Goal: Task Accomplishment & Management: Complete application form

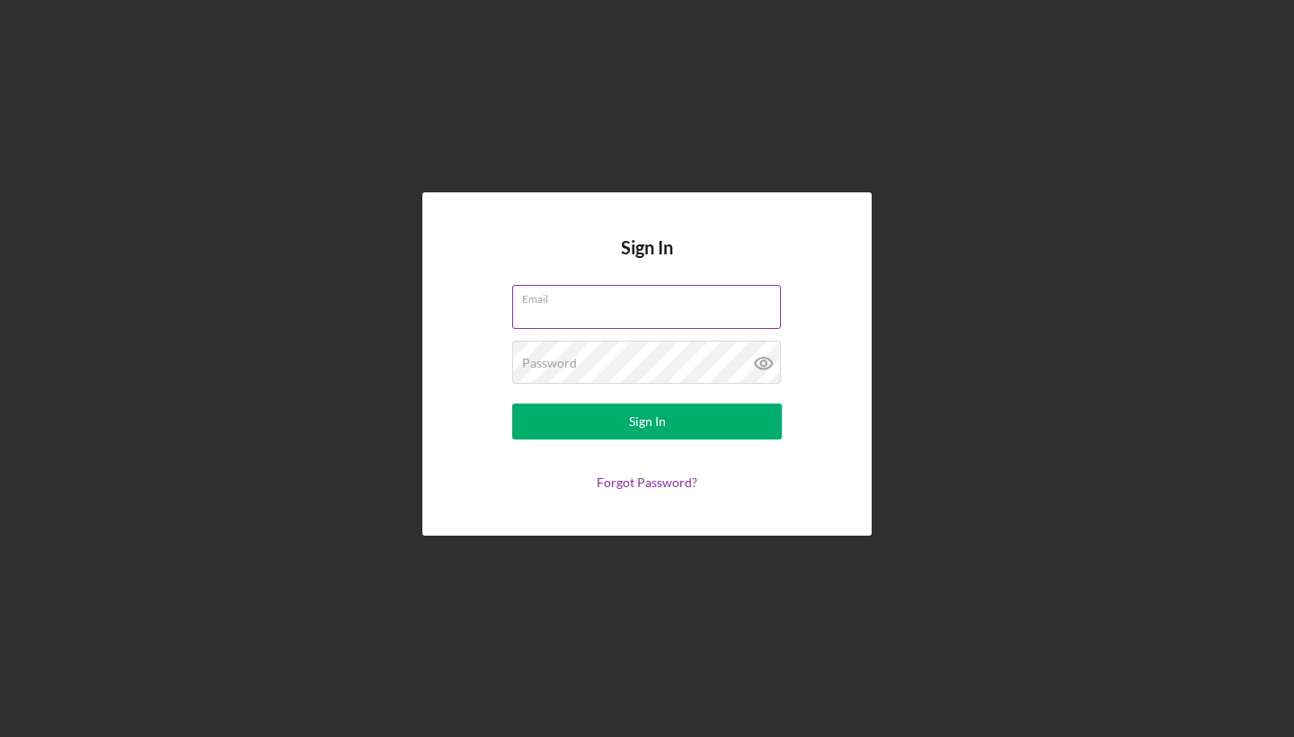
click at [629, 325] on input "Email" at bounding box center [646, 306] width 269 height 43
click at [629, 318] on input "Email" at bounding box center [646, 306] width 269 height 43
type input "s"
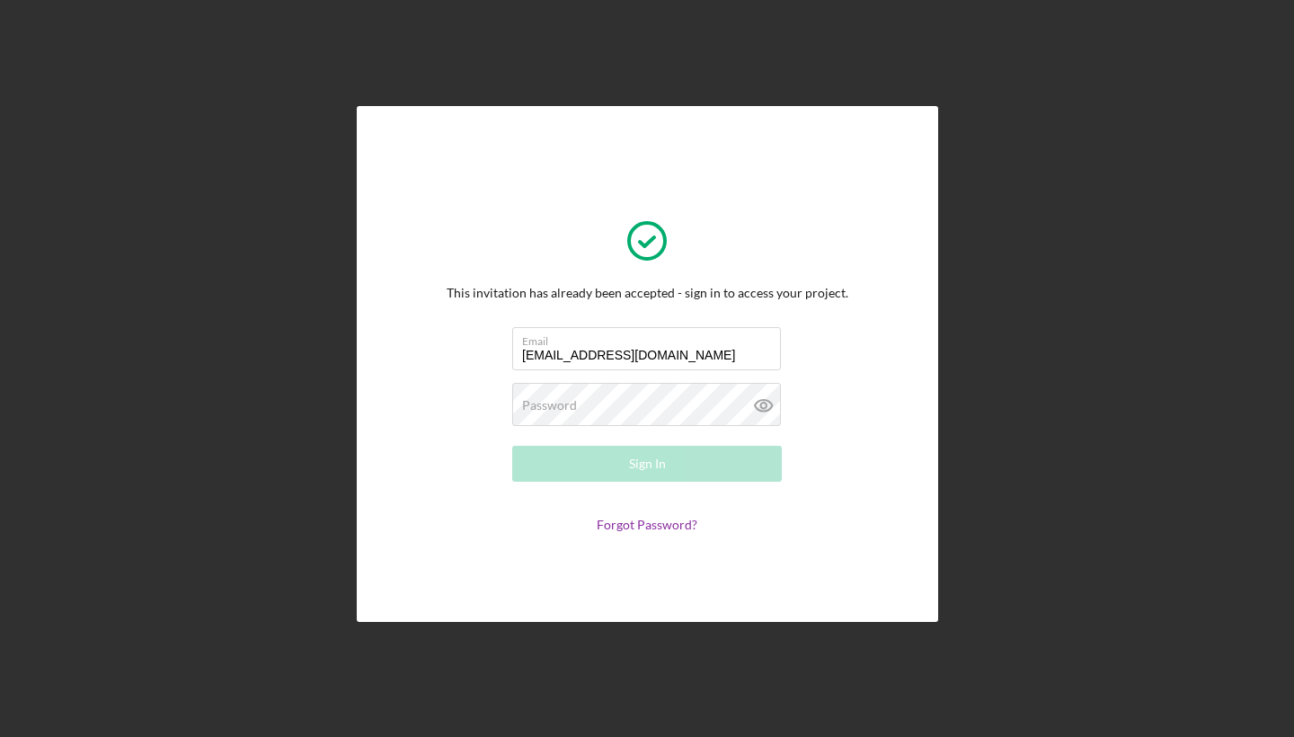
type input "[EMAIL_ADDRESS][DOMAIN_NAME]"
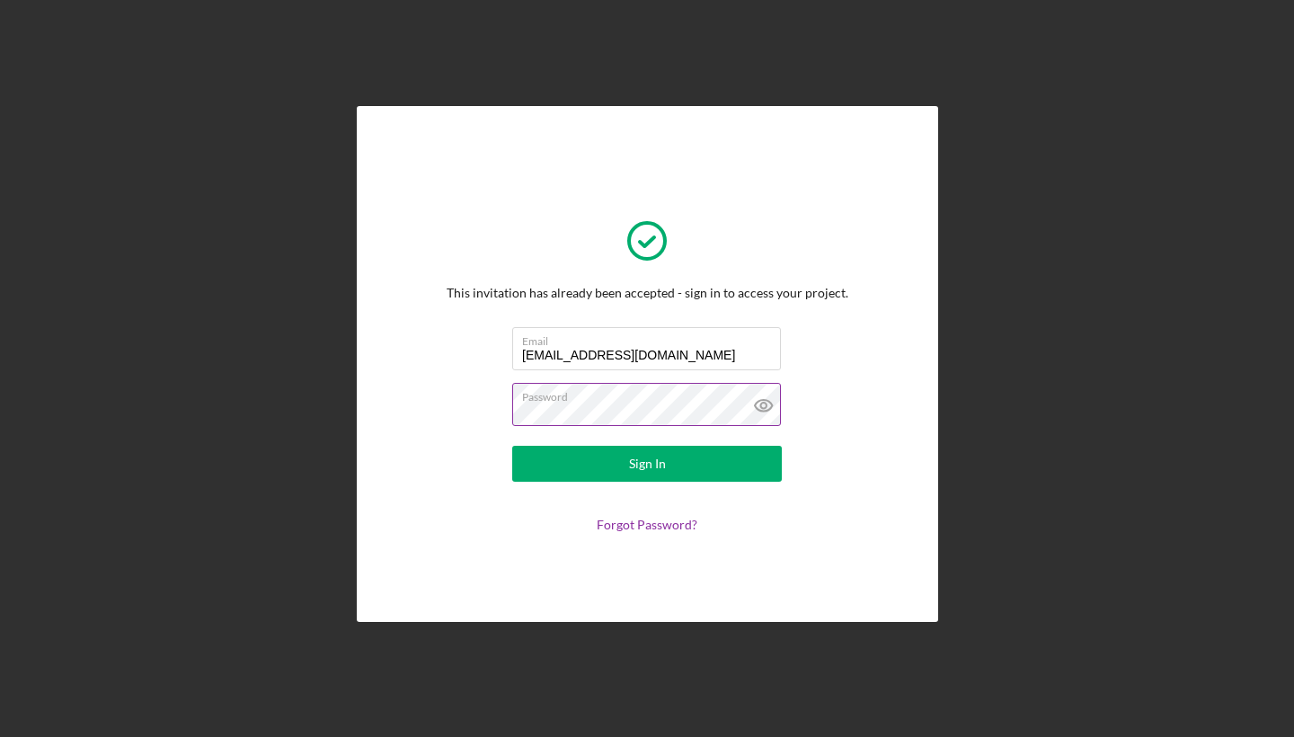
click at [769, 408] on icon at bounding box center [764, 405] width 45 height 45
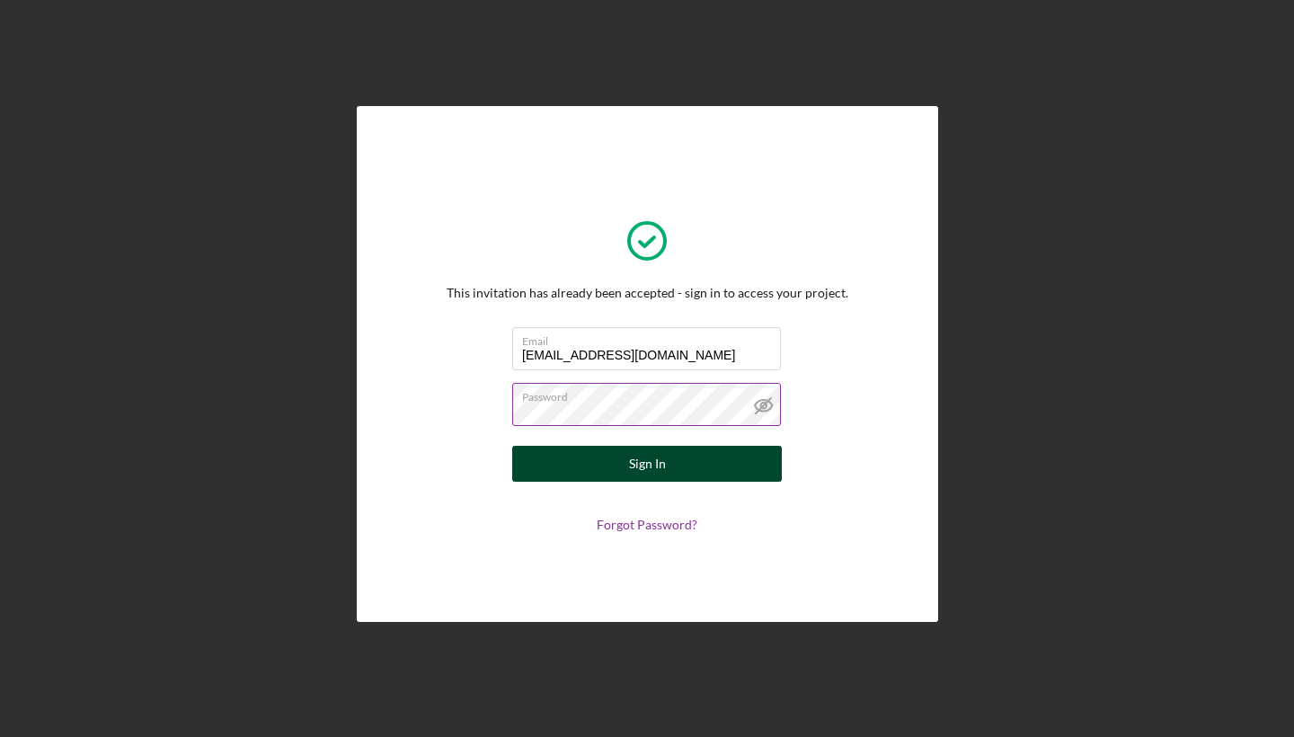
click at [720, 467] on button "Sign In" at bounding box center [647, 464] width 270 height 36
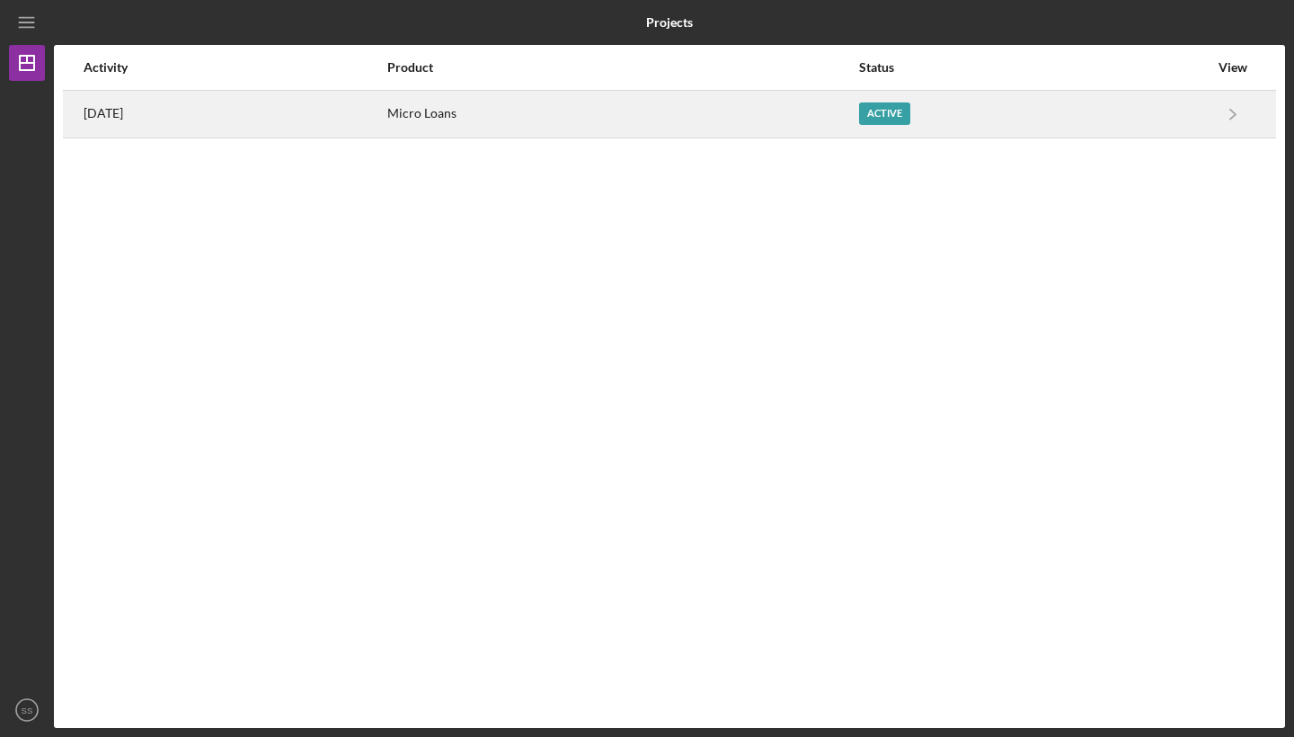
click at [547, 100] on div "Micro Loans" at bounding box center [621, 114] width 469 height 45
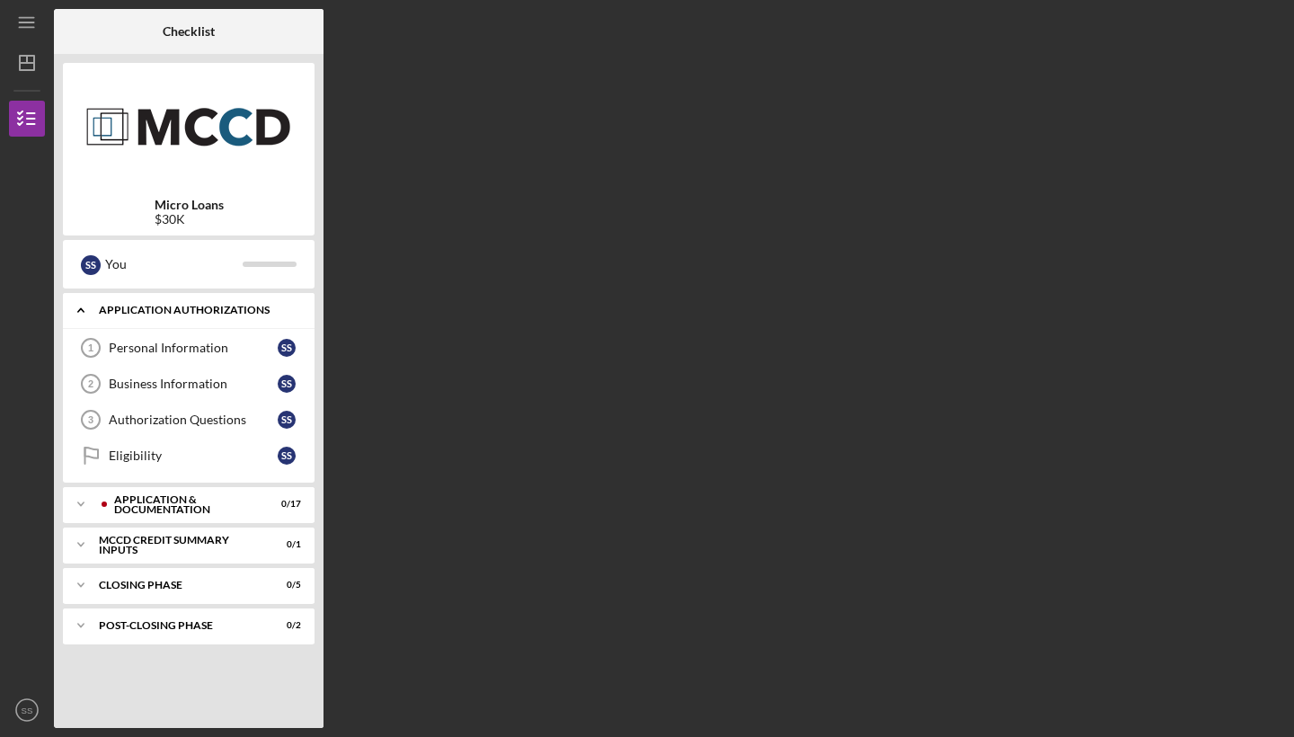
click at [265, 315] on div "Application Authorizations" at bounding box center [195, 310] width 193 height 11
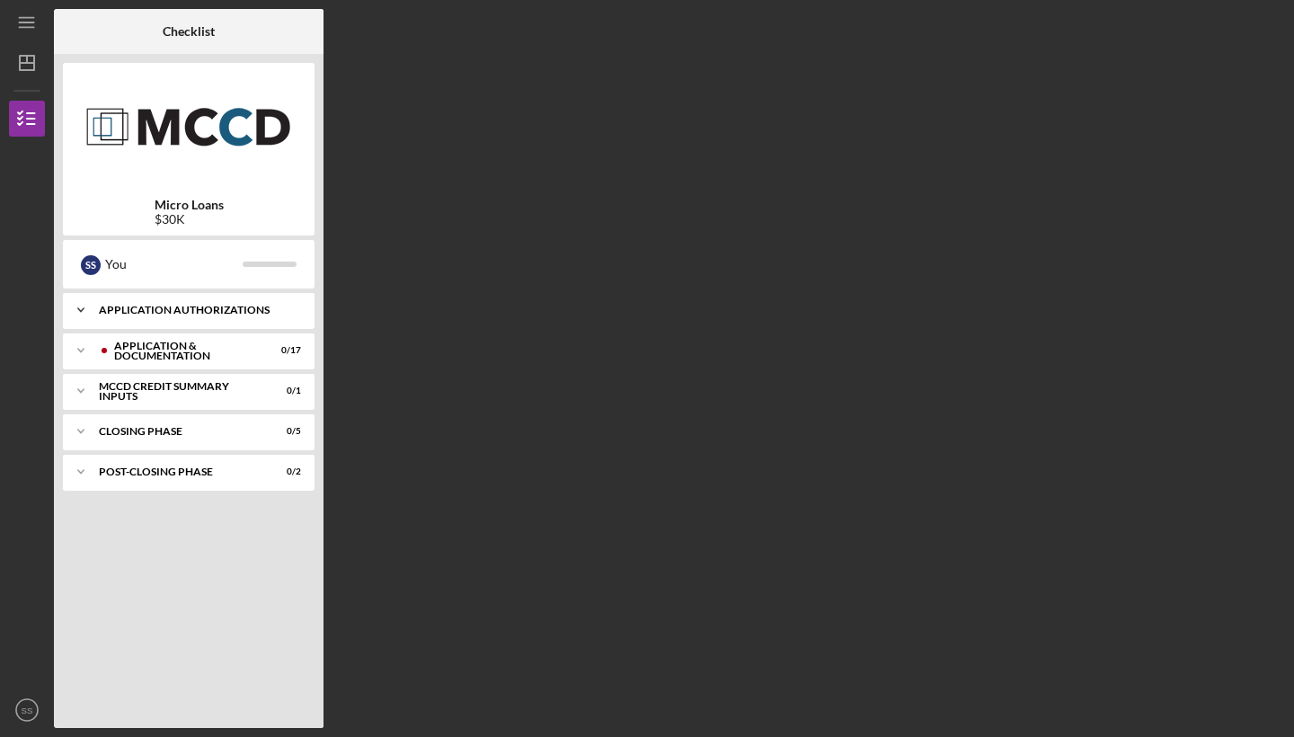
click at [265, 315] on div "Application Authorizations" at bounding box center [195, 310] width 193 height 11
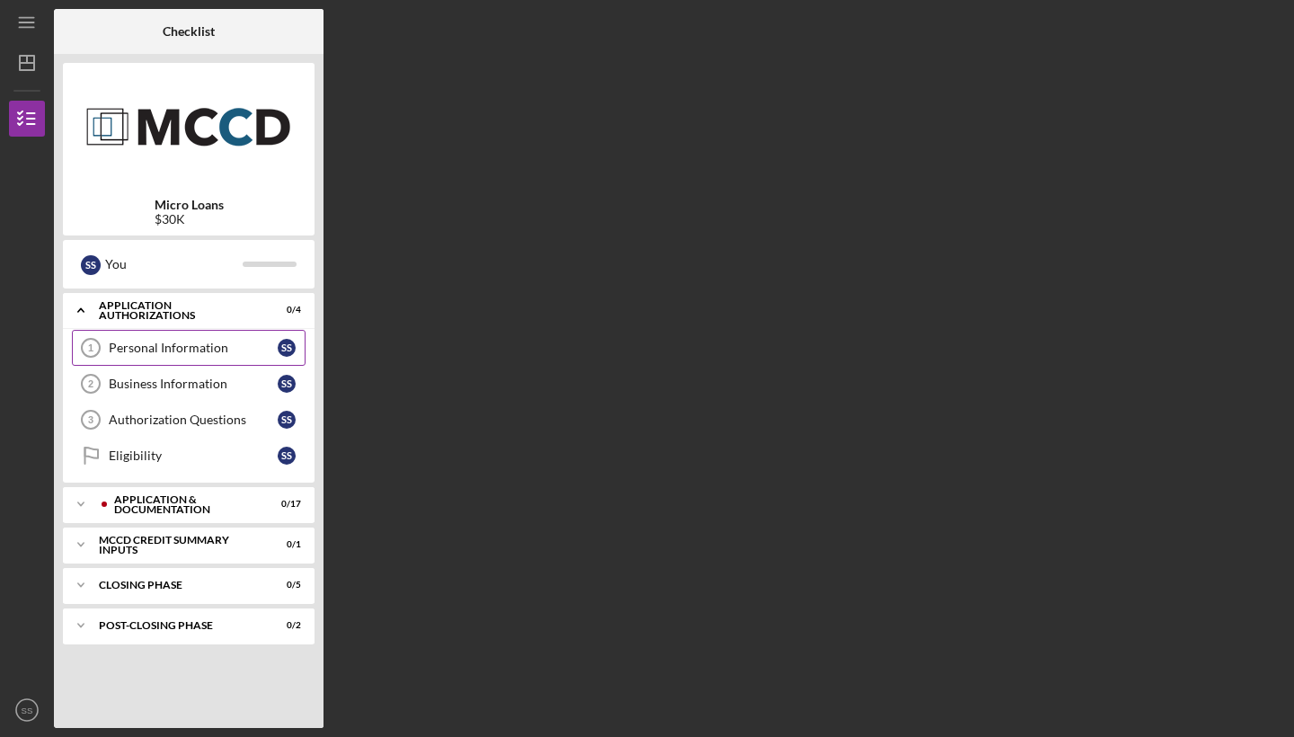
click at [255, 333] on link "Personal Information 1 Personal Information S S" at bounding box center [189, 348] width 234 height 36
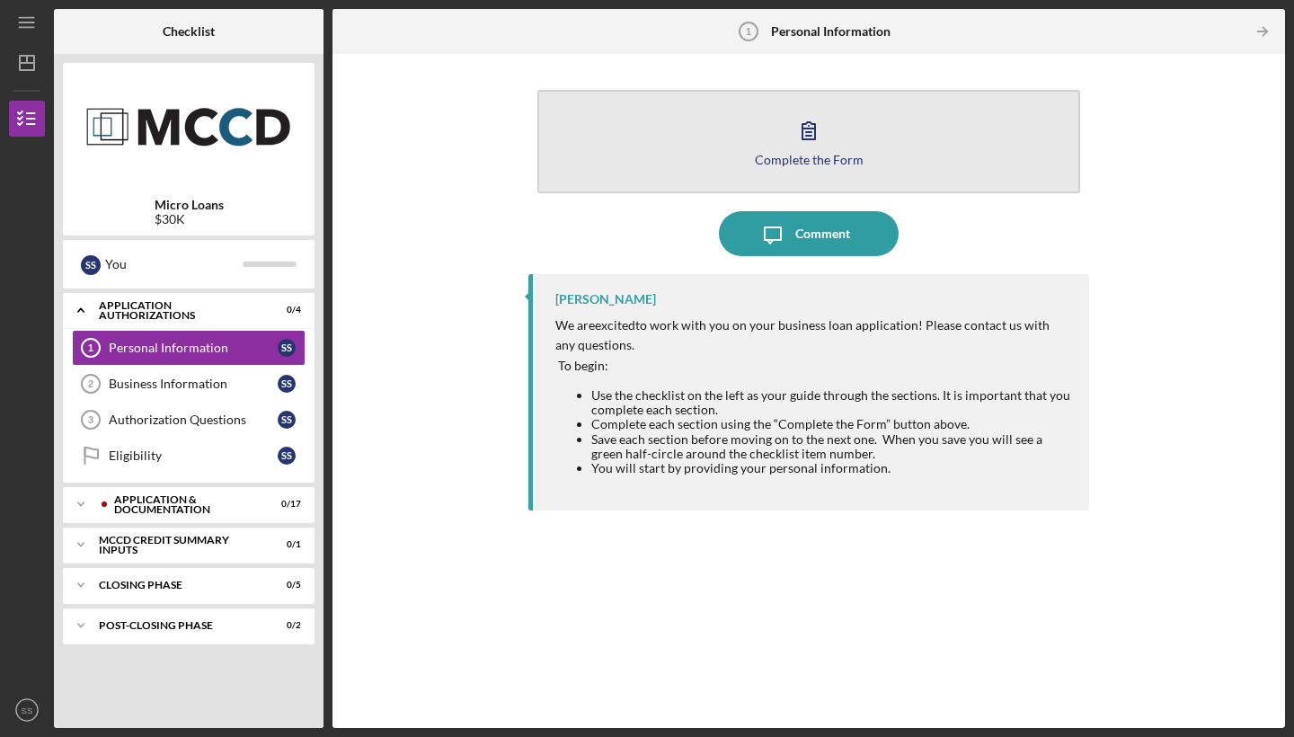
click at [842, 141] on button "Complete the Form Form" at bounding box center [809, 141] width 543 height 103
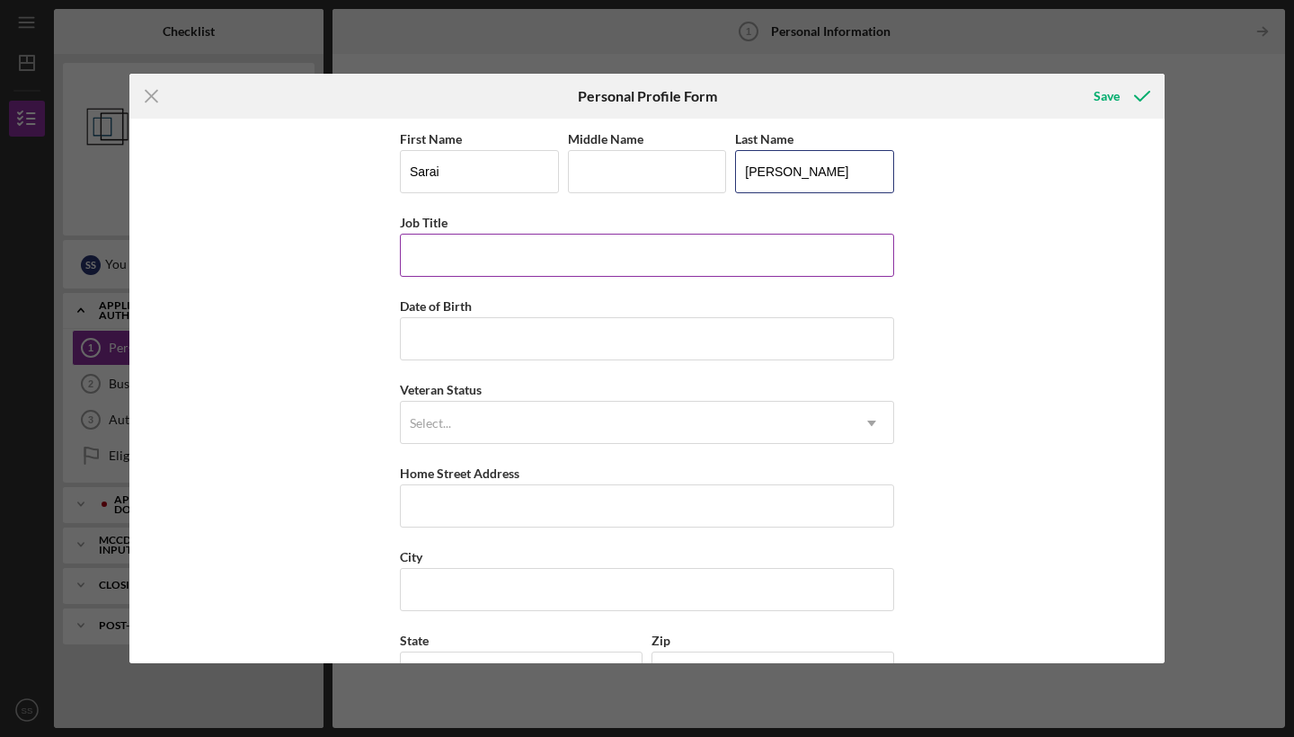
type input "[PERSON_NAME]"
type input "Owner"
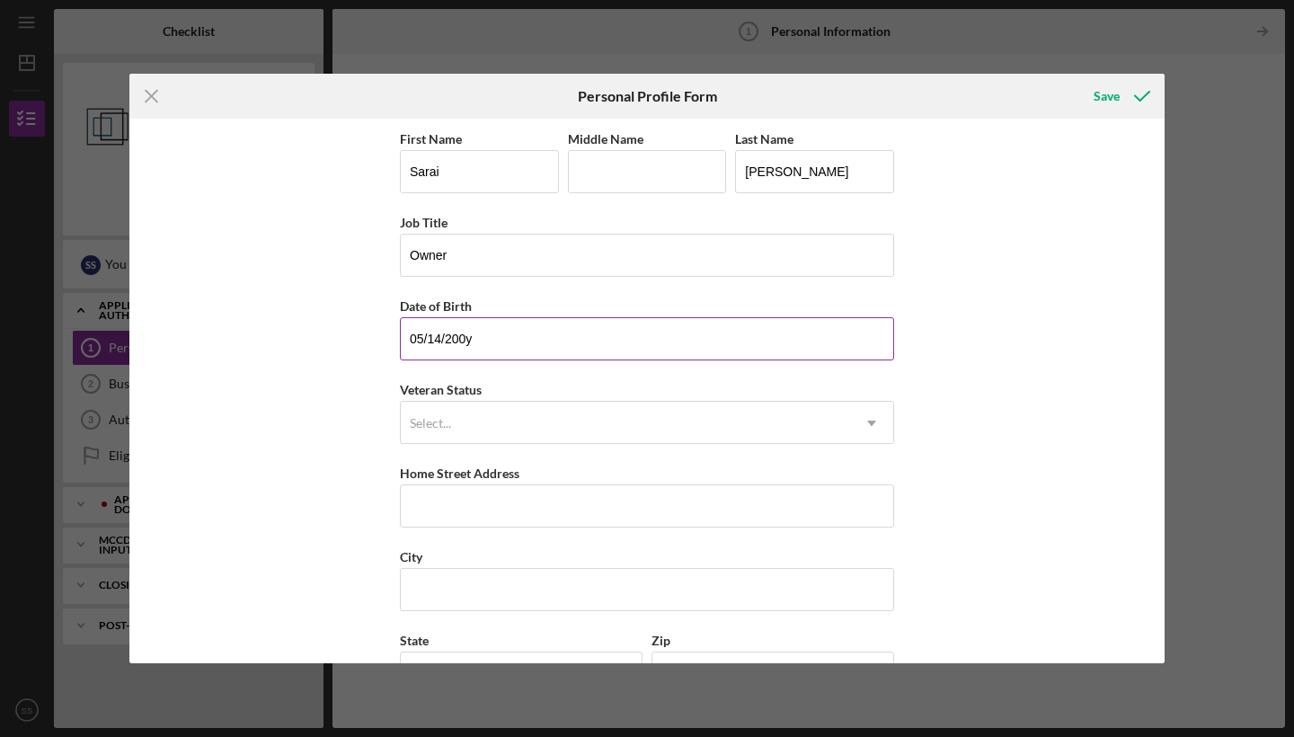
type input "[DATE]"
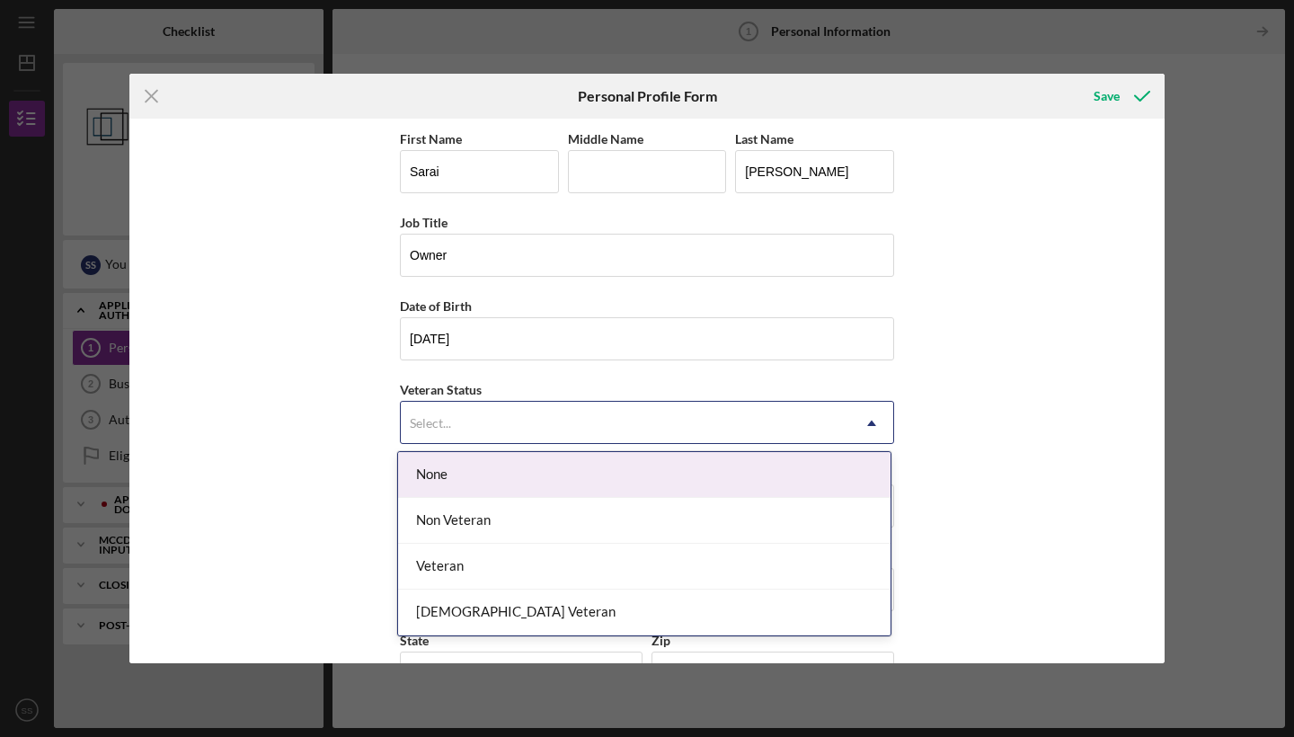
click at [497, 428] on div "Select..." at bounding box center [625, 423] width 449 height 41
click at [546, 472] on div "None" at bounding box center [644, 475] width 493 height 46
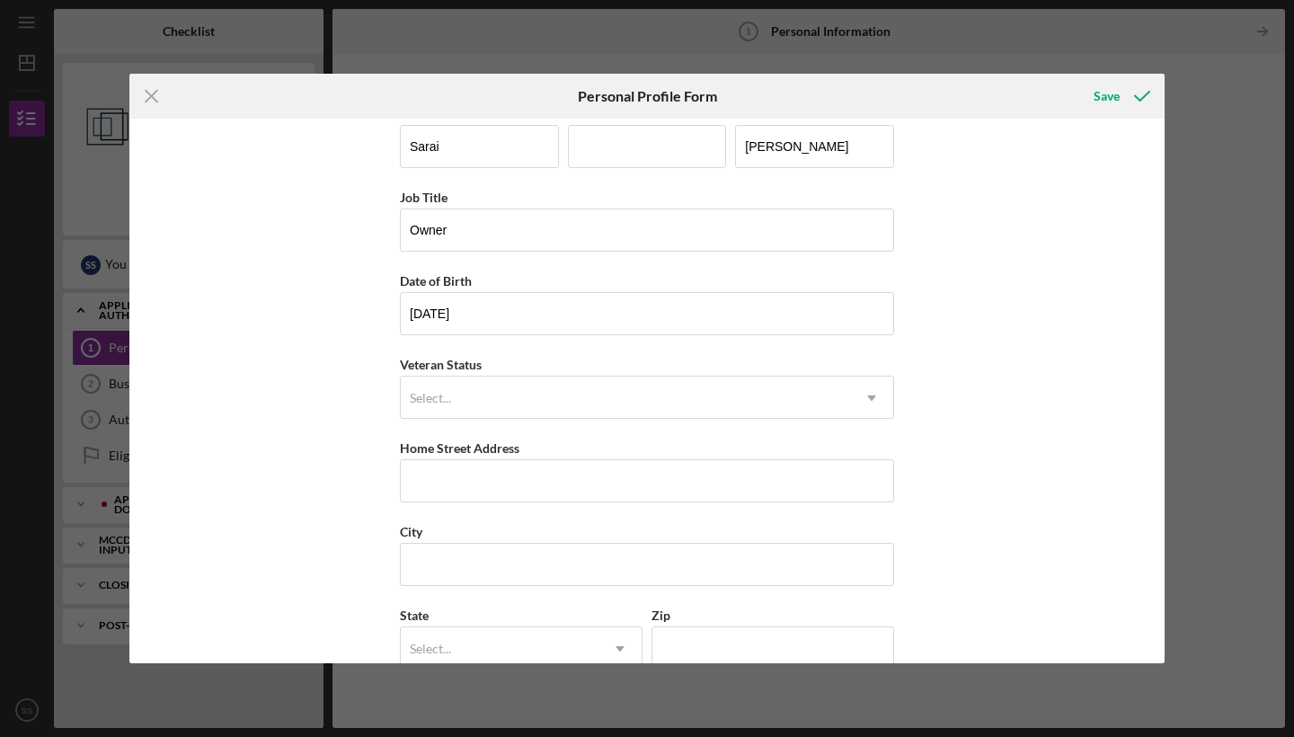
scroll to position [142, 0]
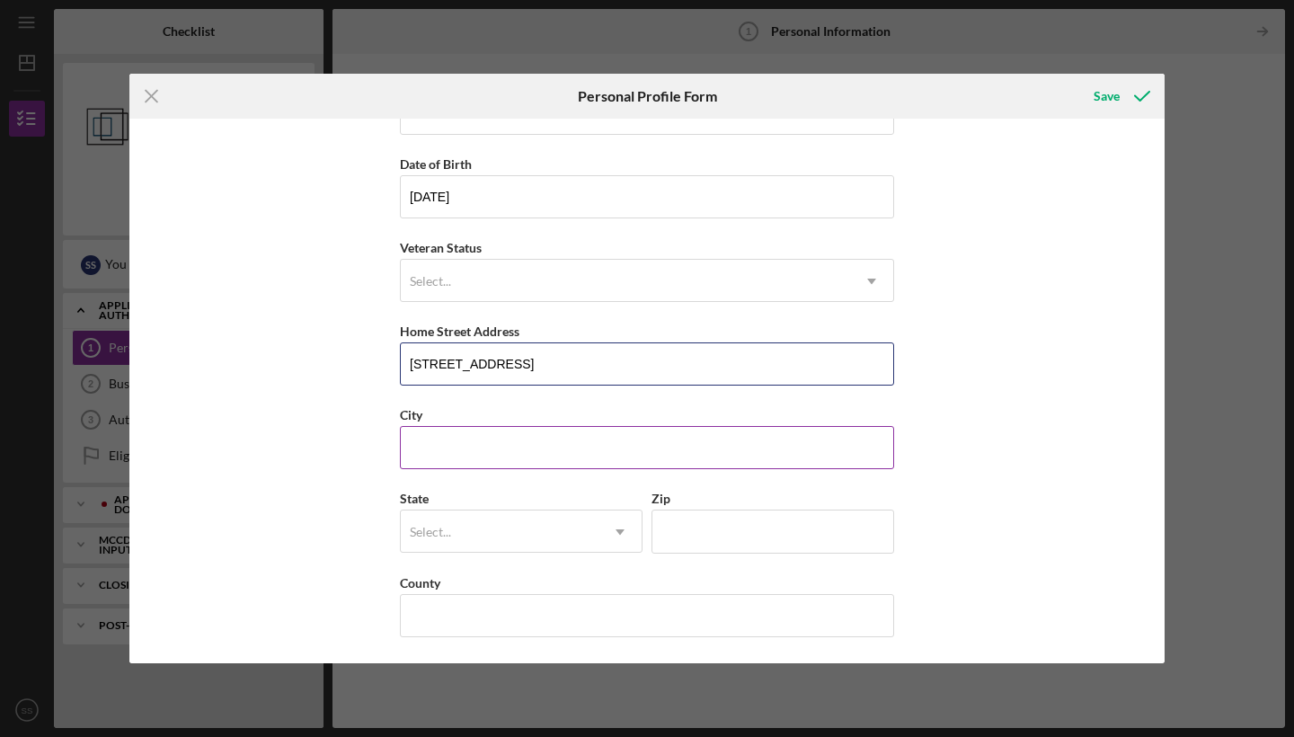
type input "[STREET_ADDRESS]"
type input "[GEOGRAPHIC_DATA]"
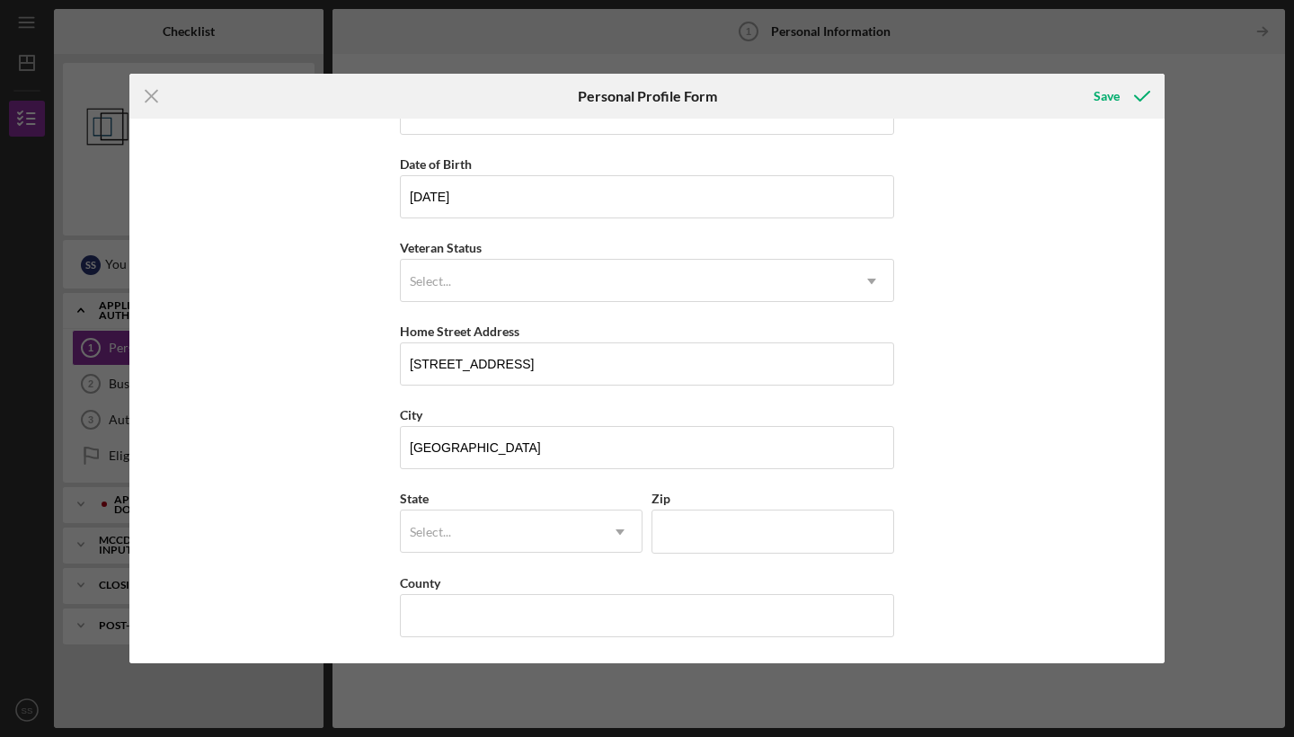
click at [533, 557] on div "State Select... Icon/Dropdown Arrow" at bounding box center [521, 529] width 243 height 84
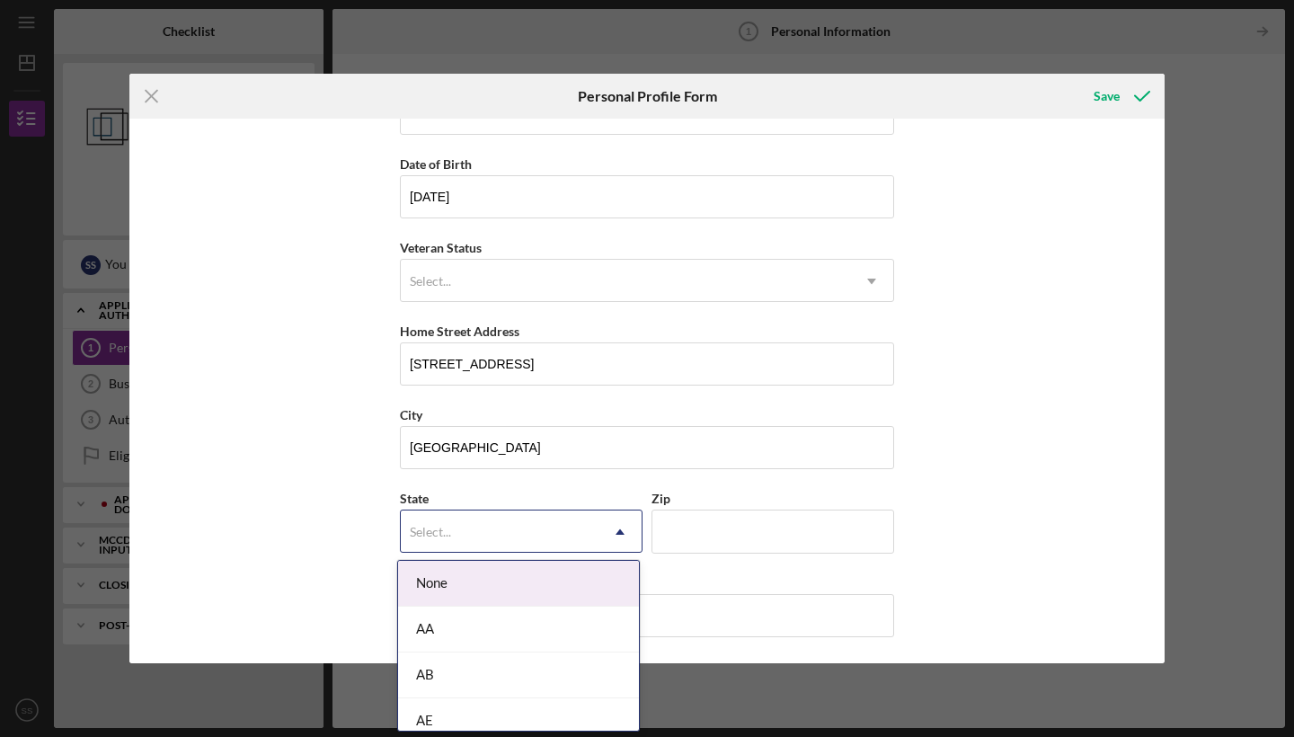
click at [534, 534] on div "Select..." at bounding box center [500, 531] width 198 height 41
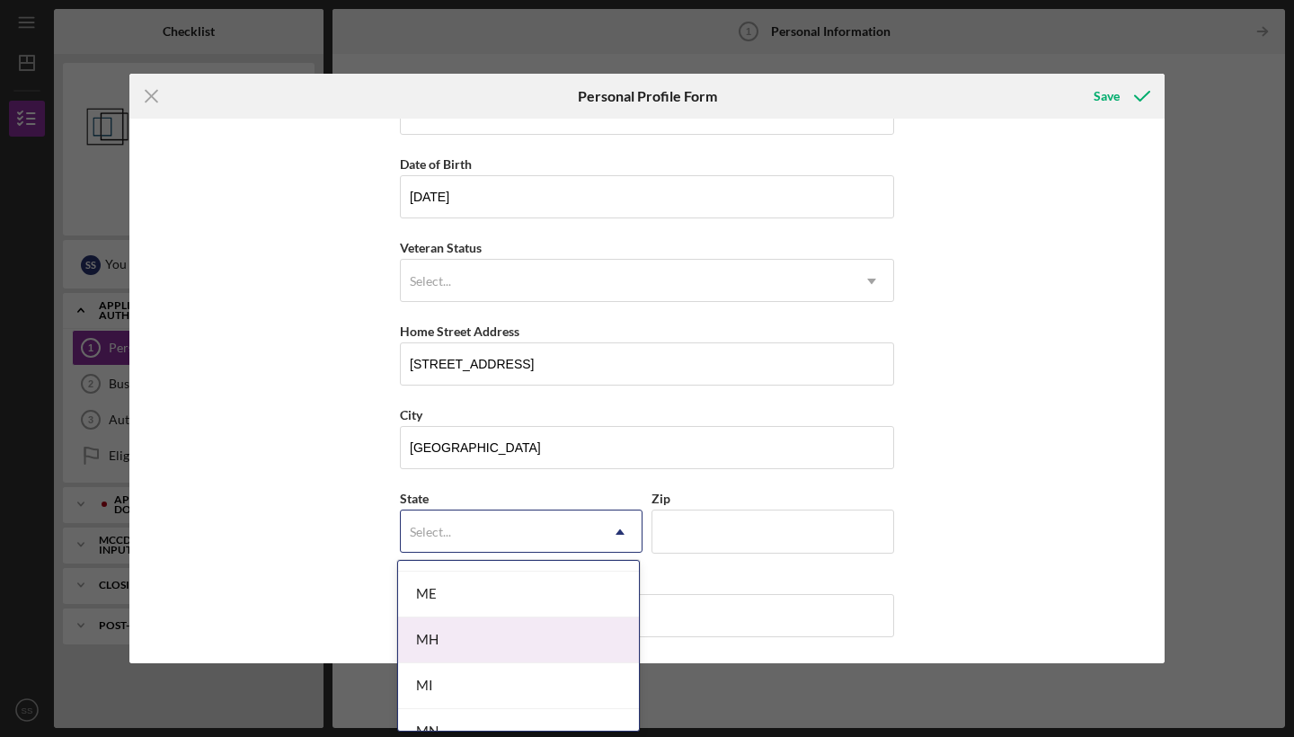
scroll to position [1556, 0]
click at [502, 599] on div "MN" at bounding box center [518, 587] width 241 height 46
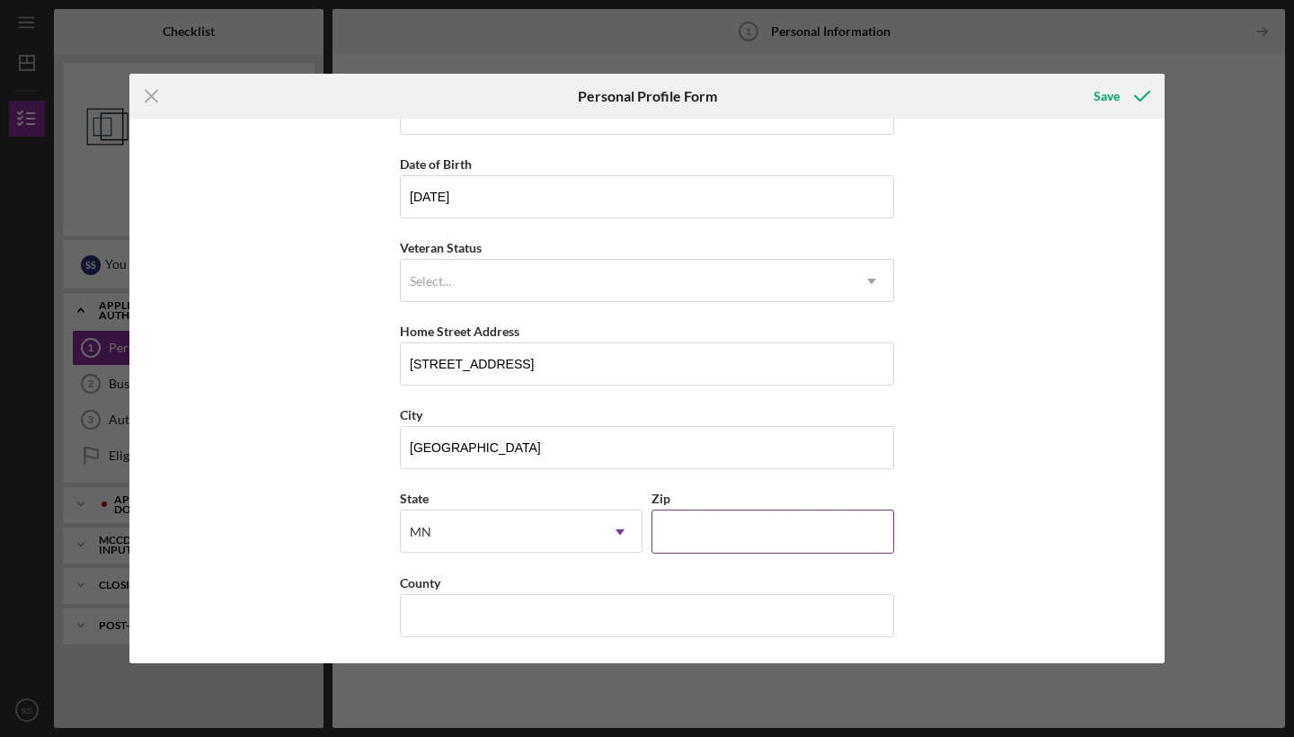
type input "55076"
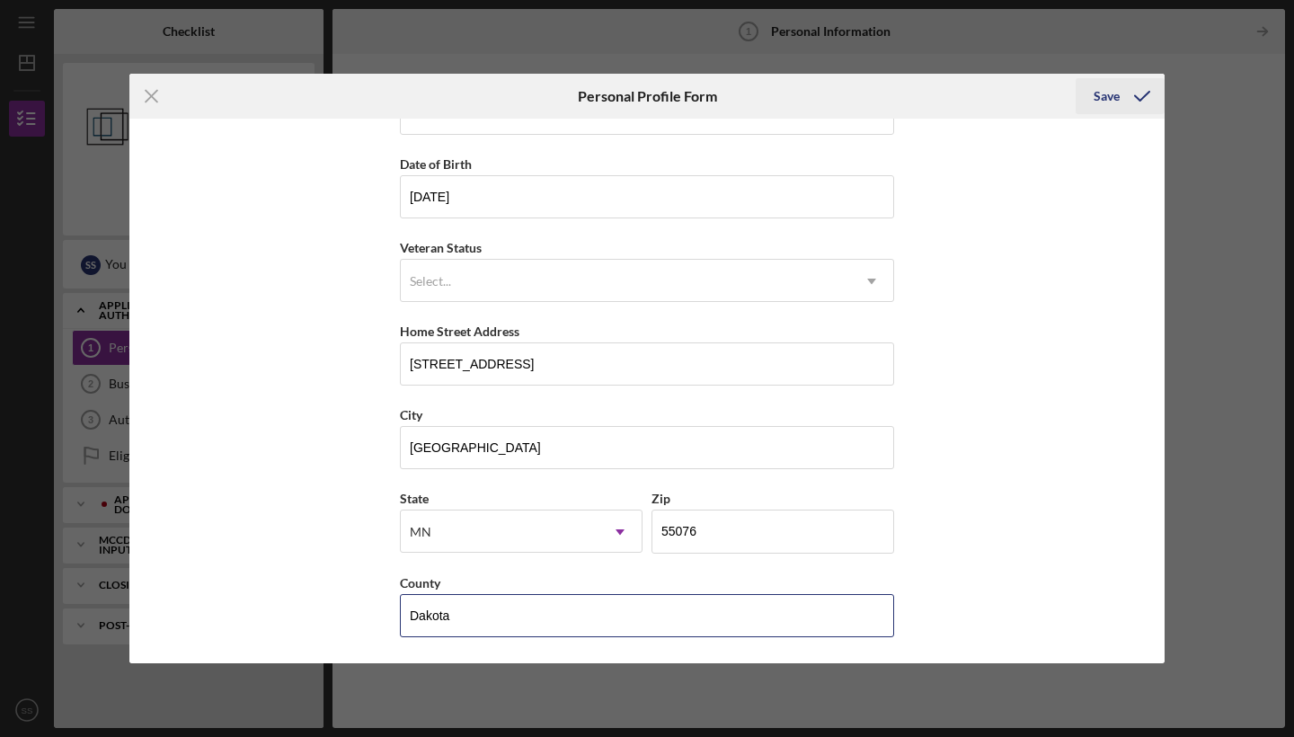
type input "Dakota"
click at [1147, 84] on icon "submit" at bounding box center [1142, 96] width 45 height 45
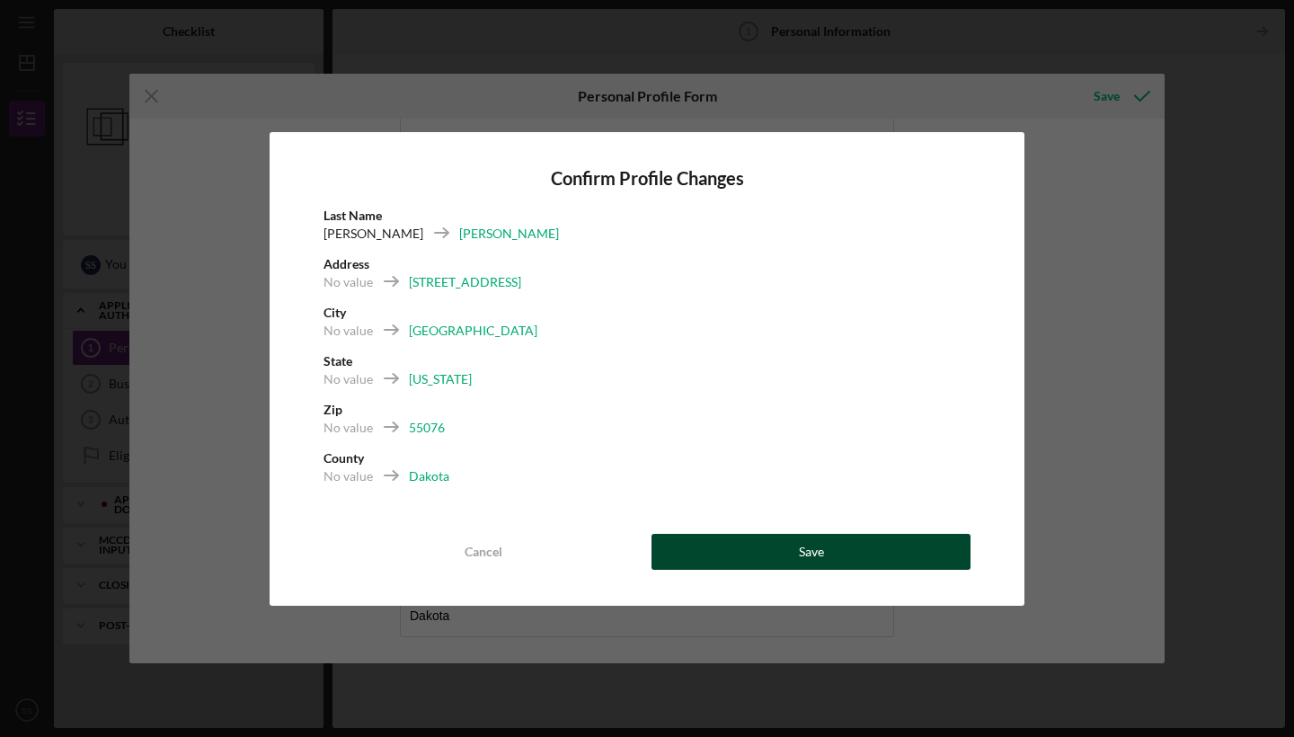
click at [802, 553] on div "Save" at bounding box center [811, 552] width 25 height 36
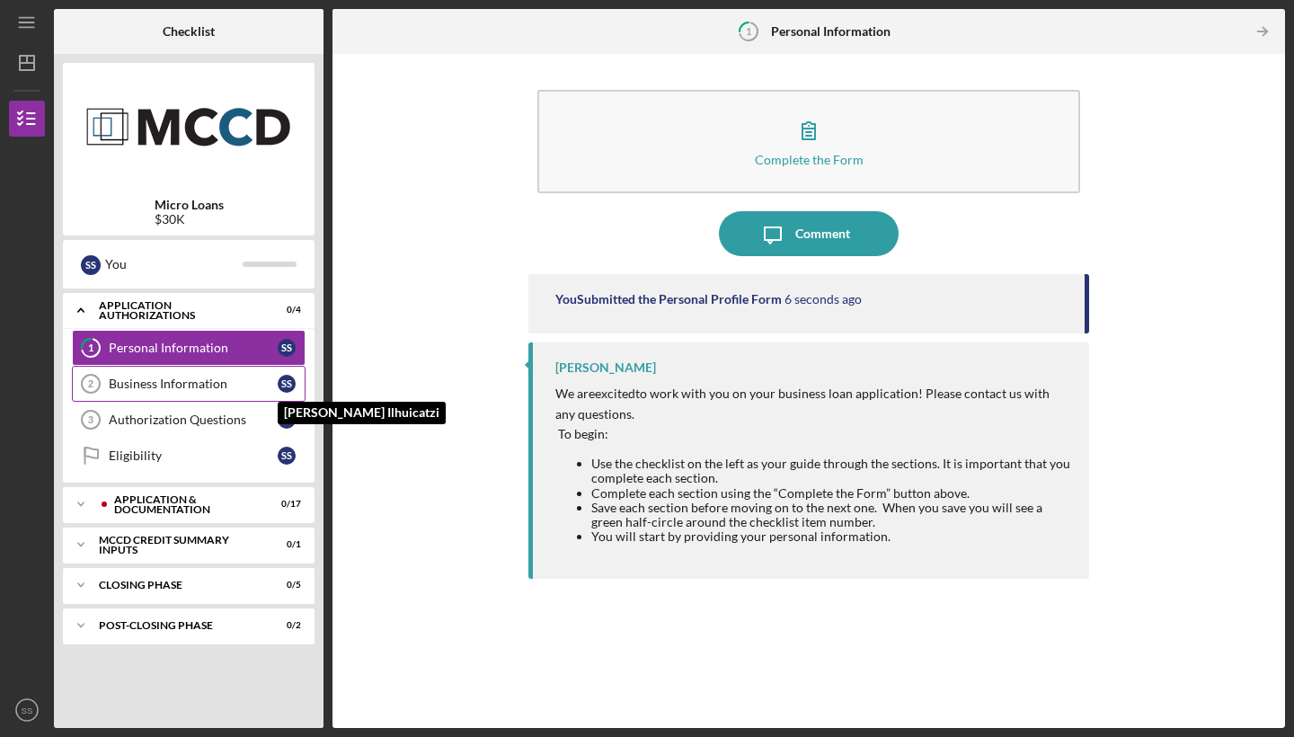
click at [298, 382] on div "S S" at bounding box center [291, 384] width 27 height 18
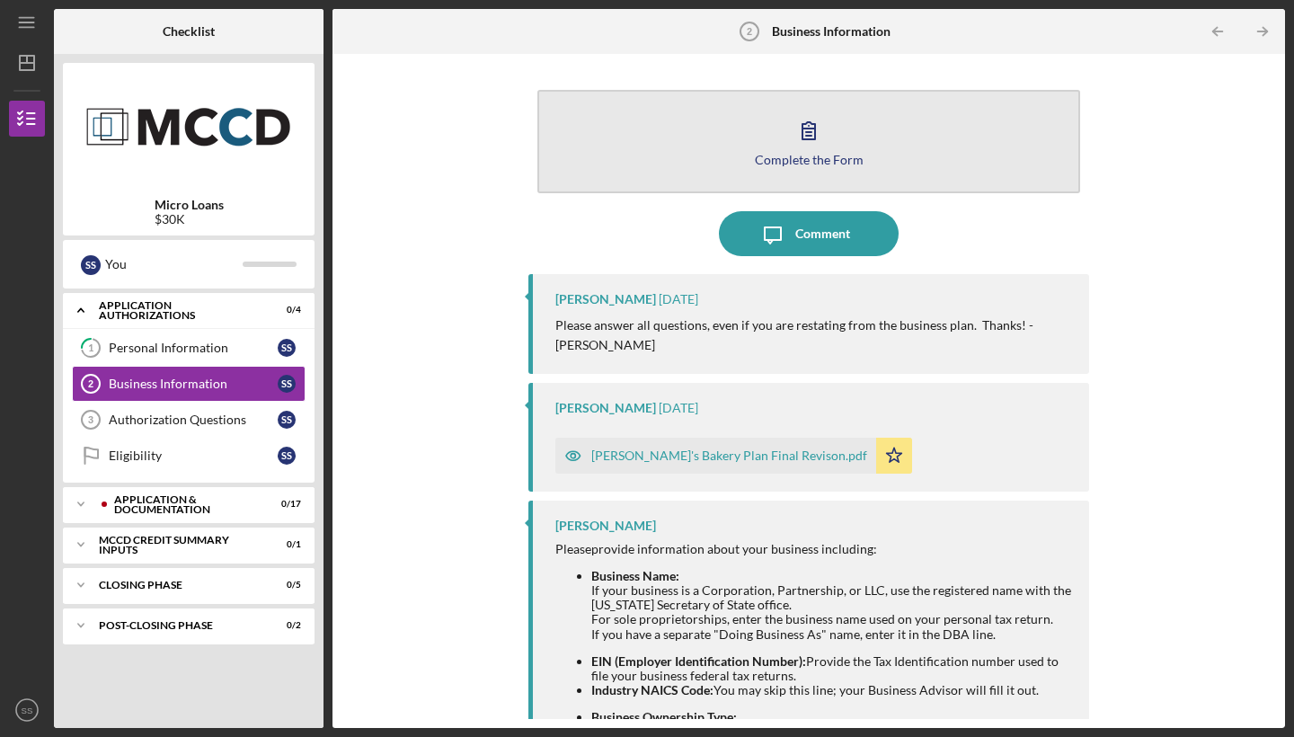
click at [867, 162] on button "Complete the Form Form" at bounding box center [809, 141] width 543 height 103
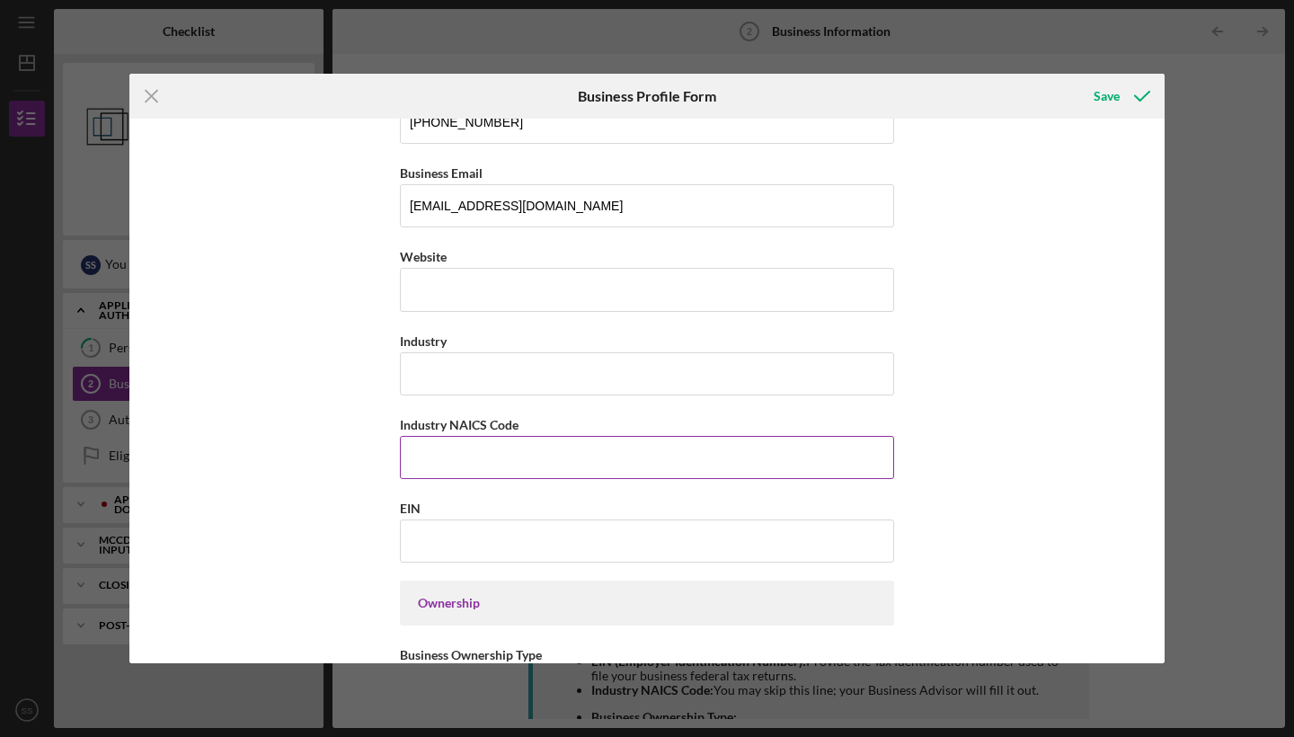
scroll to position [380, 0]
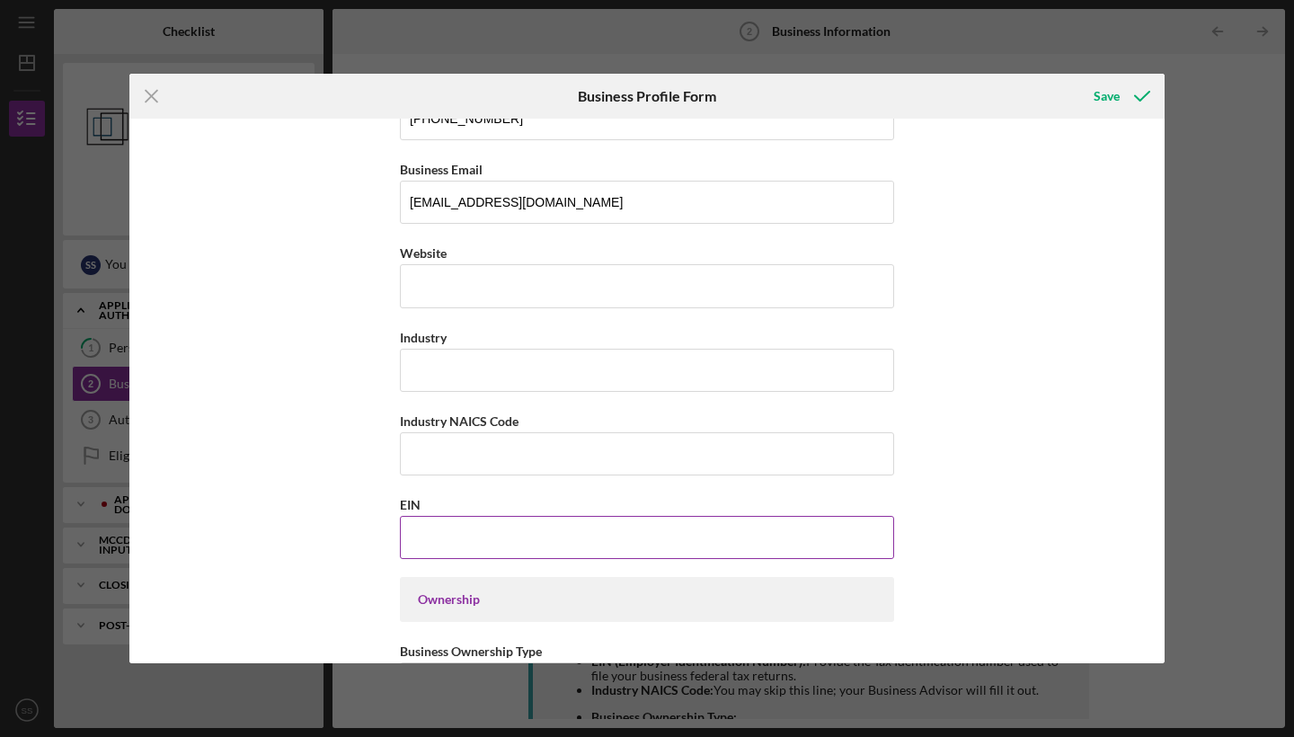
click at [690, 529] on input "EIN" at bounding box center [647, 537] width 494 height 43
type input "[US_EMPLOYER_IDENTIFICATION_NUMBER]"
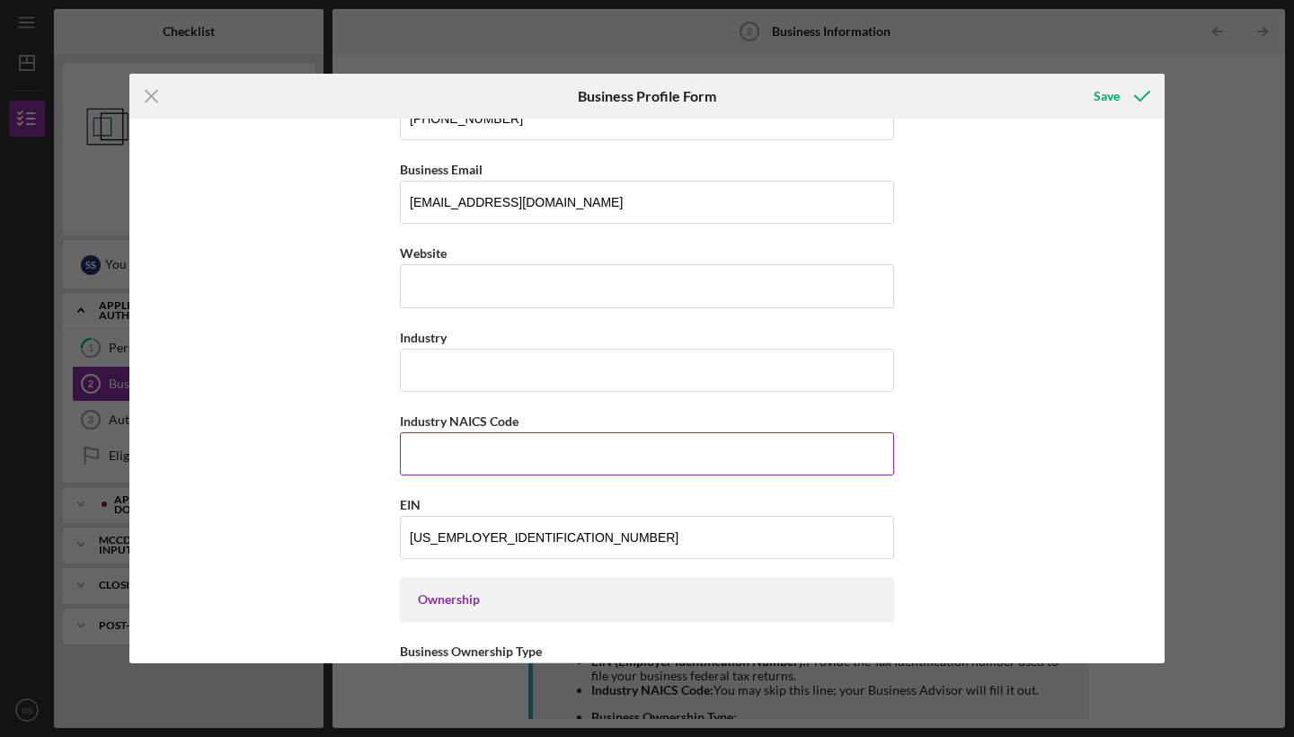
click at [671, 432] on input "Industry NAICS Code" at bounding box center [647, 453] width 494 height 43
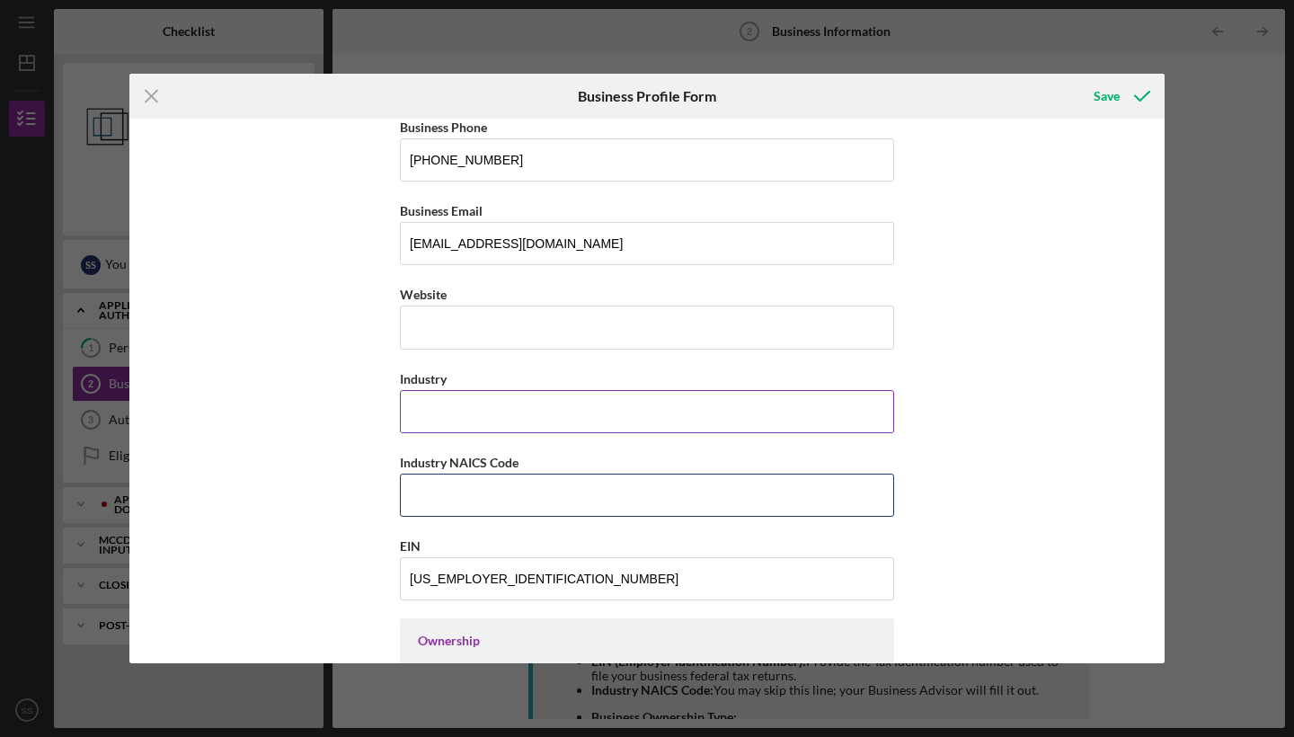
scroll to position [301, 0]
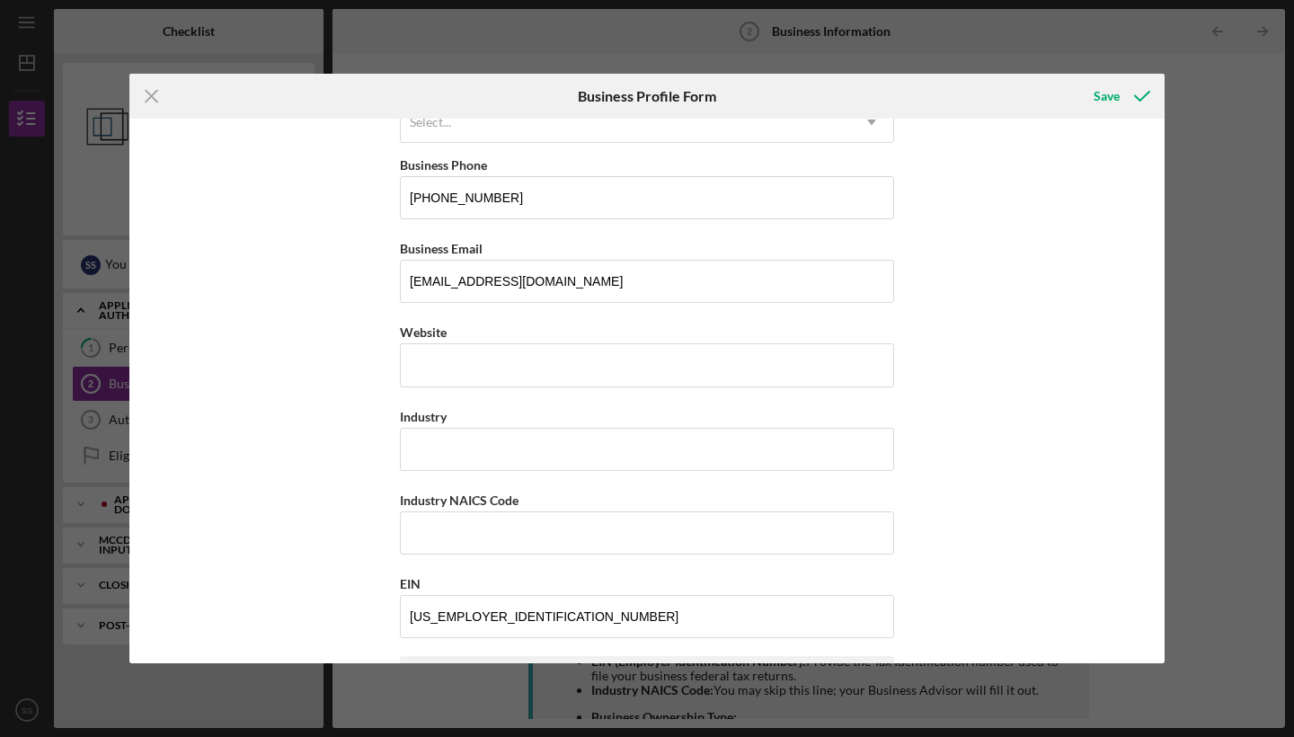
click at [674, 391] on div "Business Name [PERSON_NAME]'s Bakery LLC DBA Business Start Date Legal Structur…" at bounding box center [647, 737] width 494 height 1820
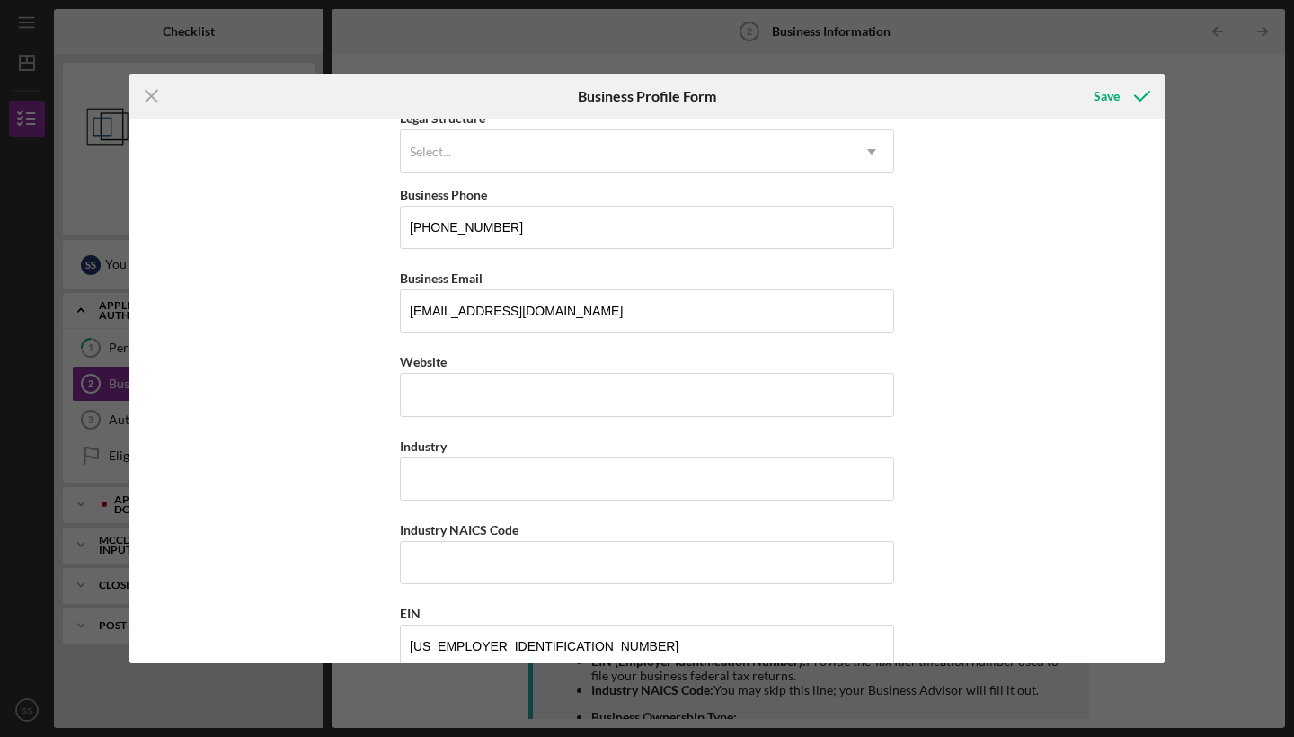
scroll to position [124, 0]
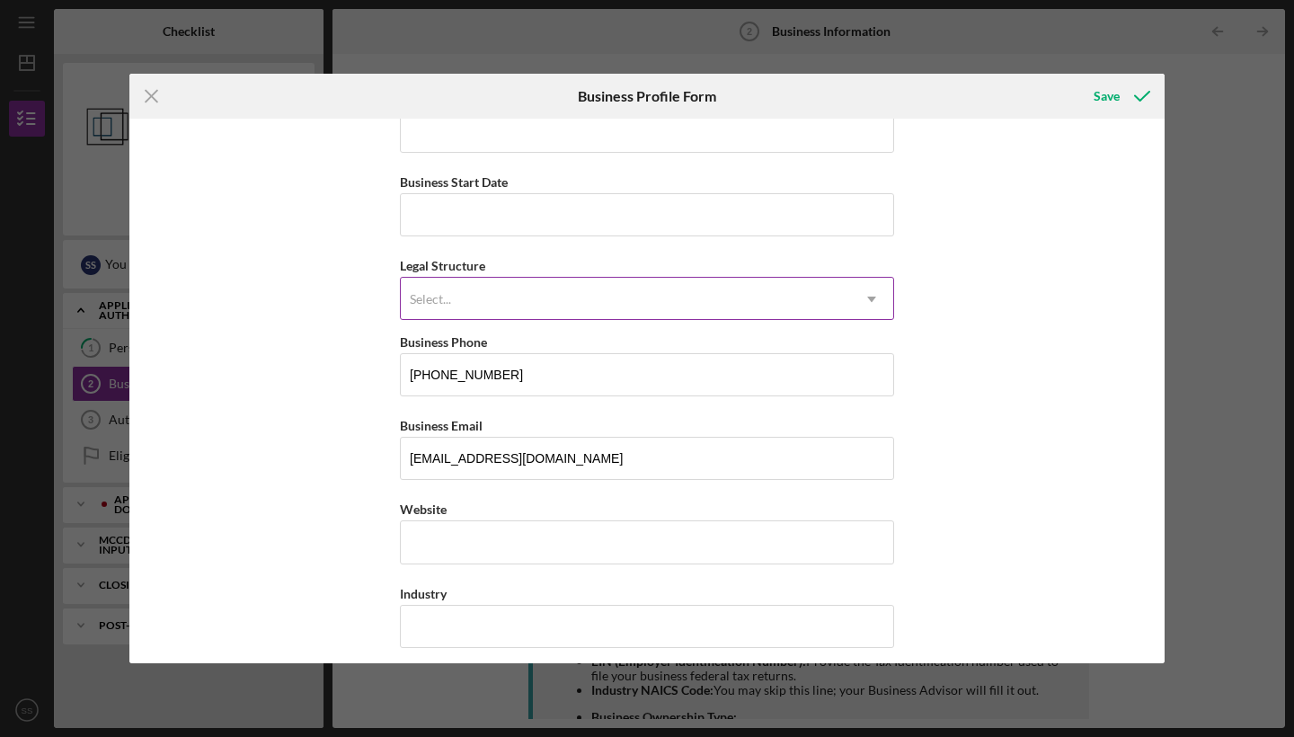
click at [738, 297] on div "Select..." at bounding box center [625, 299] width 449 height 41
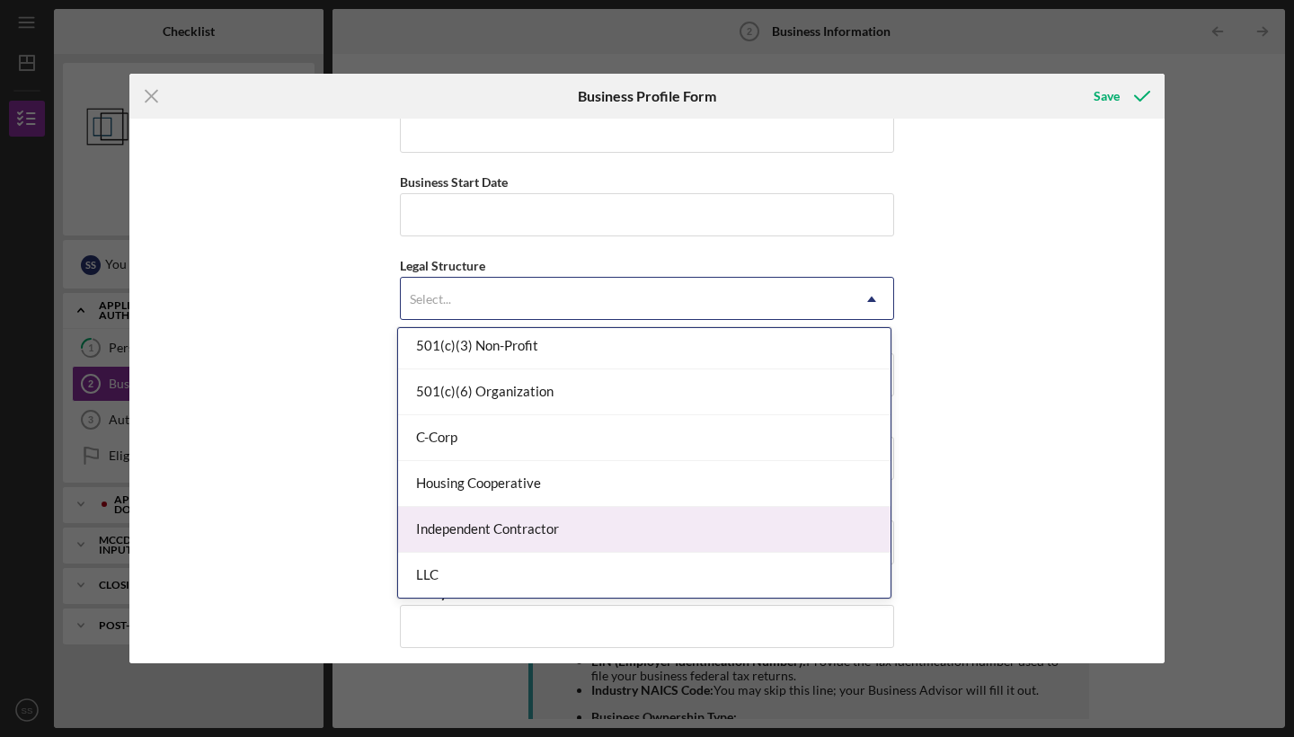
scroll to position [125, 0]
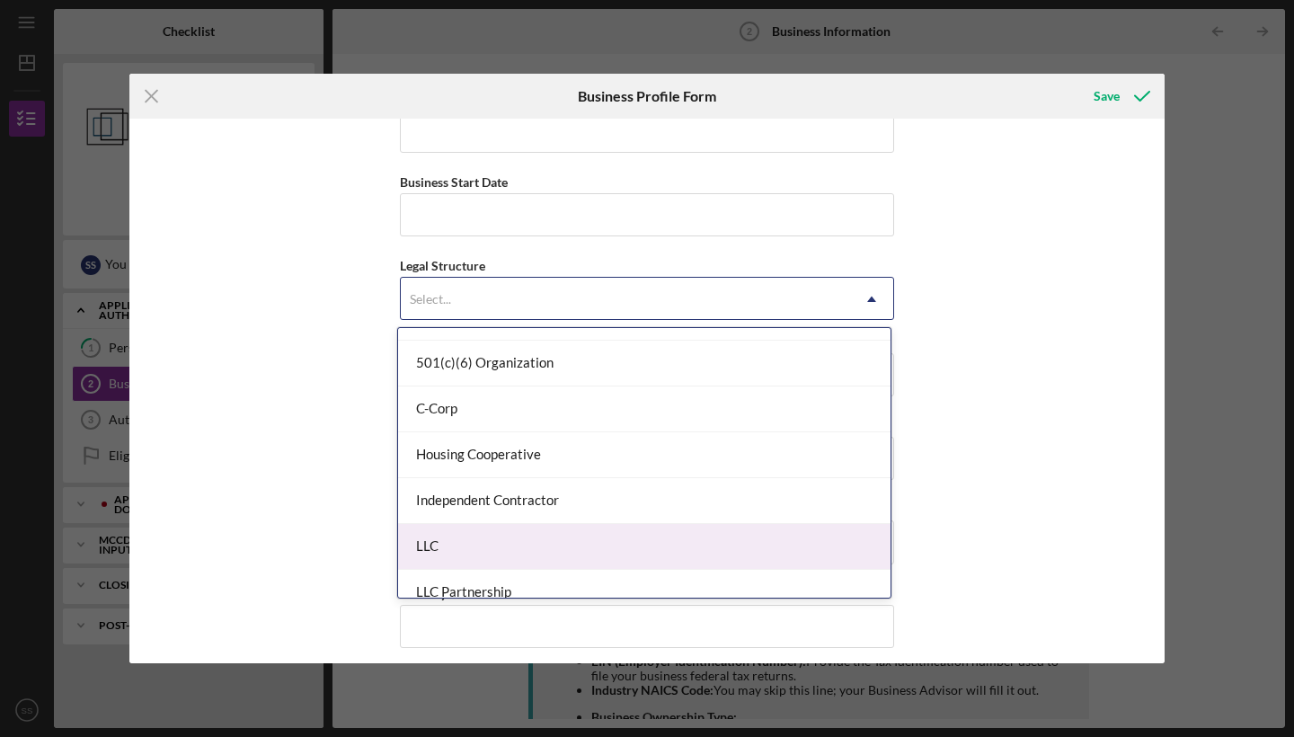
click at [676, 533] on div "LLC" at bounding box center [644, 547] width 493 height 46
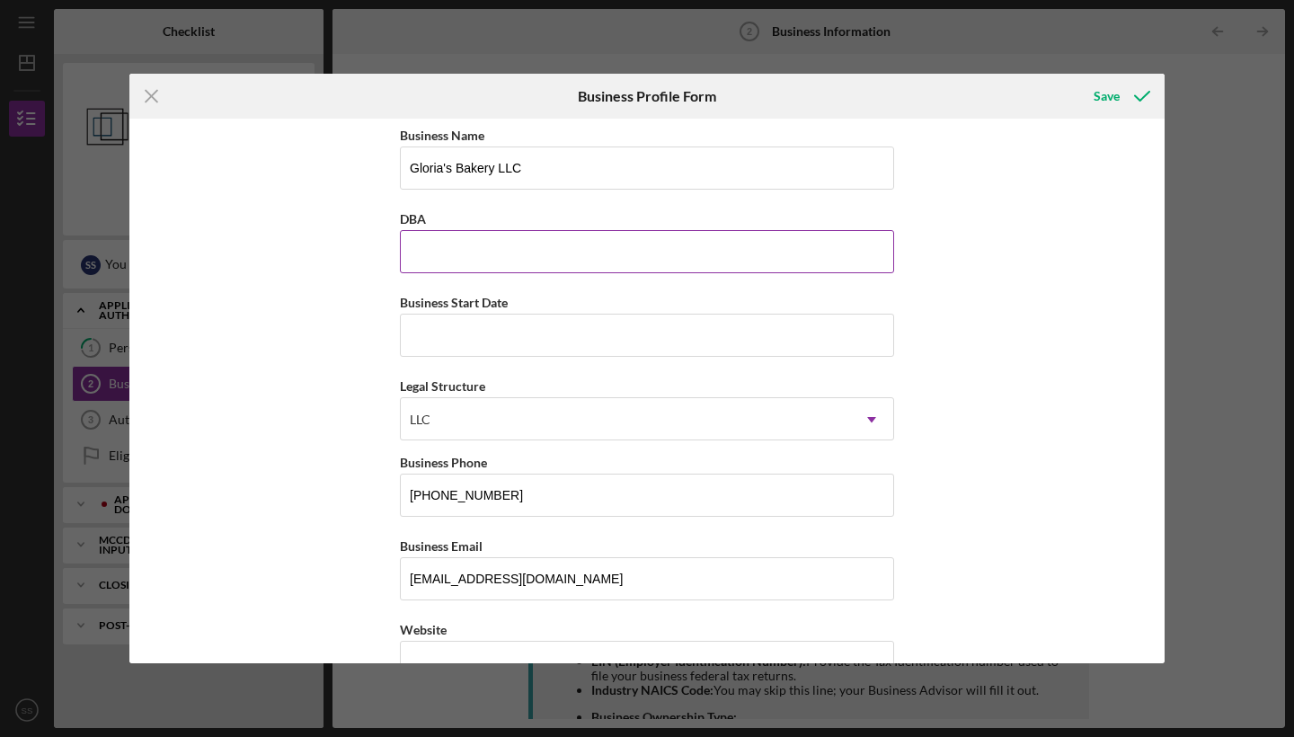
scroll to position [0, 0]
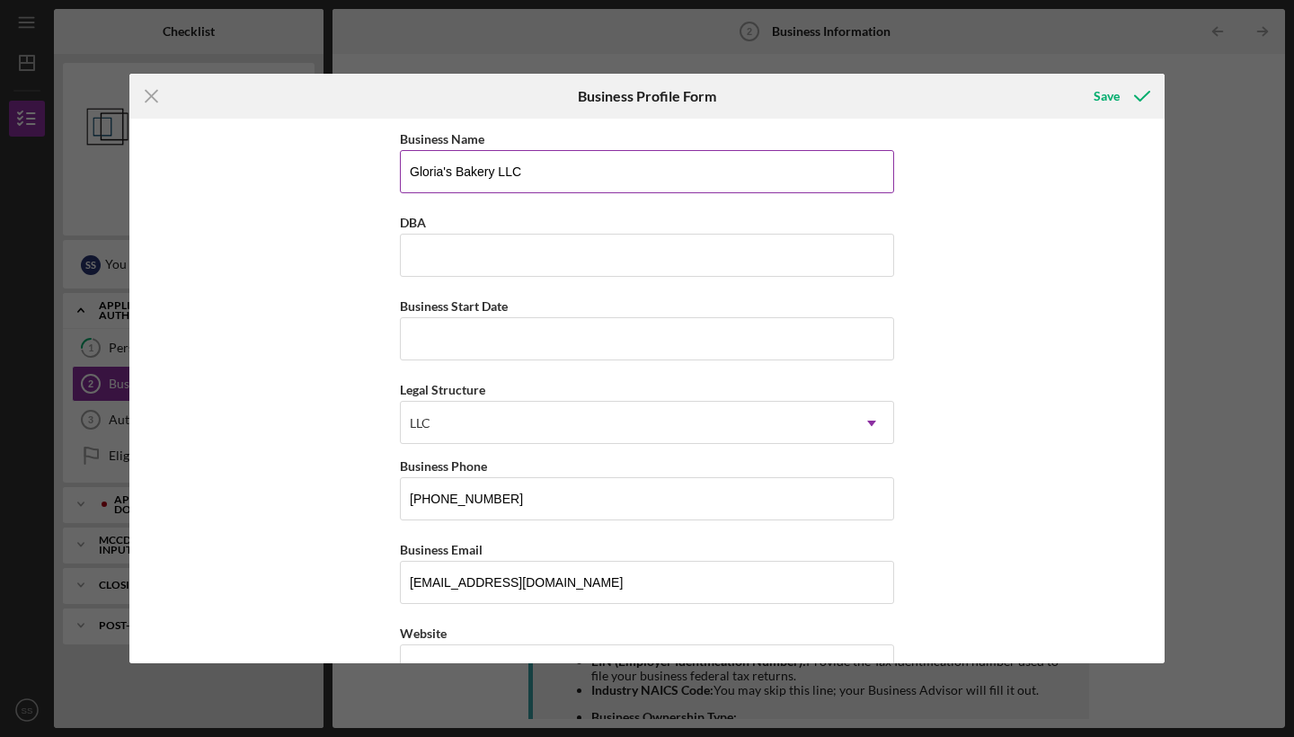
click at [726, 161] on input "Gloria's Bakery LLC" at bounding box center [647, 171] width 494 height 43
click at [691, 182] on input "Gloria's Bakery LLC" at bounding box center [647, 171] width 494 height 43
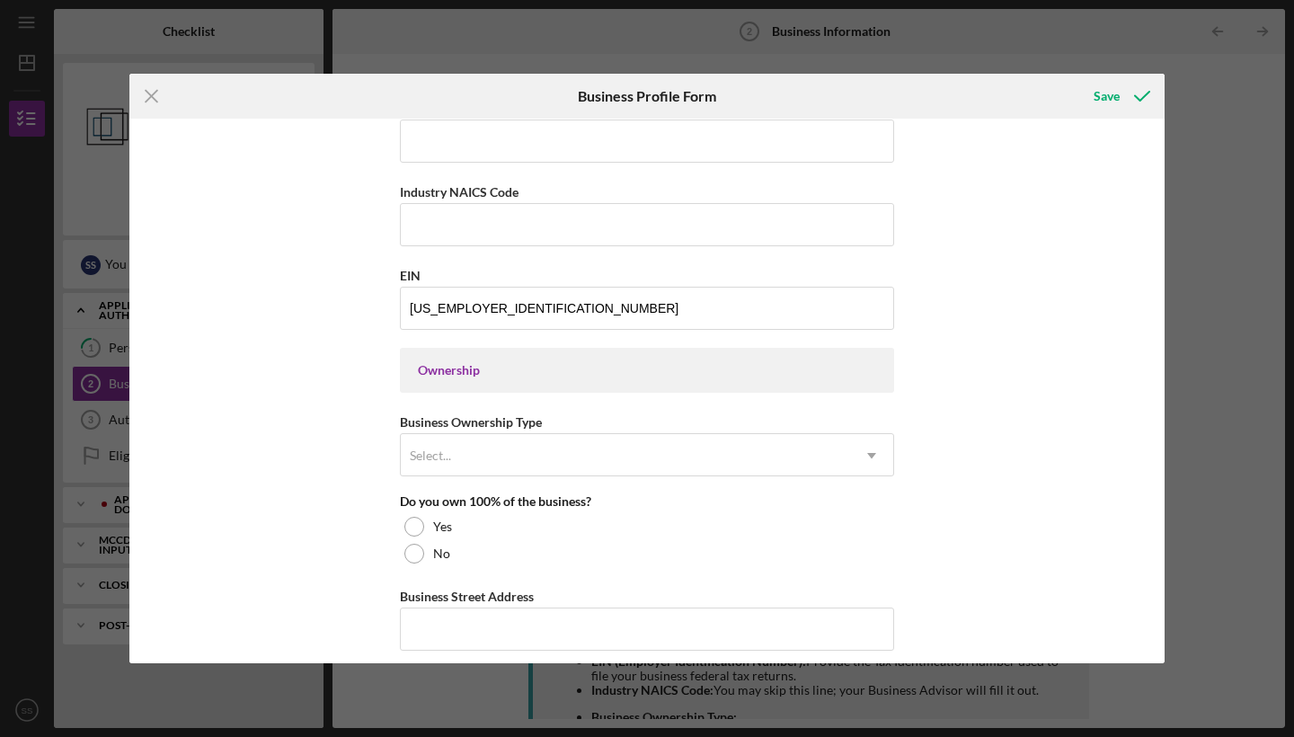
scroll to position [639, 0]
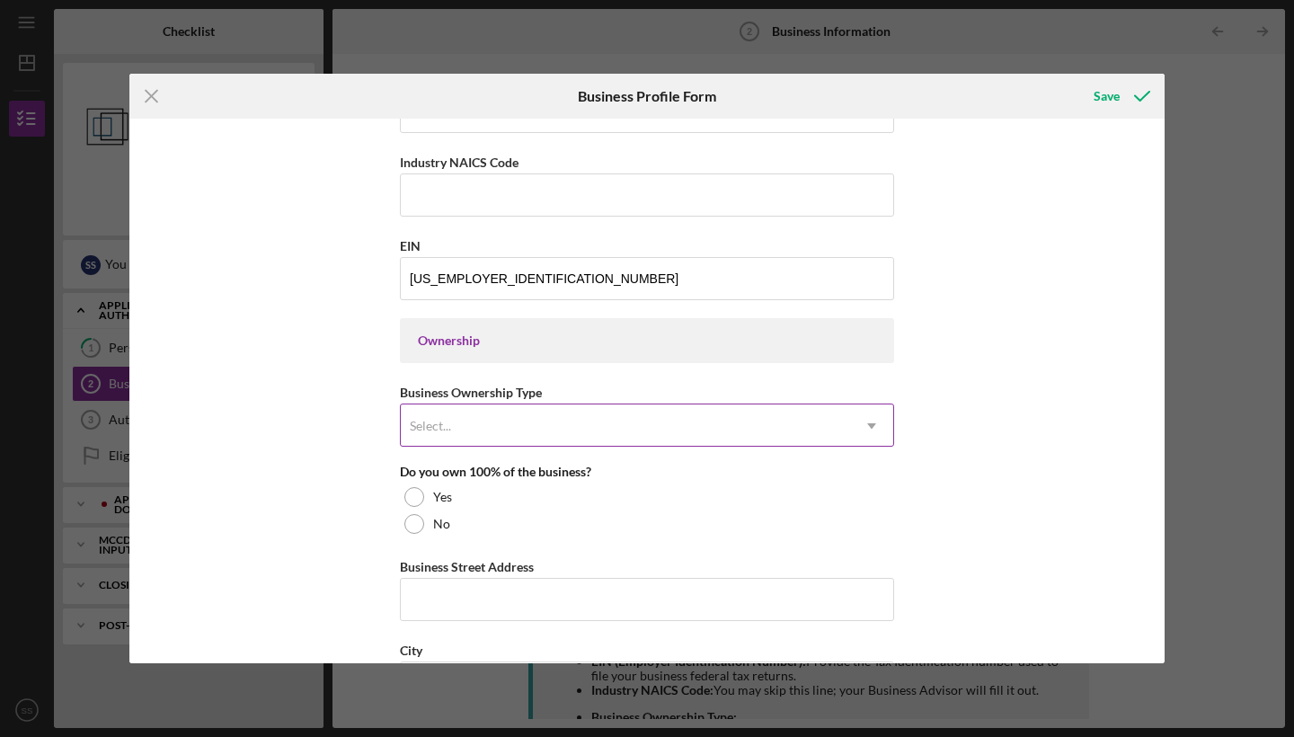
click at [766, 425] on div "Select..." at bounding box center [625, 425] width 449 height 41
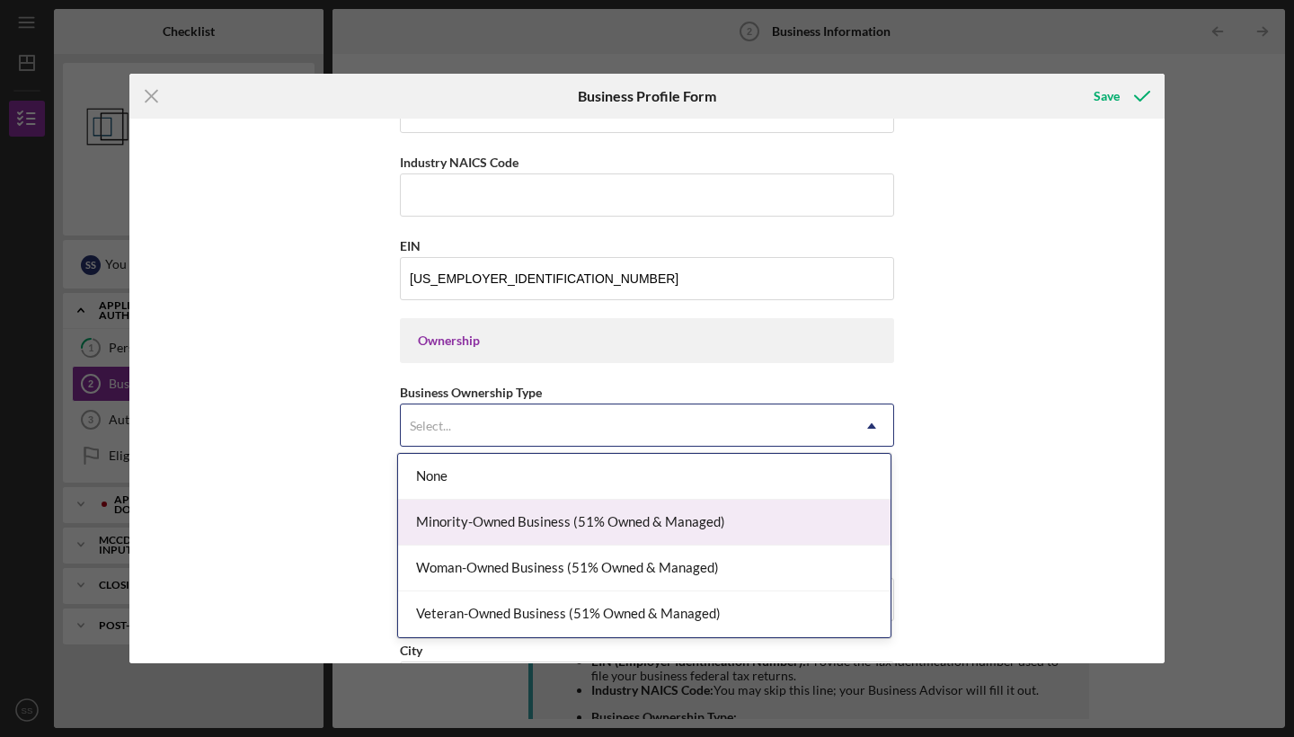
click at [730, 521] on div "Minority-Owned Business (51% Owned & Managed)" at bounding box center [644, 523] width 493 height 46
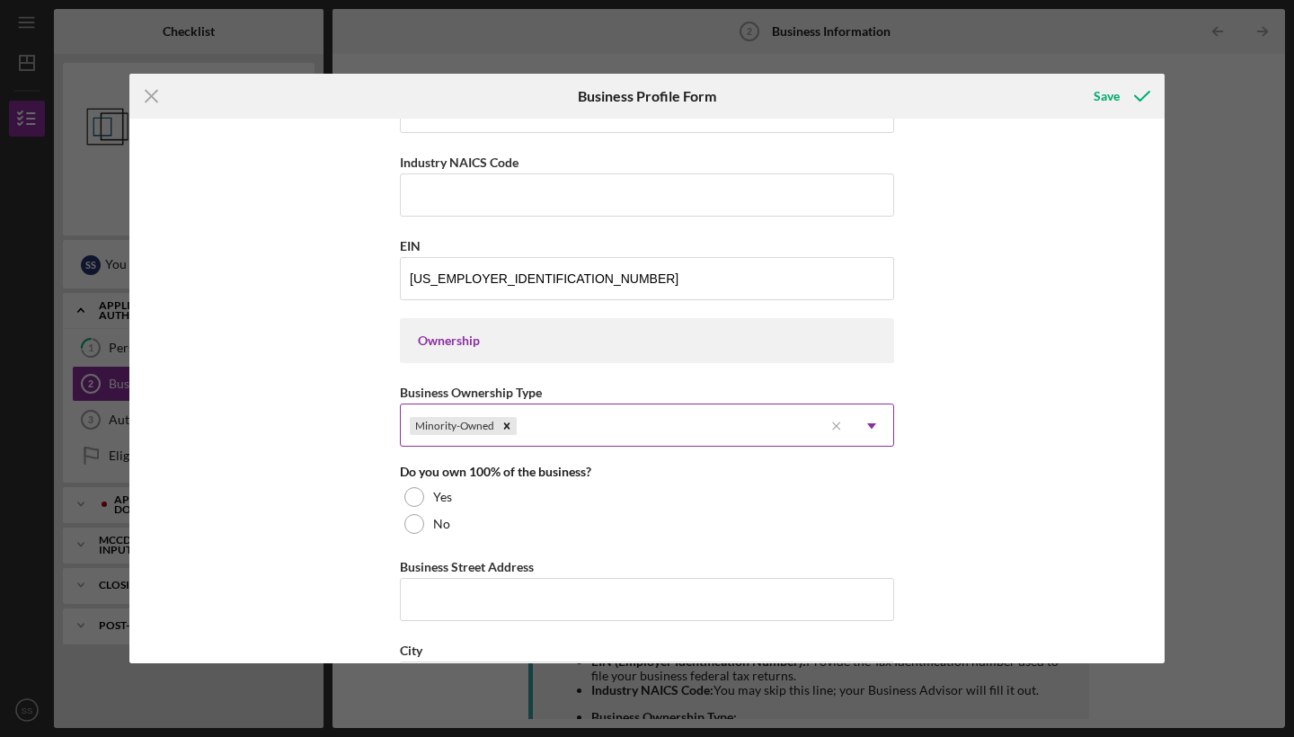
click at [738, 432] on div "Minority-Owned" at bounding box center [612, 425] width 422 height 41
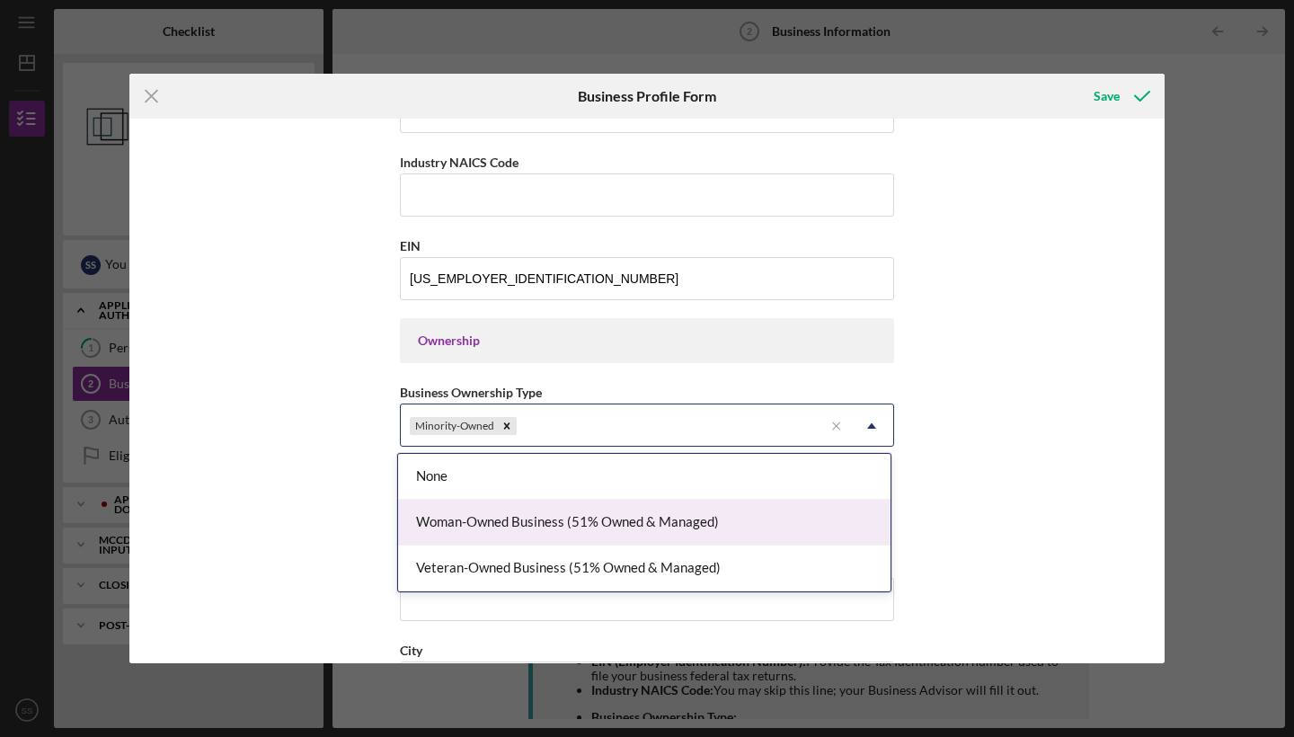
click at [750, 518] on div "Woman-Owned Business (51% Owned & Managed)" at bounding box center [644, 523] width 493 height 46
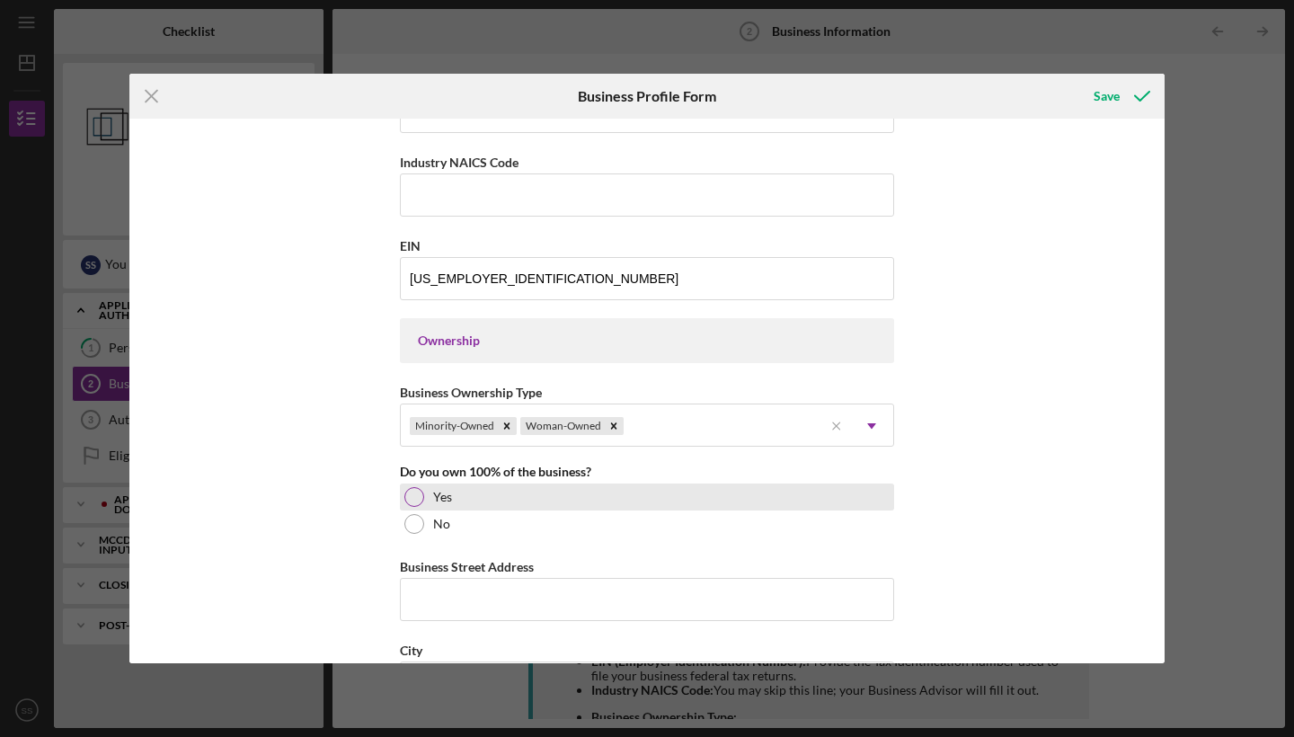
click at [555, 495] on div "Yes" at bounding box center [647, 497] width 494 height 27
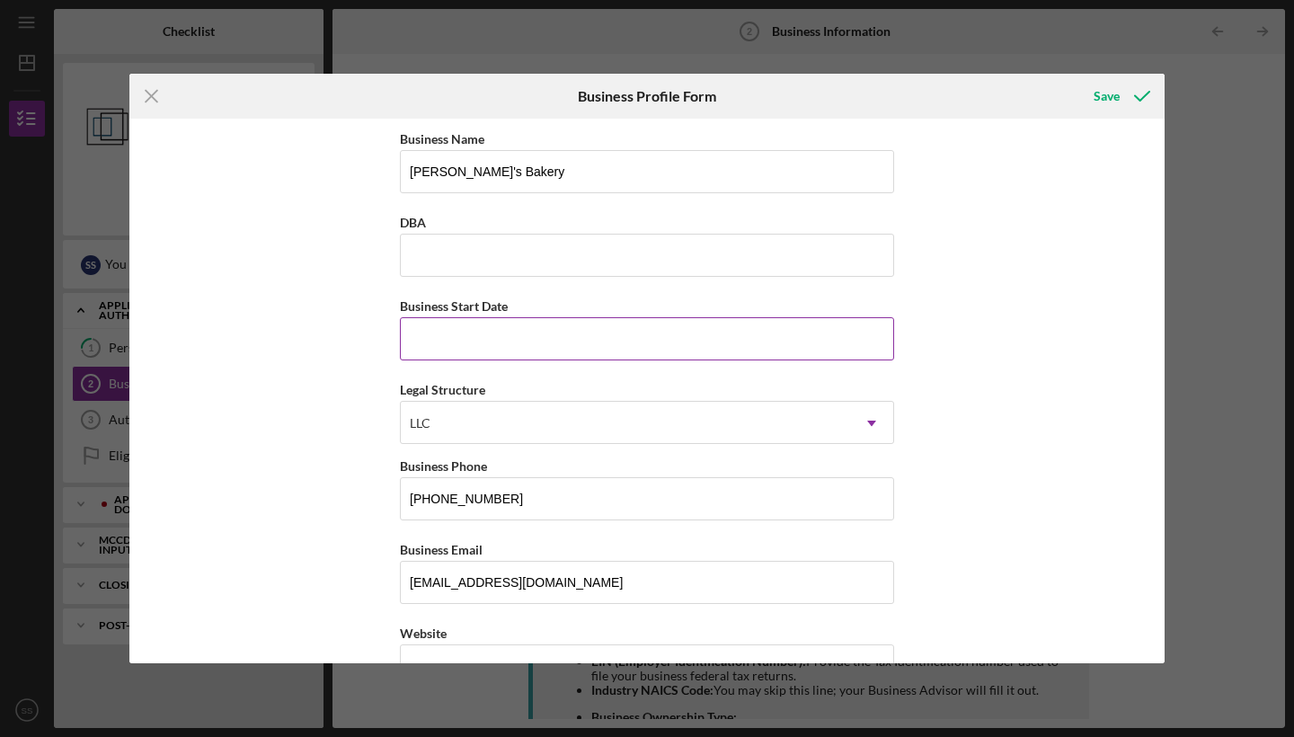
scroll to position [26, 0]
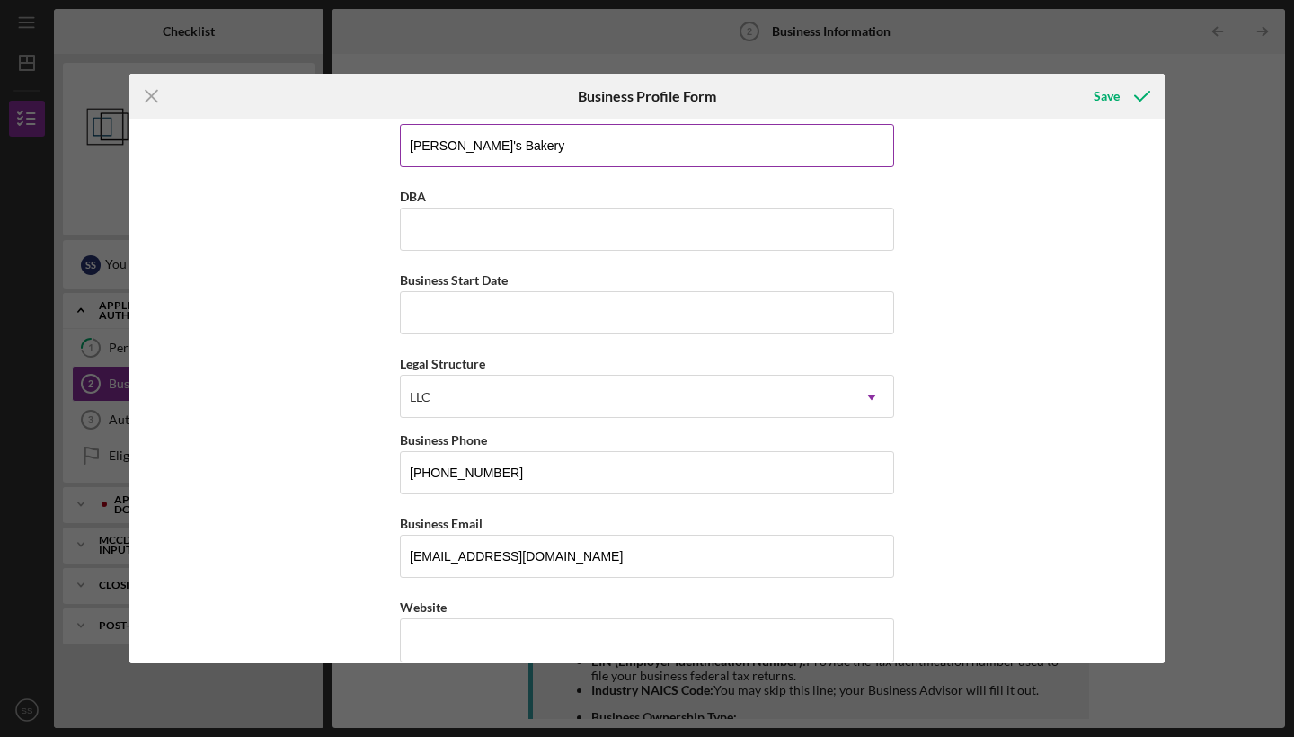
click at [550, 144] on input "[PERSON_NAME]'s Bakery" at bounding box center [647, 145] width 494 height 43
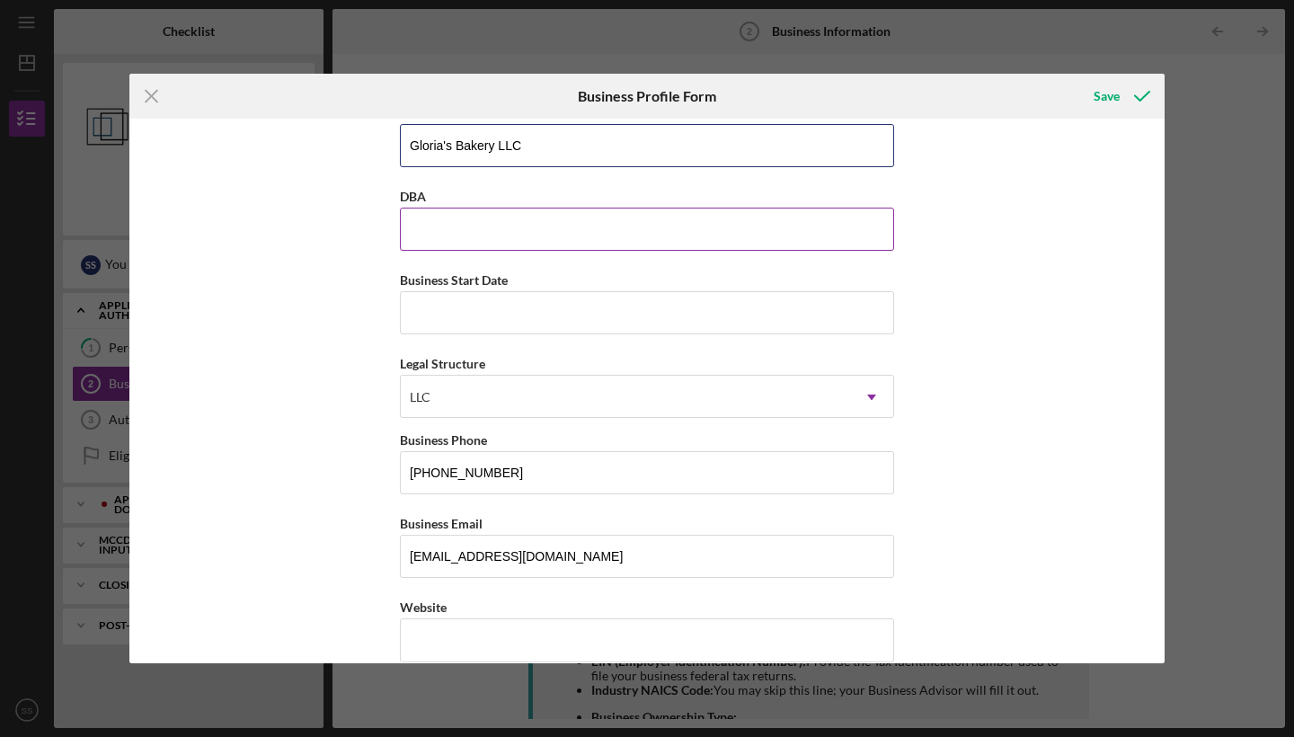
type input "Gloria's Bakery LLC"
click at [540, 233] on input "DBA" at bounding box center [647, 229] width 494 height 43
type input "F"
type input "[PERSON_NAME]'s Bakery"
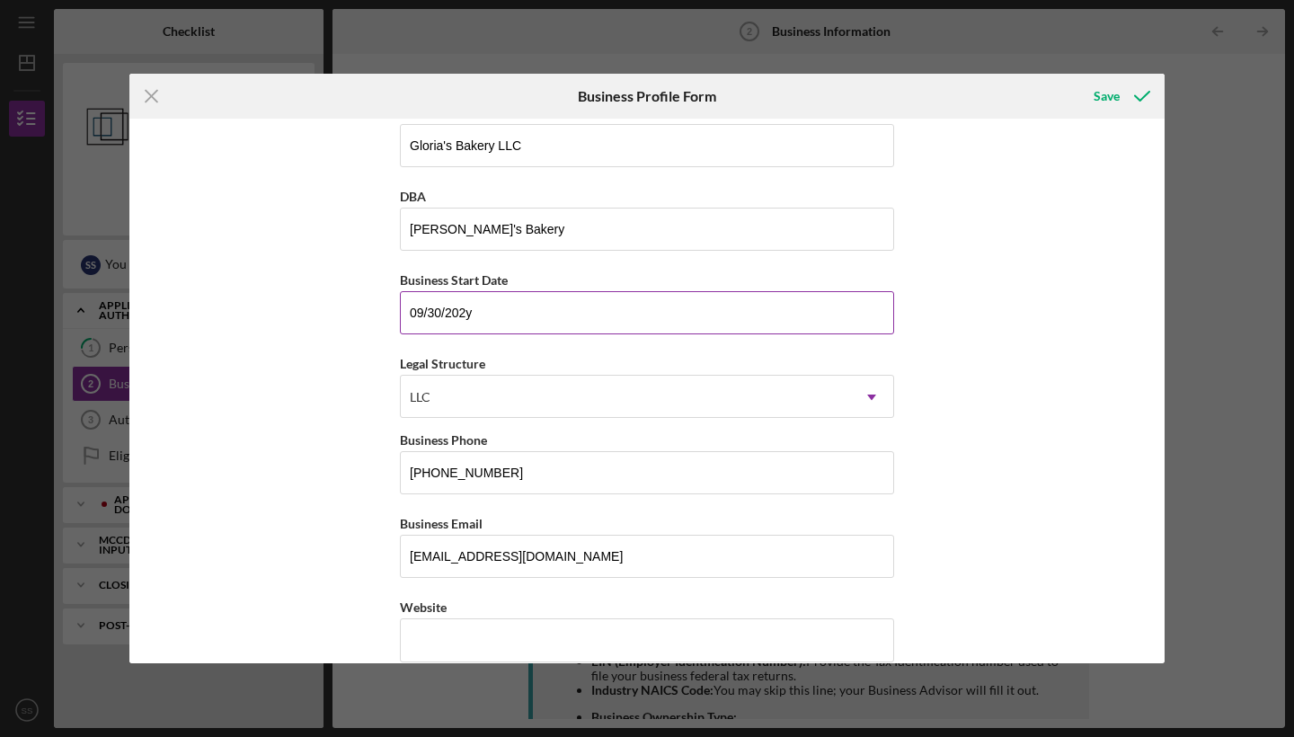
type input "[DATE]"
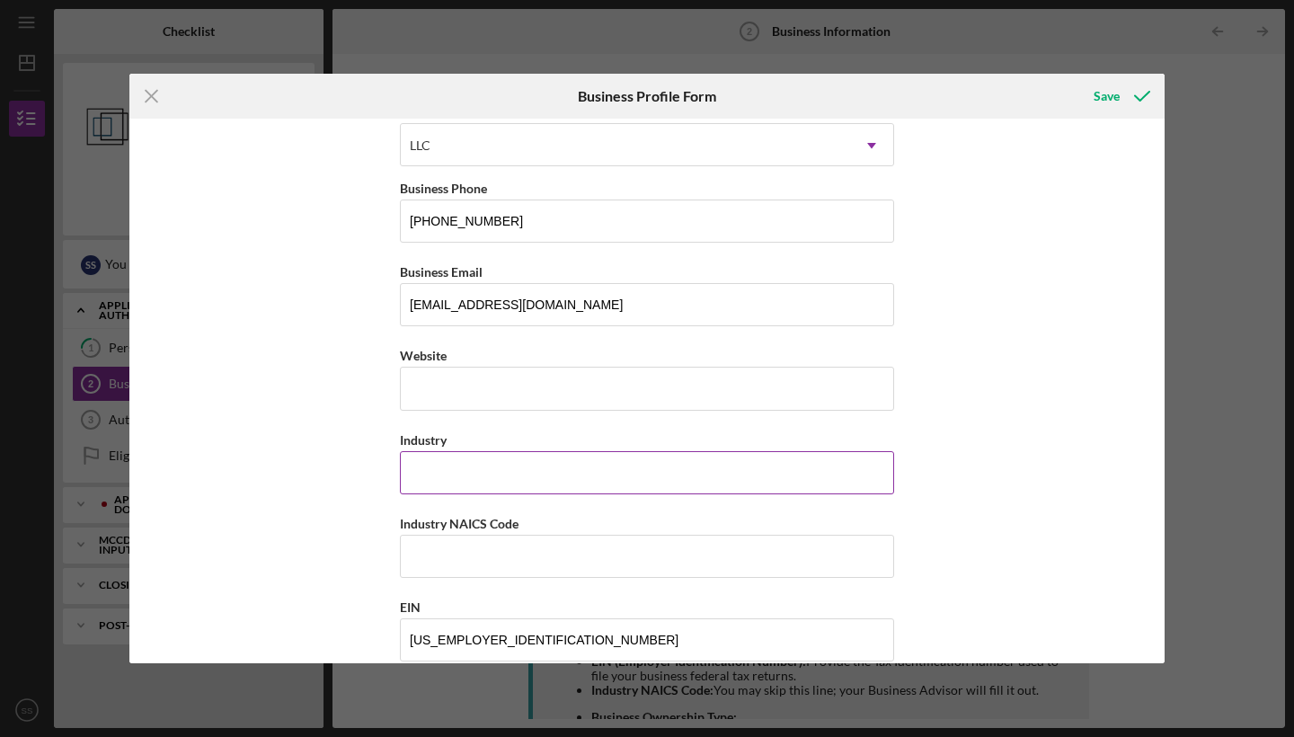
click at [499, 493] on input "Industry" at bounding box center [647, 472] width 494 height 43
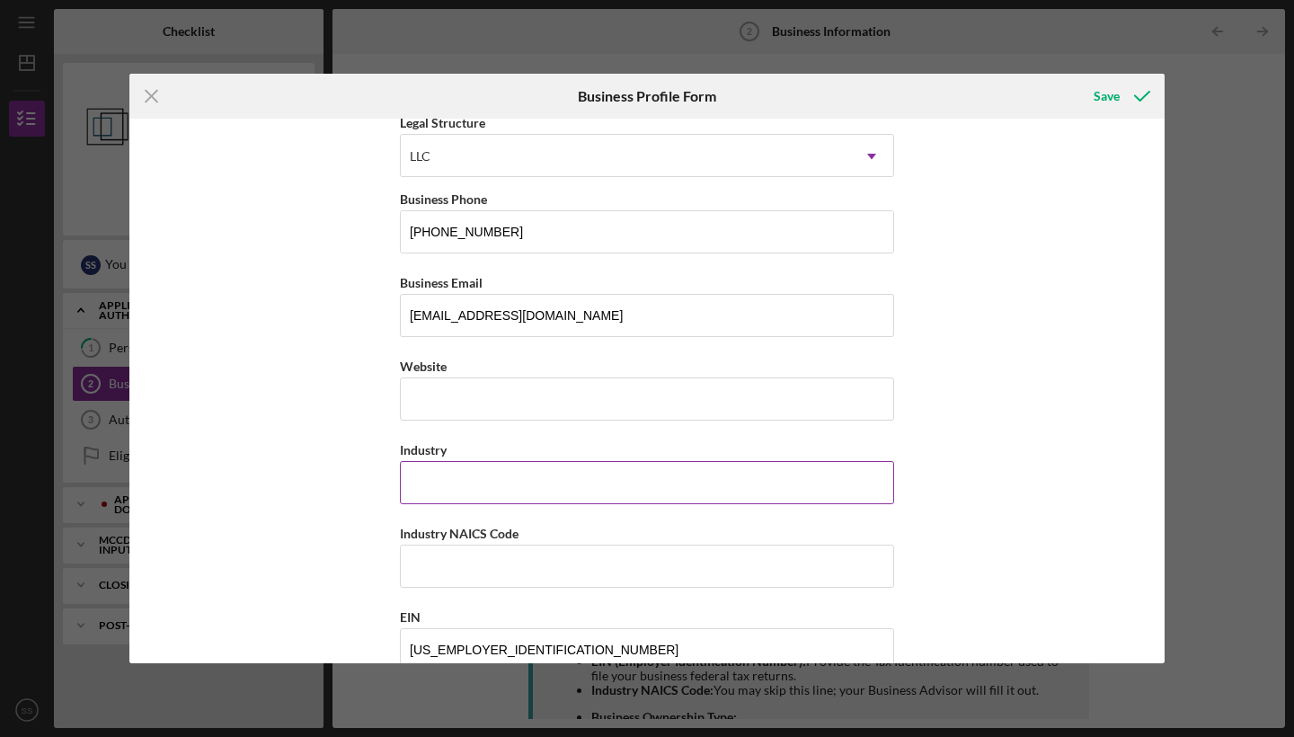
scroll to position [281, 0]
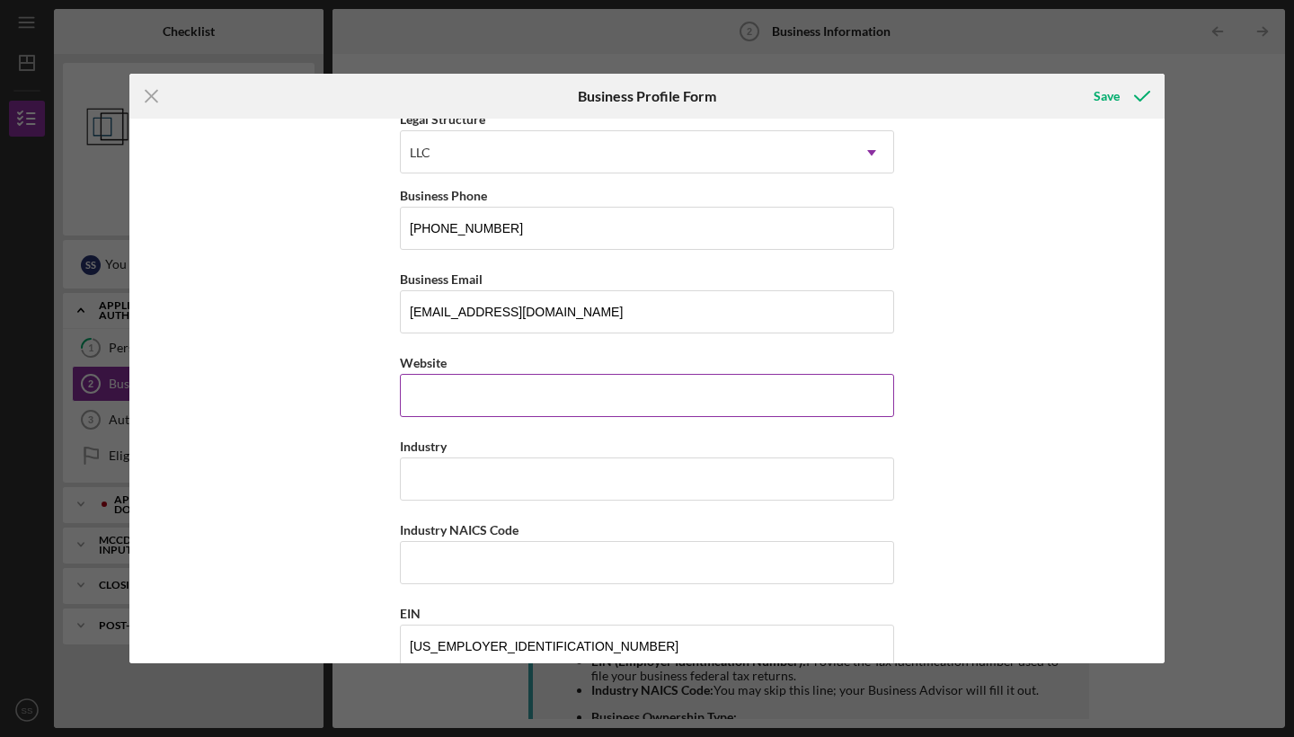
click at [502, 407] on input "Website" at bounding box center [647, 395] width 494 height 43
type input "I"
click at [459, 487] on input "Industry" at bounding box center [647, 479] width 494 height 43
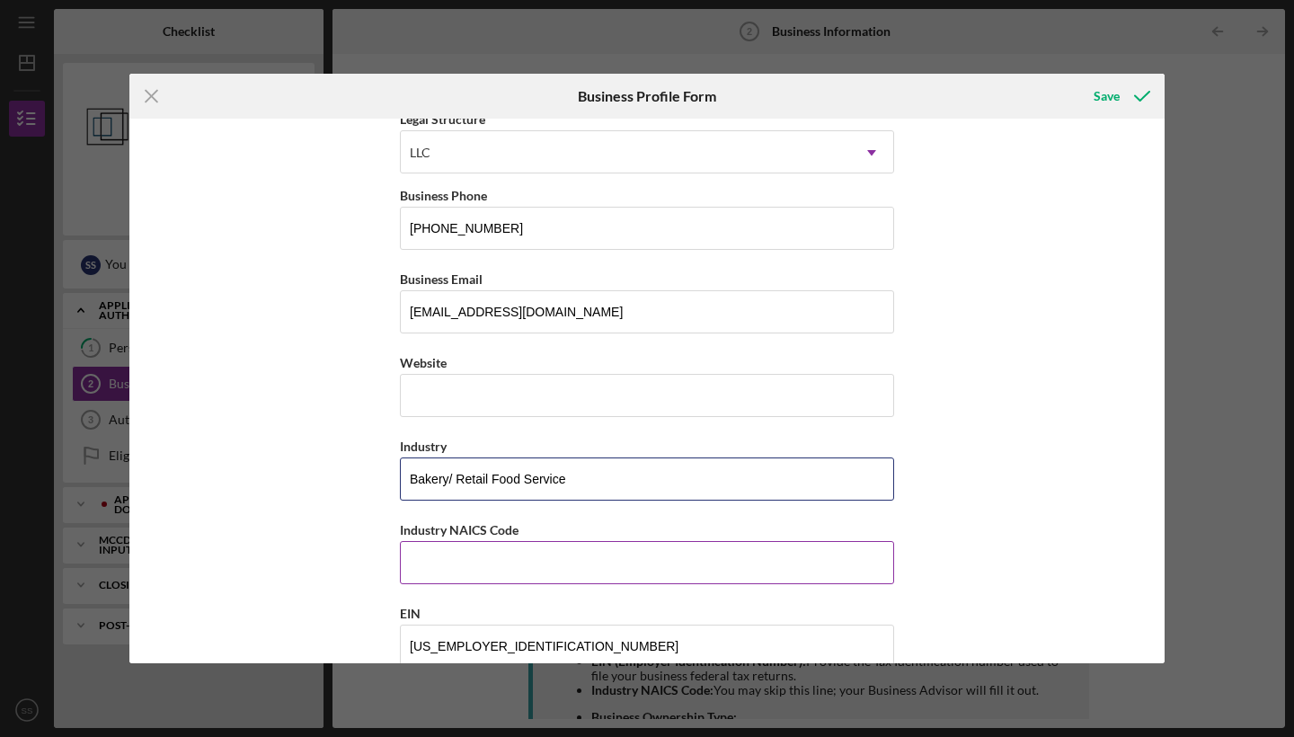
type input "Bakery/ Retail Food Service"
click at [479, 557] on input "Industry NAICS Code" at bounding box center [647, 562] width 494 height 43
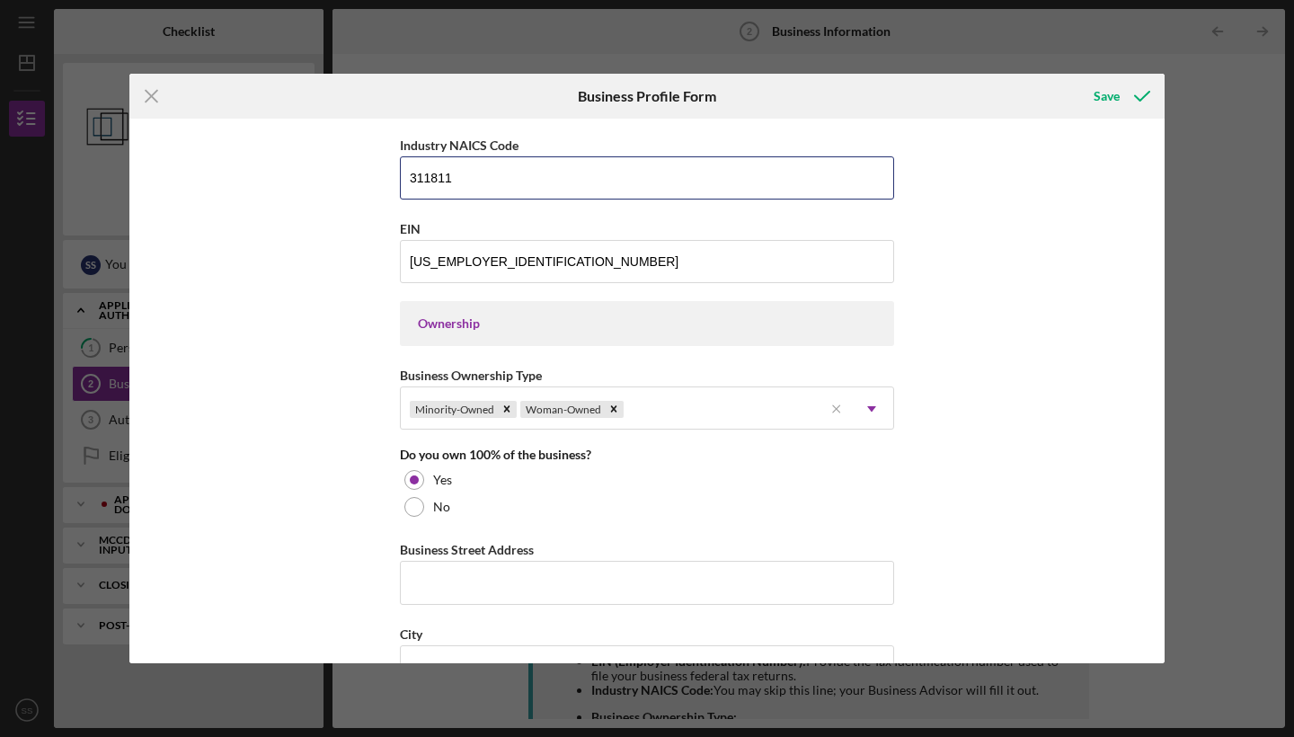
scroll to position [849, 0]
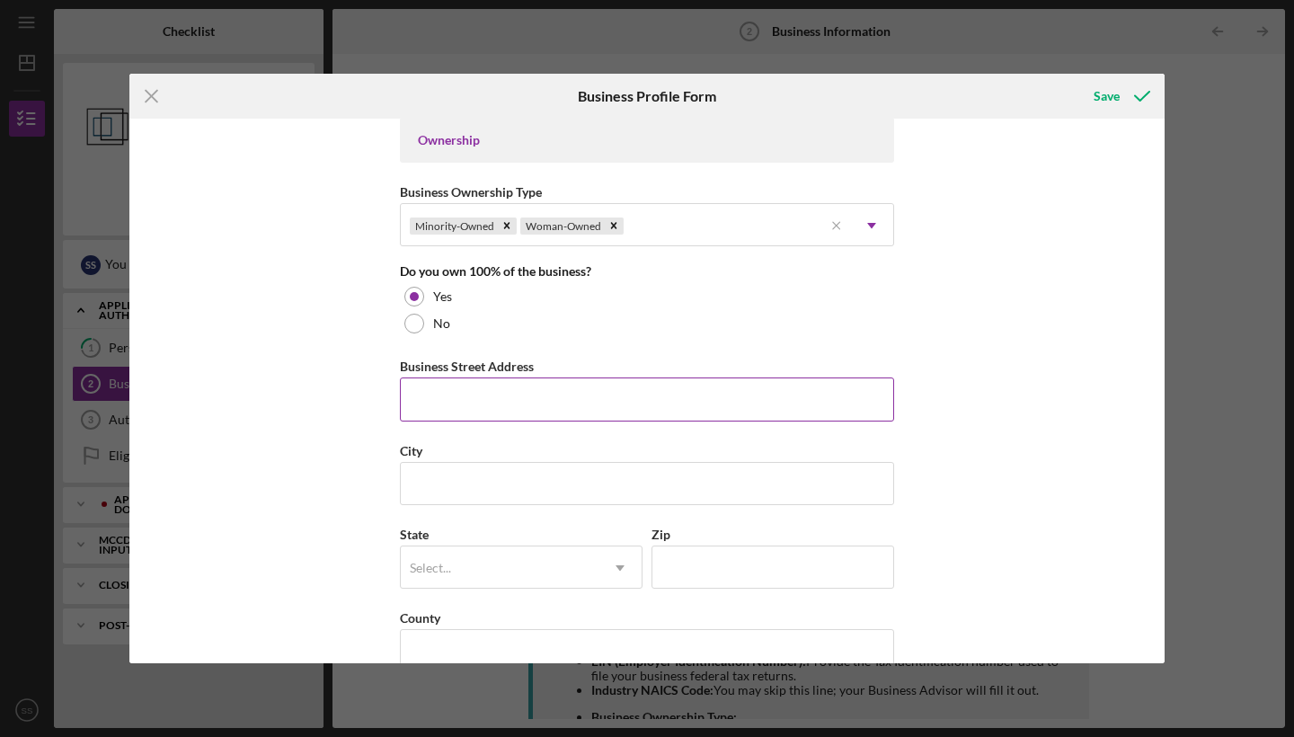
type input "311811"
type input "[STREET_ADDRESS]"
type input "[GEOGRAPHIC_DATA]"
type input "MN"
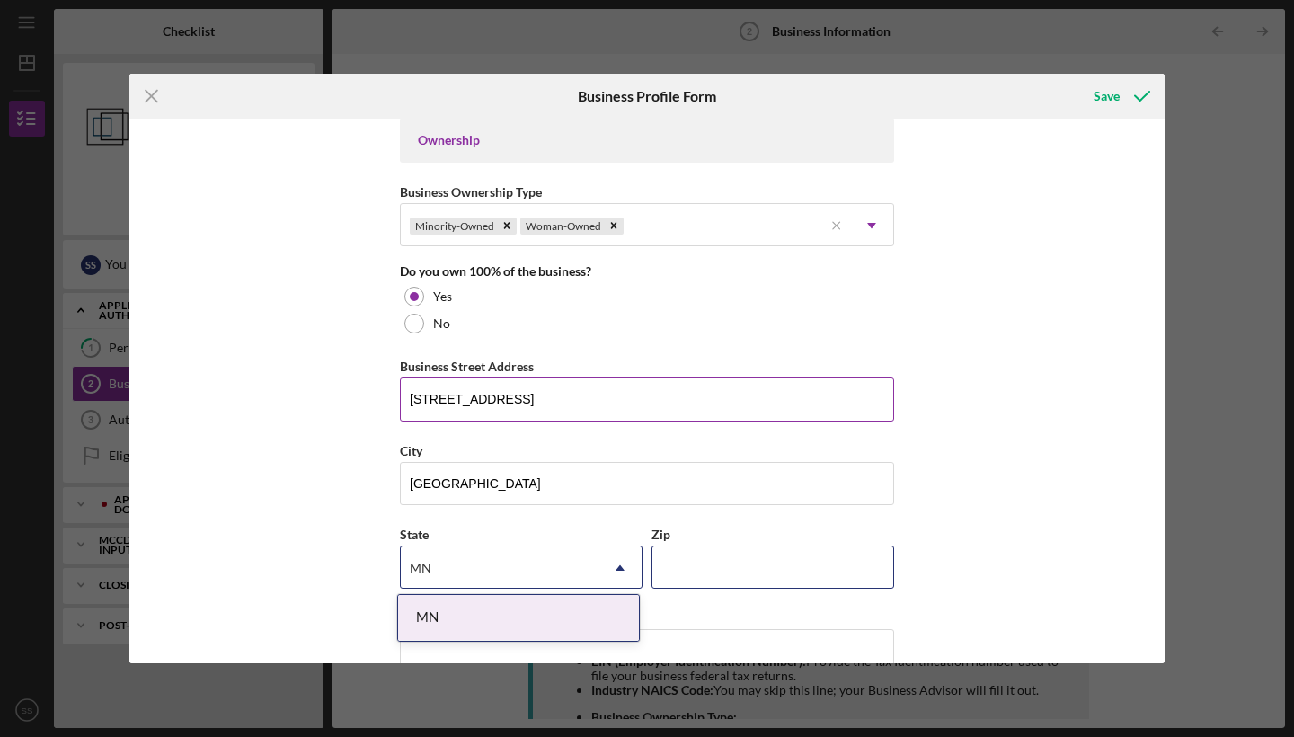
type input "55076"
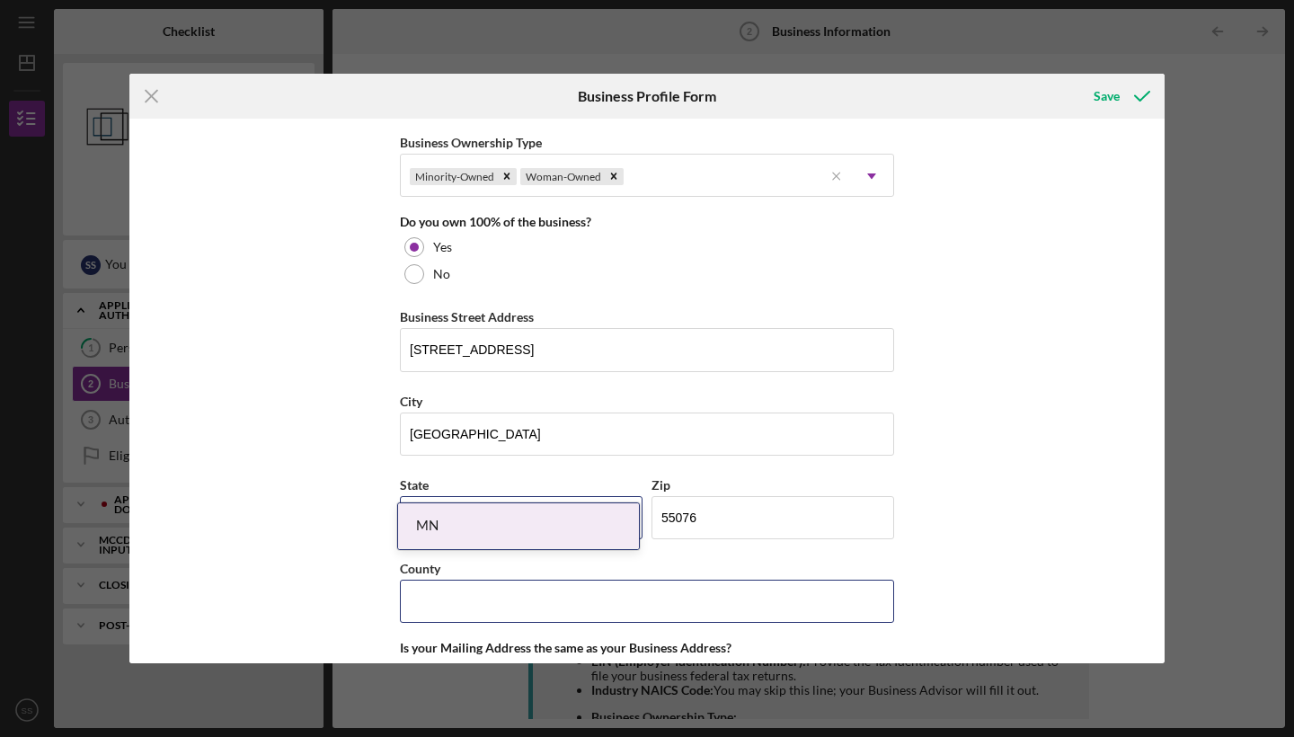
scroll to position [1073, 0]
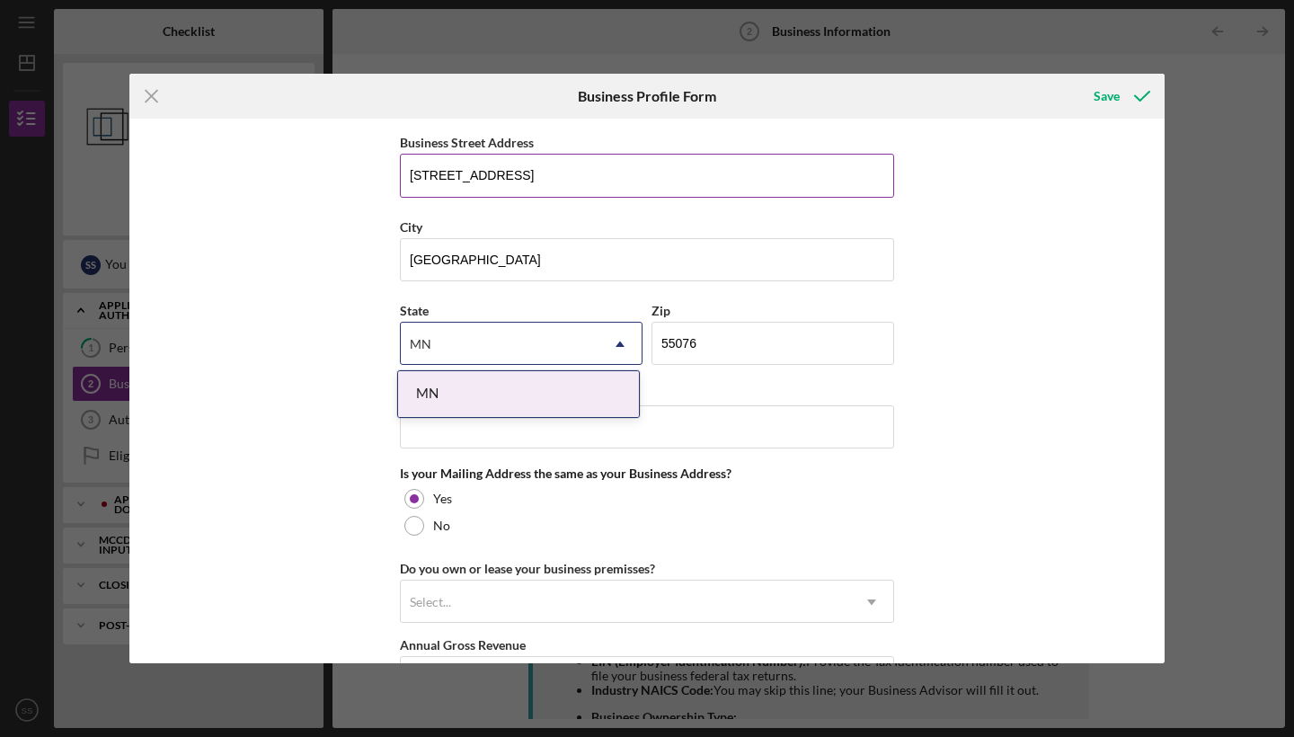
click at [595, 189] on input "[STREET_ADDRESS]" at bounding box center [647, 175] width 494 height 43
type input "2"
type input "[STREET_ADDRESS]"
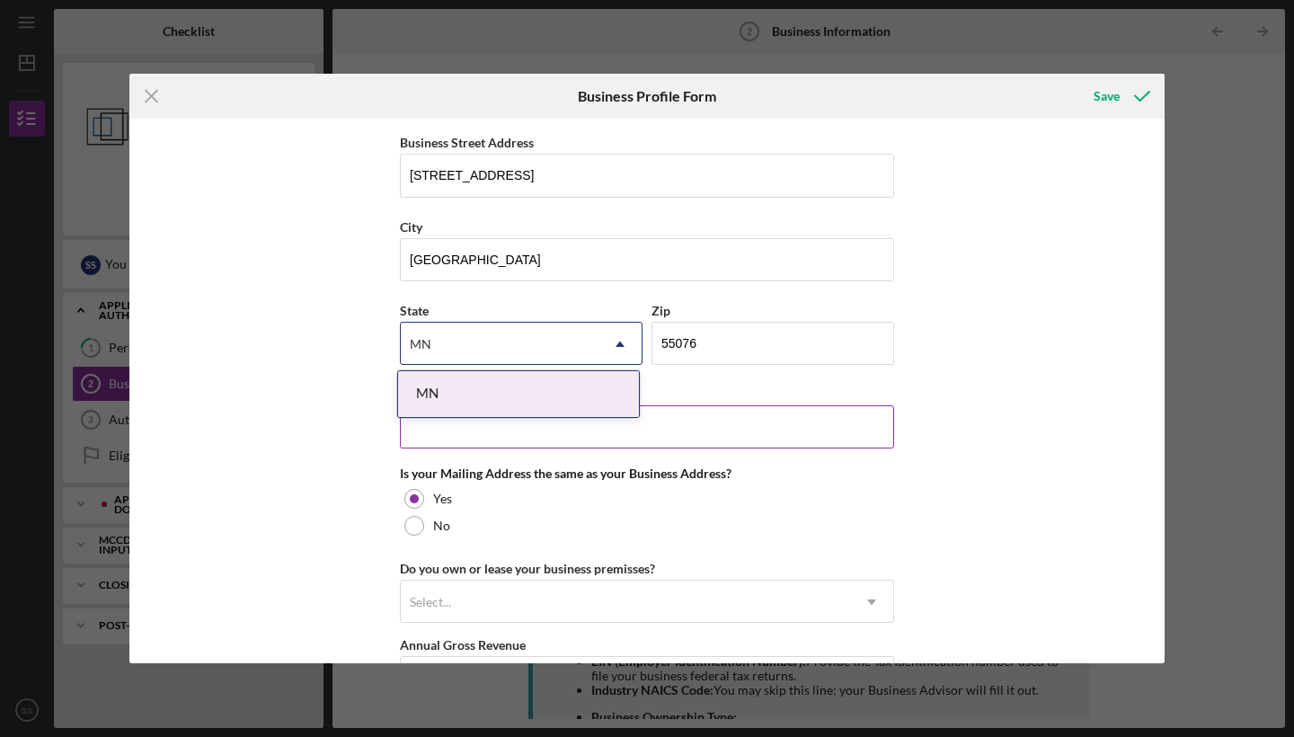
click at [680, 405] on input "County" at bounding box center [647, 426] width 494 height 43
click at [564, 327] on div "MN" at bounding box center [500, 344] width 198 height 41
click at [510, 382] on div "MN" at bounding box center [518, 394] width 241 height 46
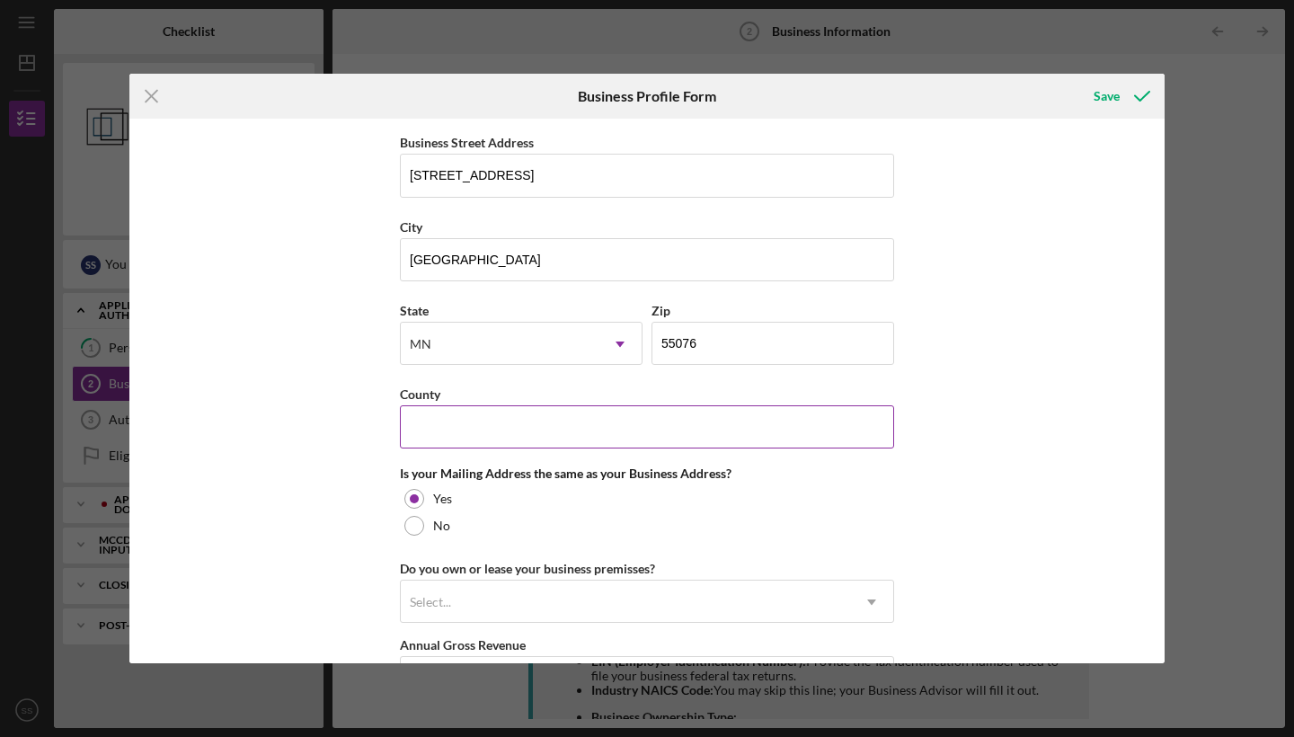
click at [476, 412] on input "County" at bounding box center [647, 426] width 494 height 43
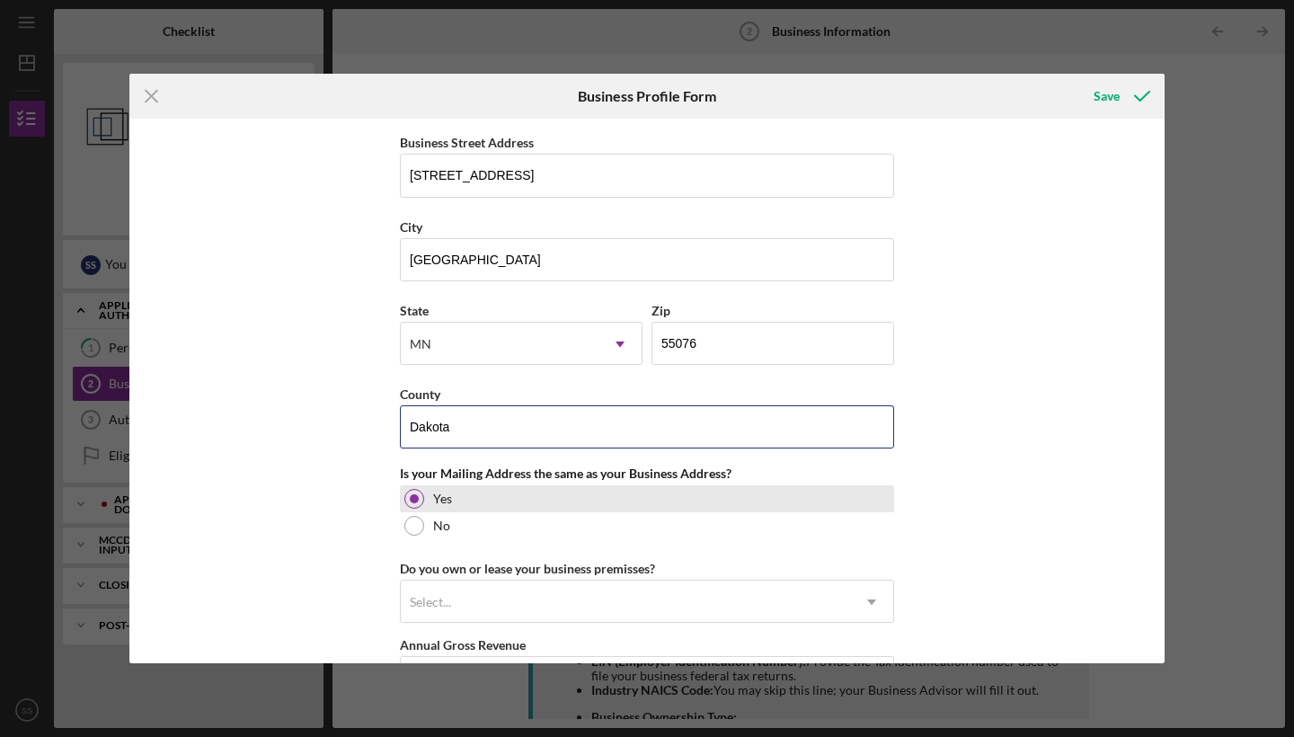
type input "Dakota"
click at [804, 509] on div "Yes" at bounding box center [647, 498] width 494 height 27
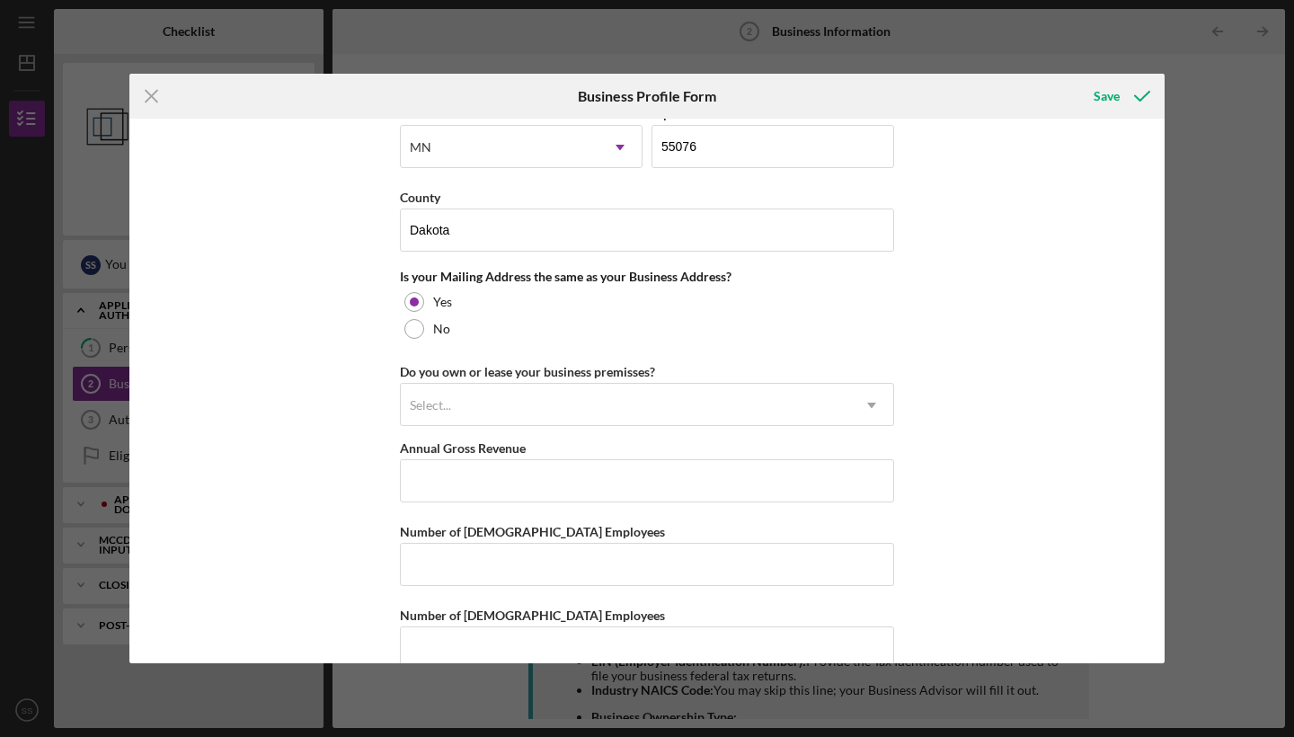
scroll to position [1293, 0]
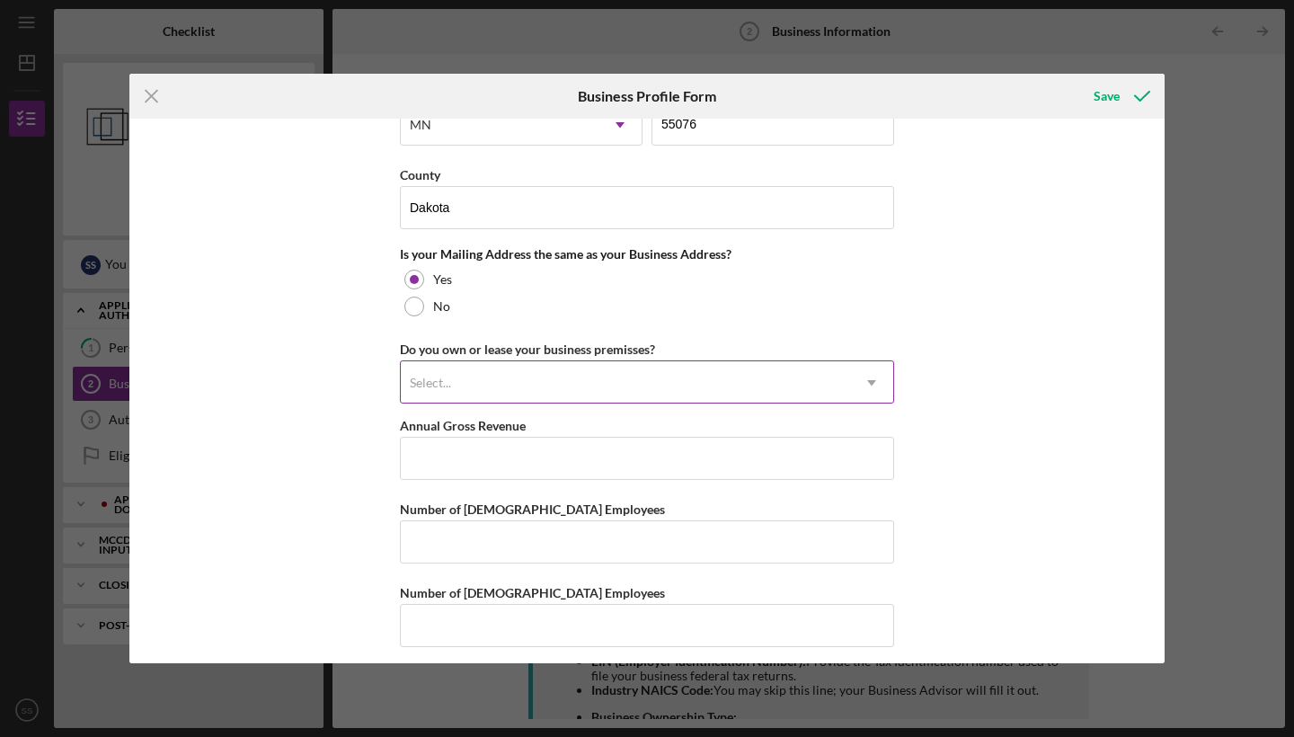
click at [789, 373] on div "Select..." at bounding box center [625, 382] width 449 height 41
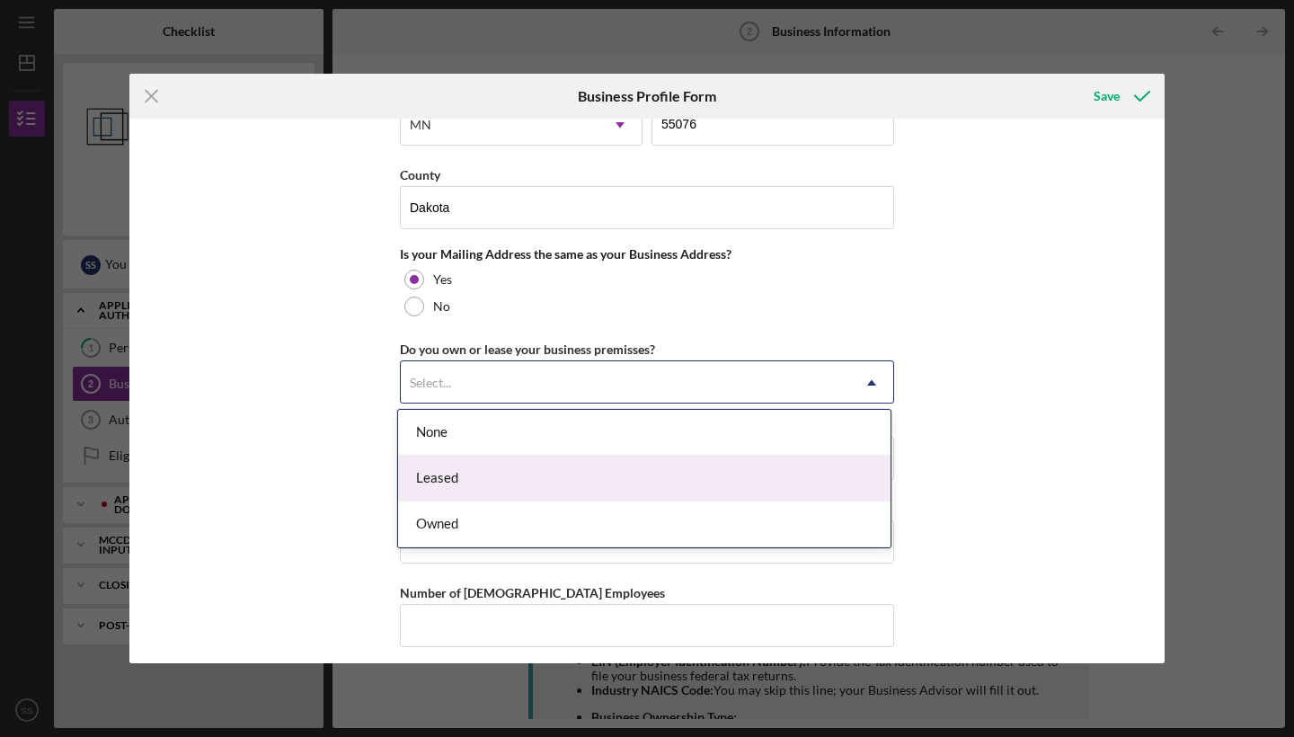
click at [729, 462] on div "Leased" at bounding box center [644, 479] width 493 height 46
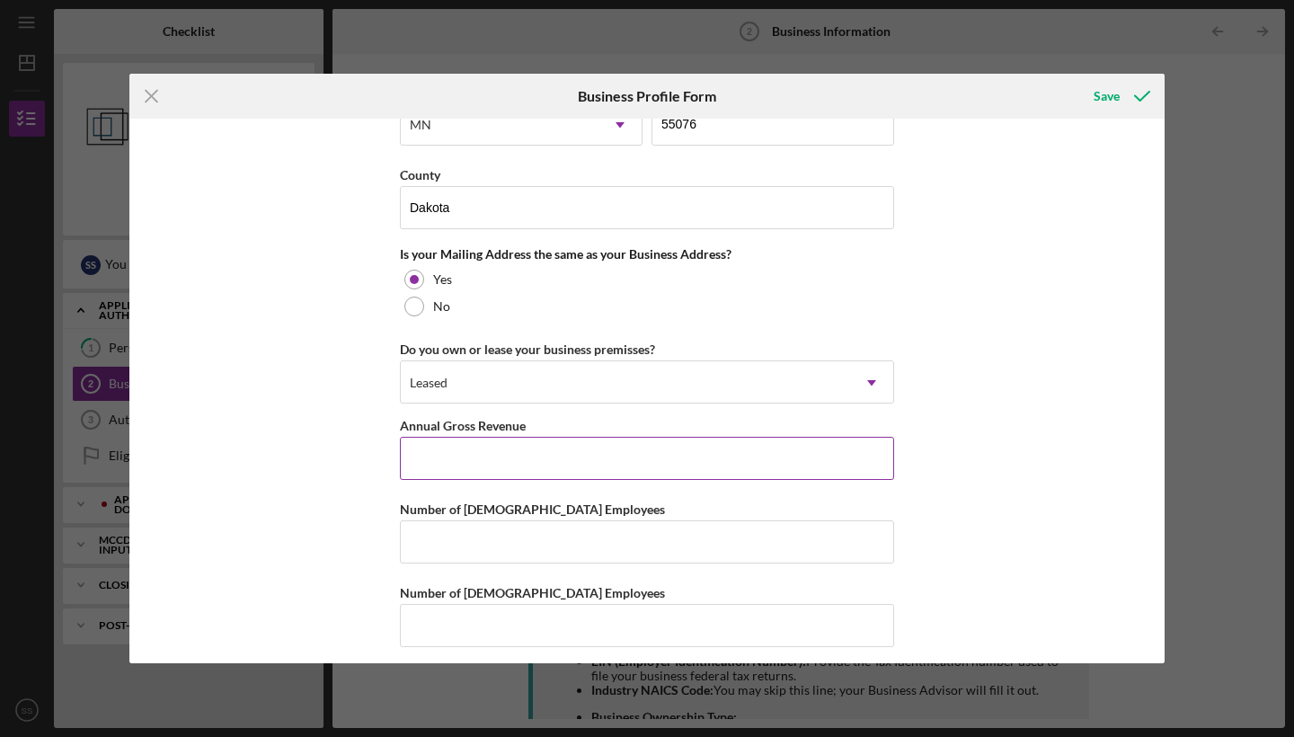
scroll to position [1302, 0]
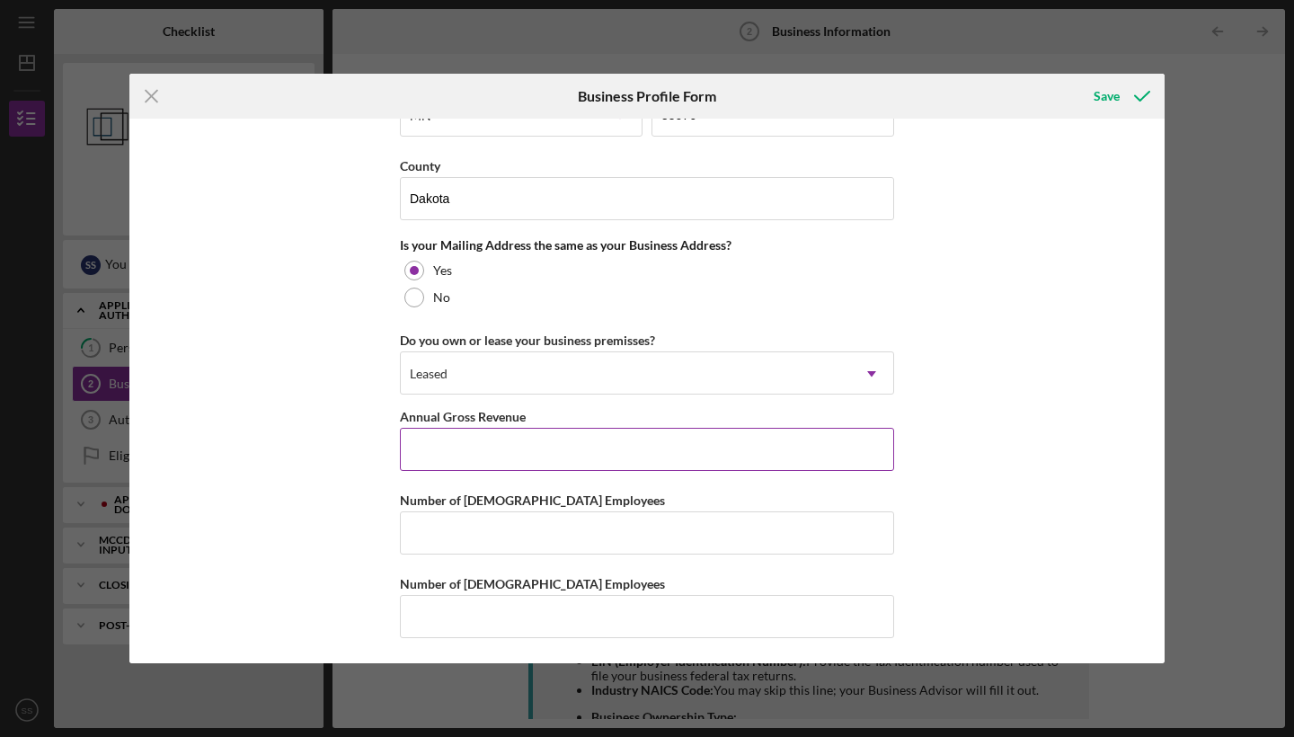
click at [582, 451] on input "Annual Gross Revenue" at bounding box center [647, 449] width 494 height 43
type input "$120,000"
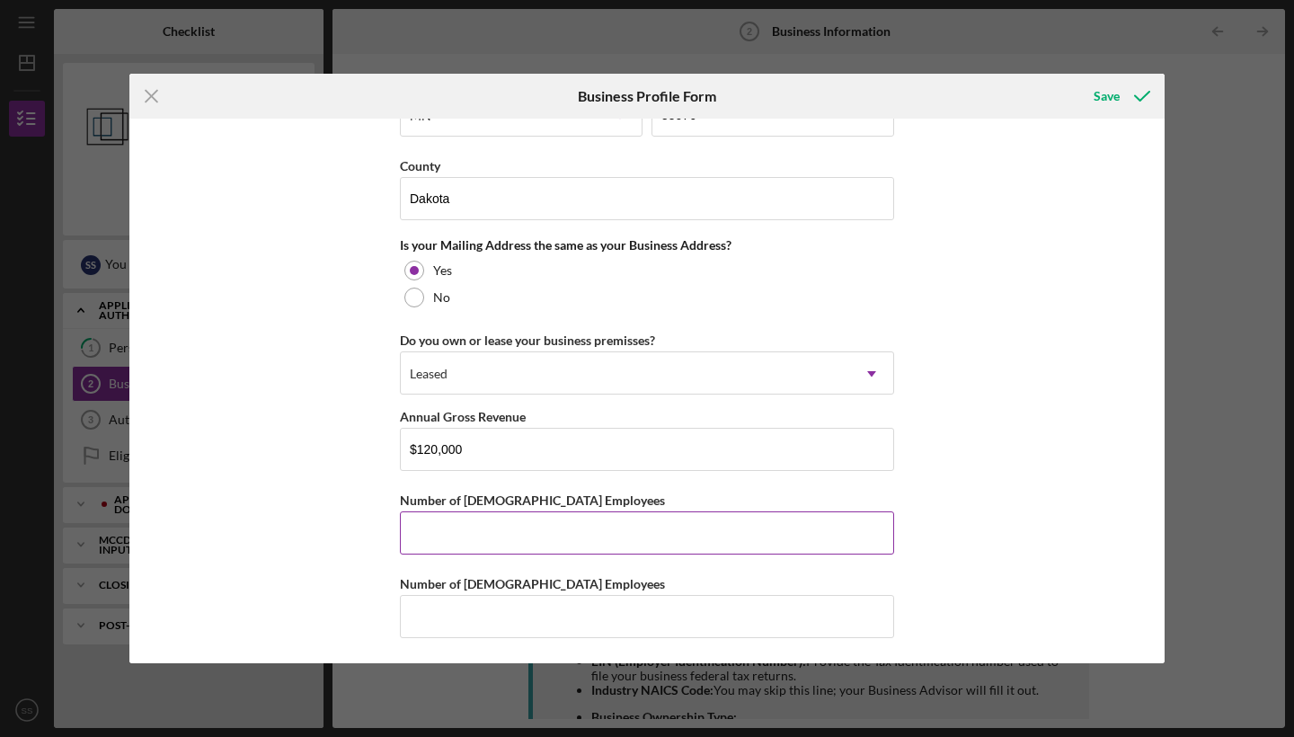
click at [618, 532] on input "Number of [DEMOGRAPHIC_DATA] Employees" at bounding box center [647, 532] width 494 height 43
type input "1"
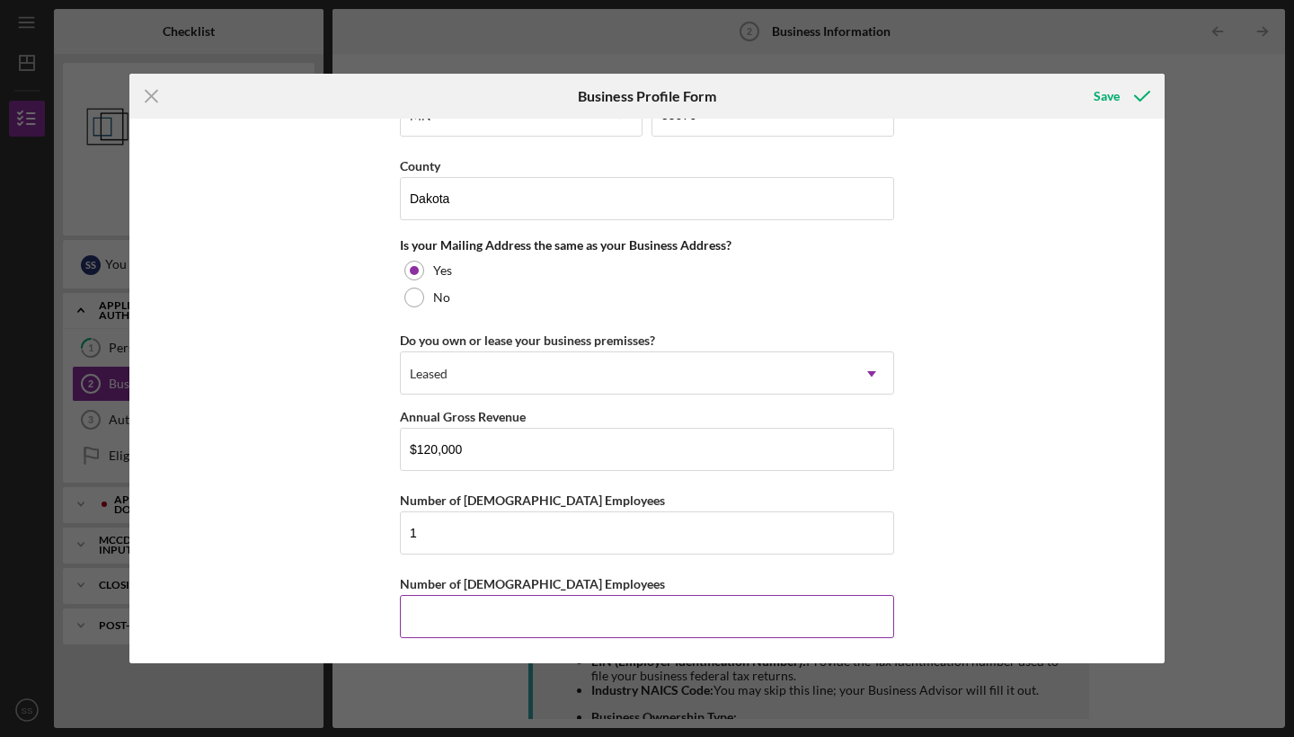
click at [639, 624] on input "Number of [DEMOGRAPHIC_DATA] Employees" at bounding box center [647, 616] width 494 height 43
type input "1"
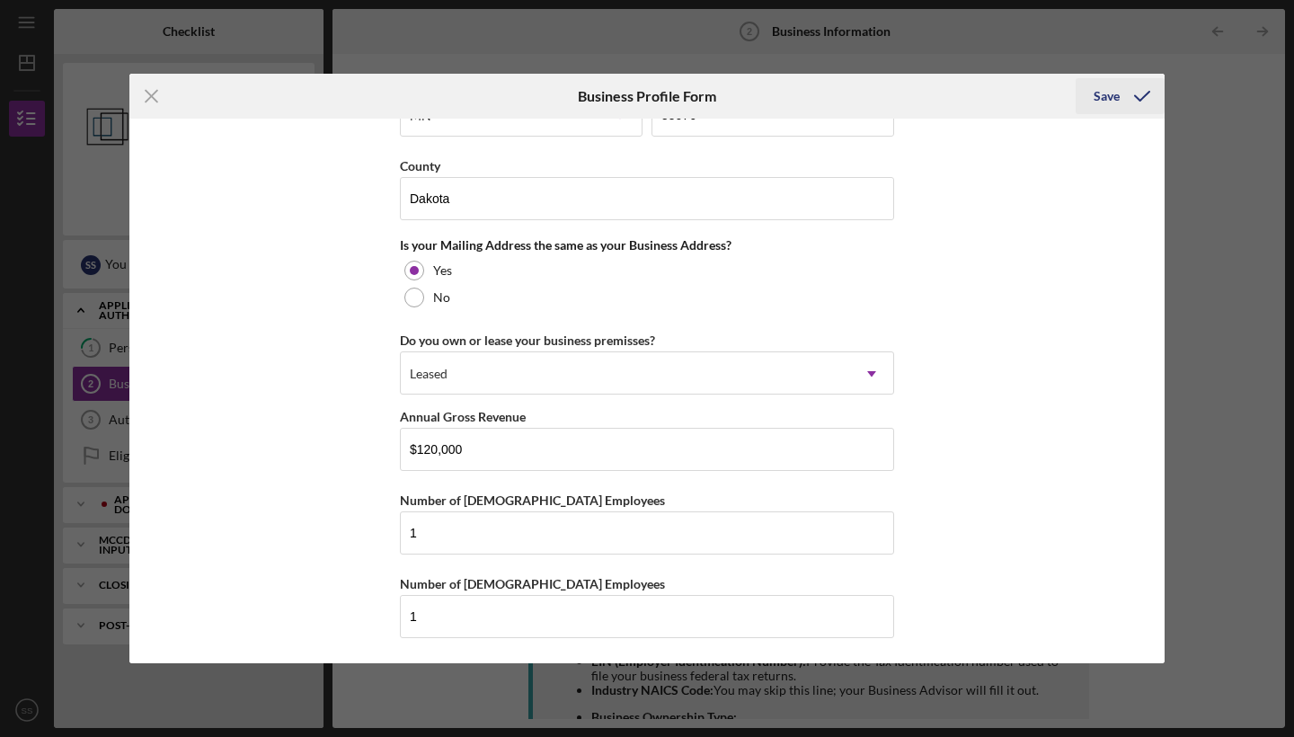
click at [1135, 89] on icon "submit" at bounding box center [1142, 96] width 45 height 45
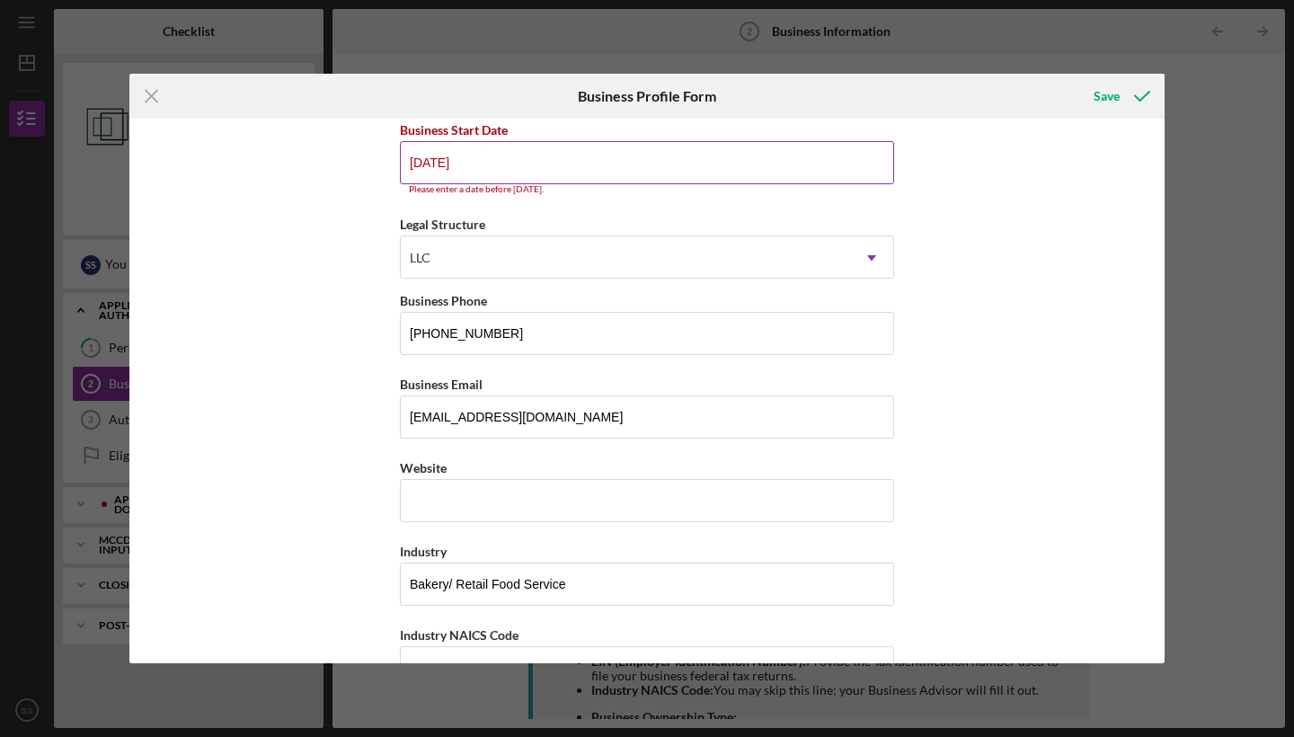
click at [635, 174] on input "[DATE]" at bounding box center [647, 162] width 494 height 43
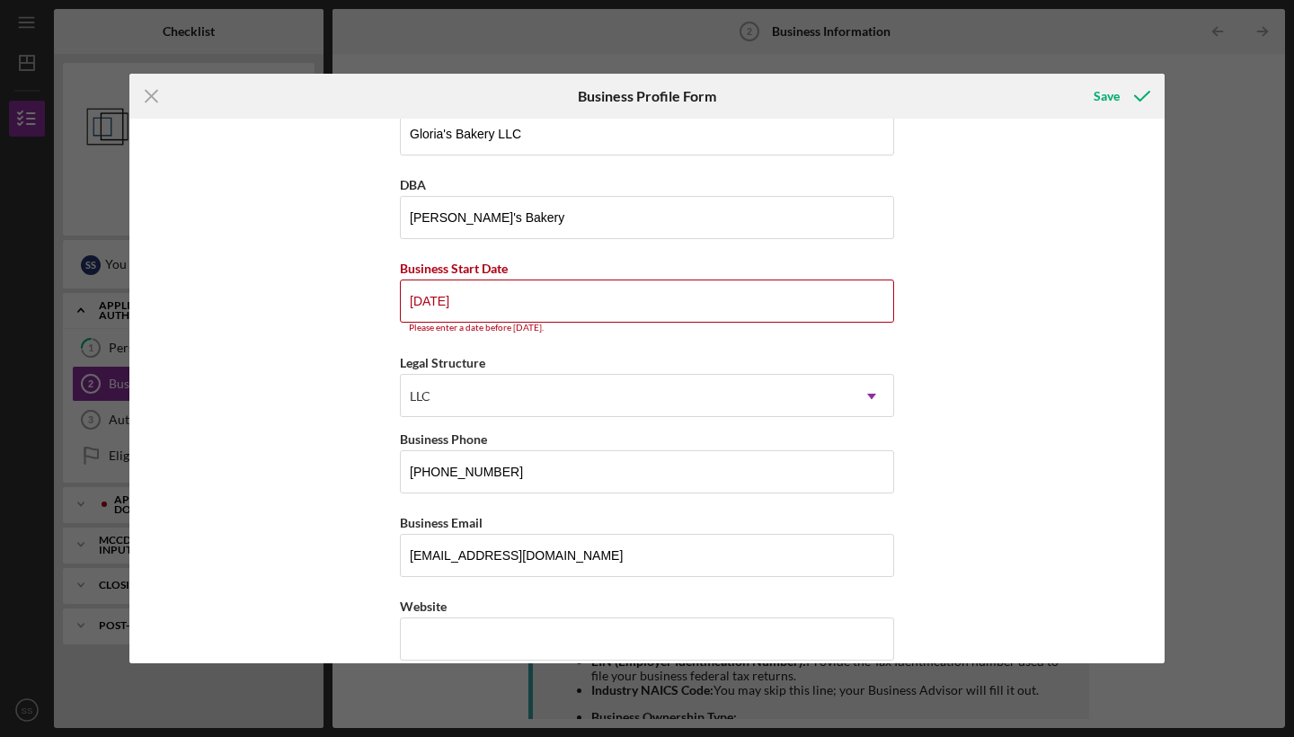
scroll to position [34, 0]
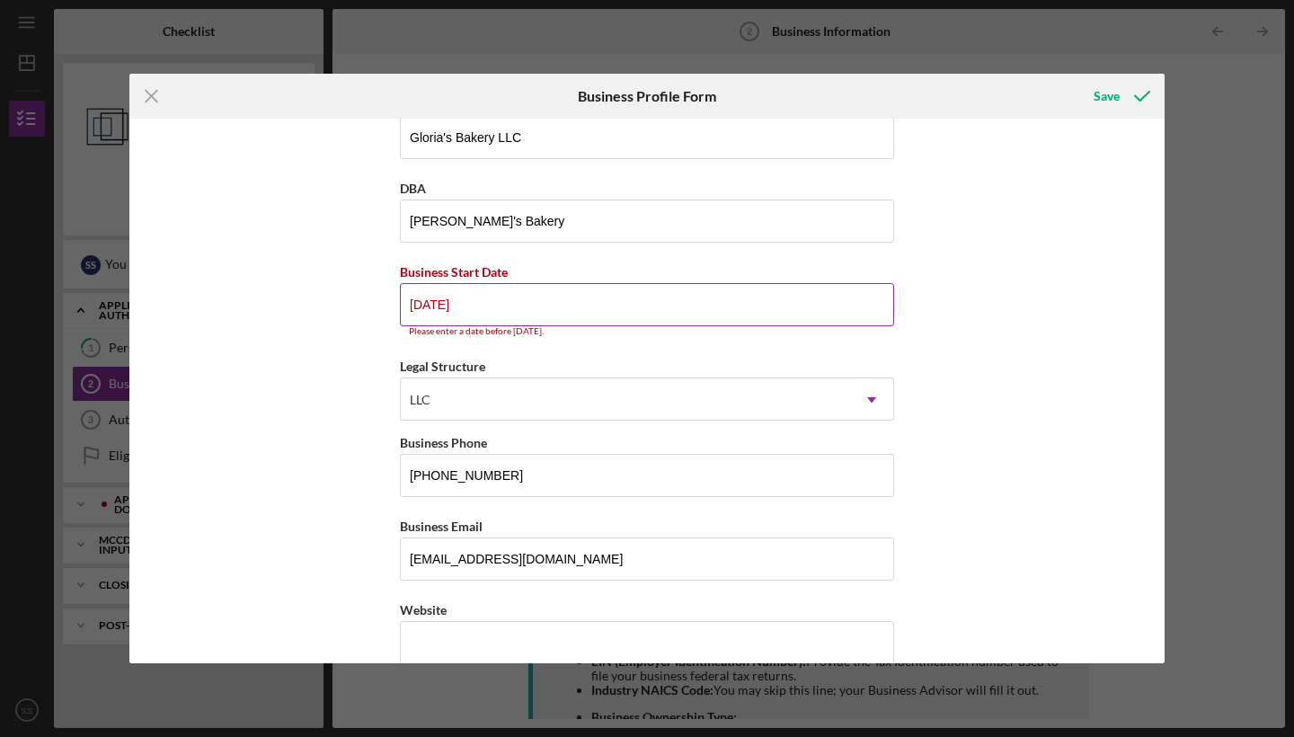
click at [469, 307] on input "[DATE]" at bounding box center [647, 304] width 494 height 43
click at [431, 307] on input "[DATE]" at bounding box center [647, 304] width 494 height 43
click at [486, 302] on input "[DATE]" at bounding box center [647, 304] width 494 height 43
type input "0m/dd/yyyy"
type input "[DATE]"
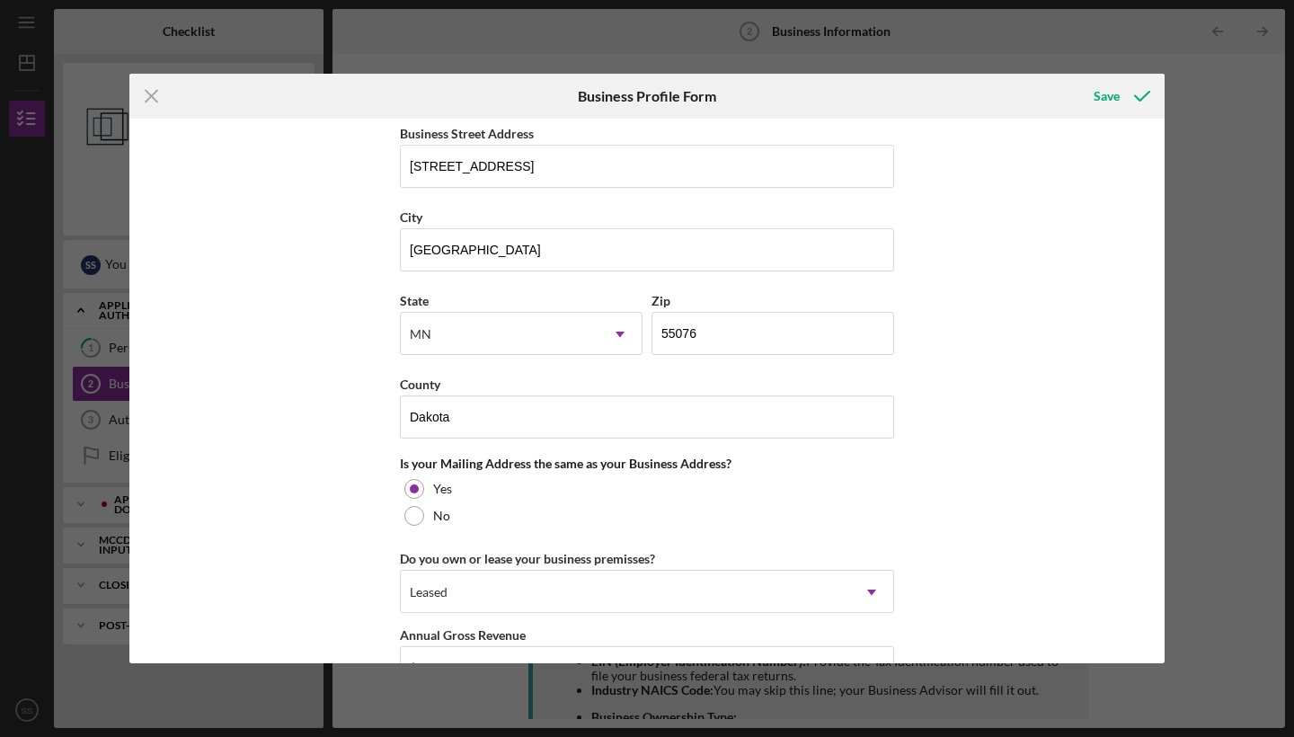
scroll to position [1292, 0]
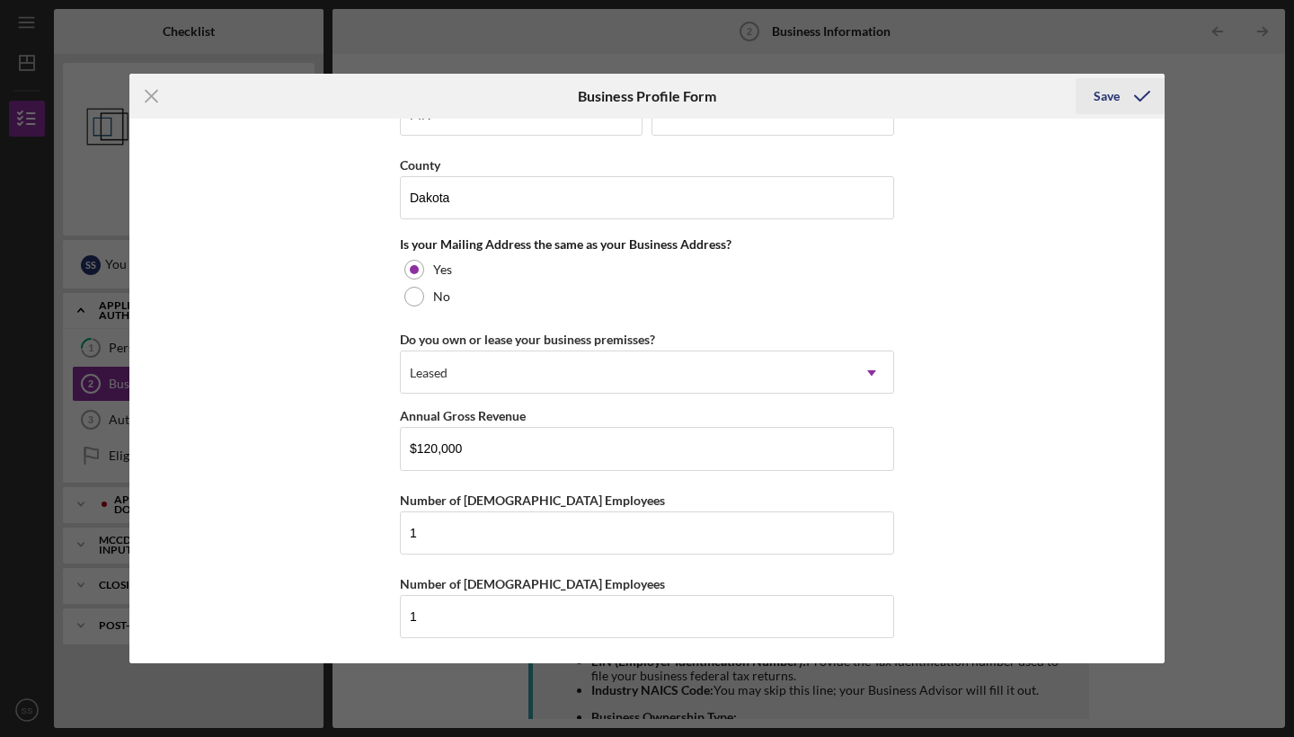
click at [1111, 102] on div "Save" at bounding box center [1107, 96] width 26 height 36
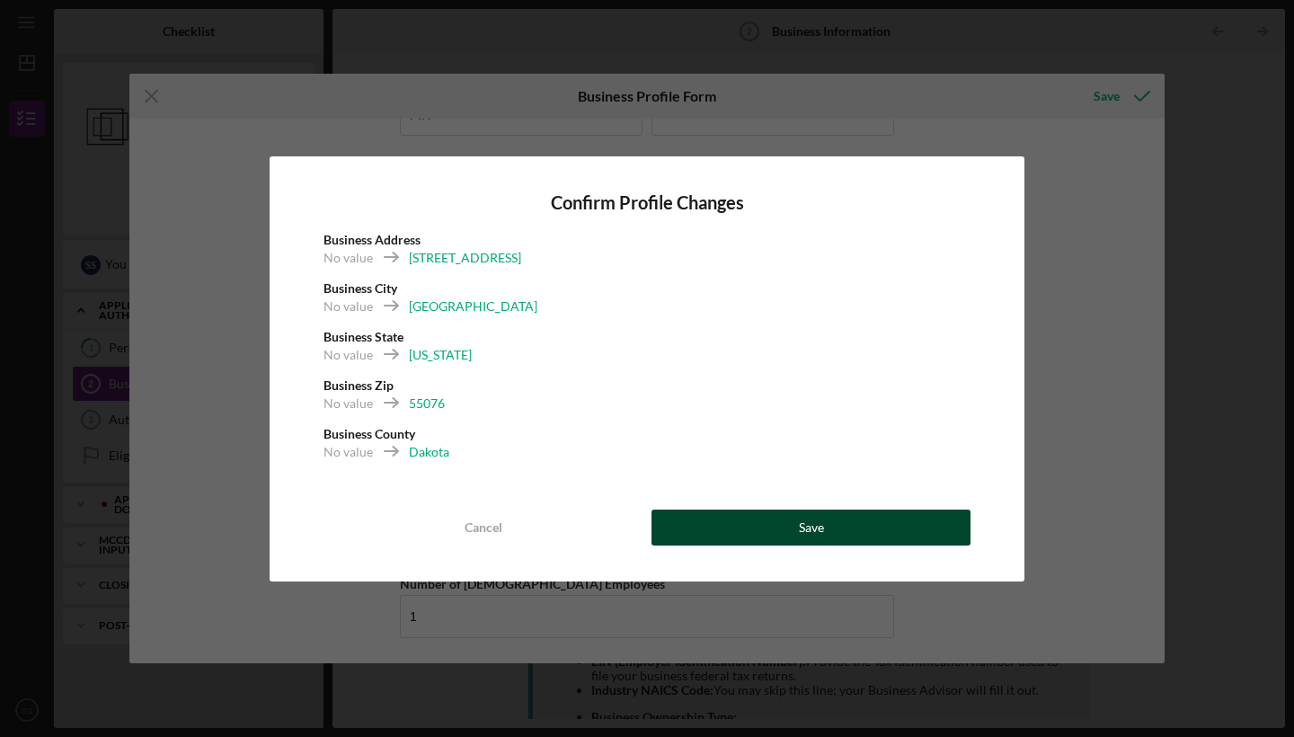
click at [849, 529] on button "Save" at bounding box center [811, 528] width 319 height 36
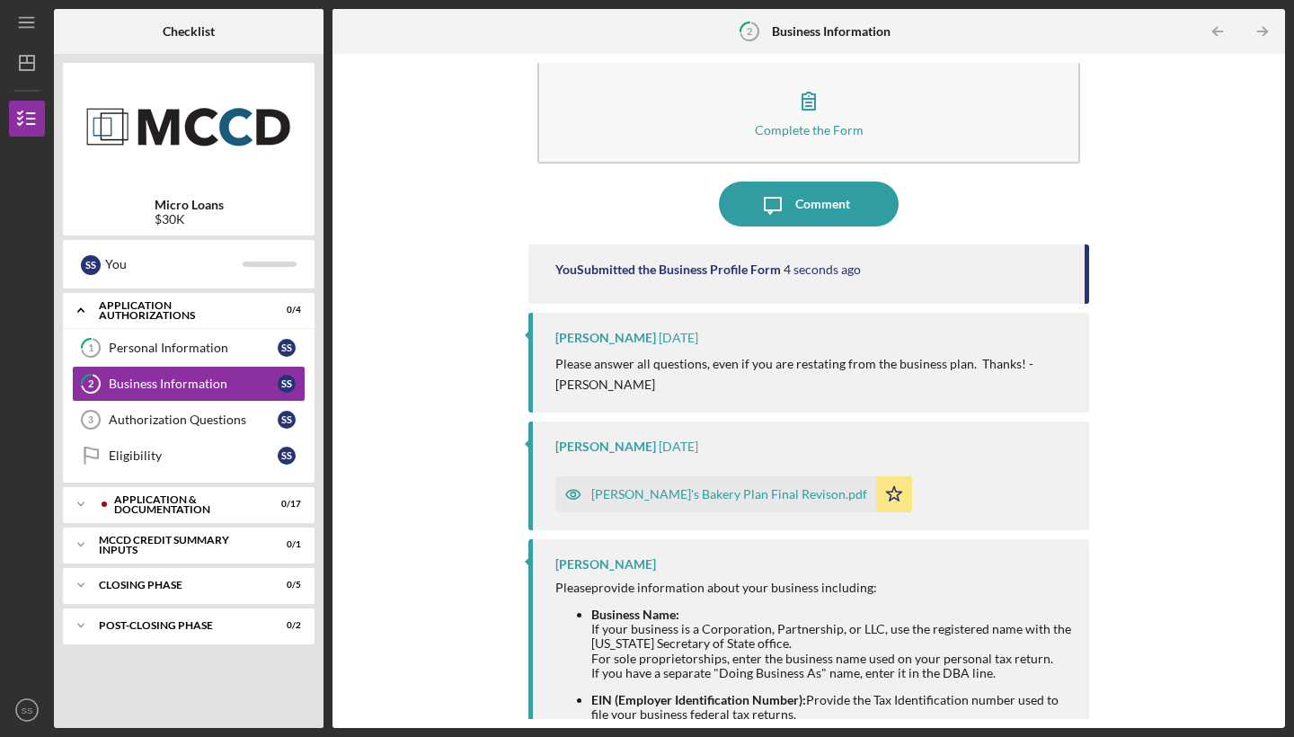
scroll to position [173, 0]
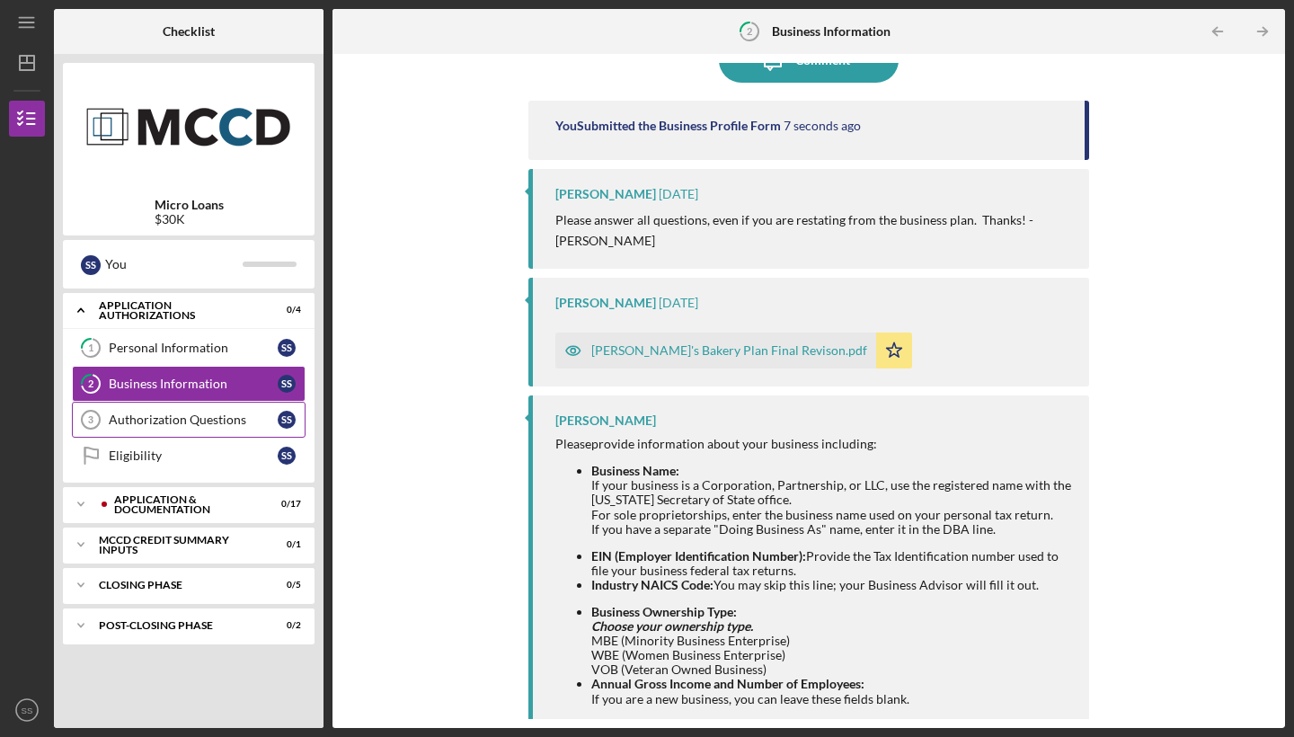
click at [122, 414] on div "Authorization Questions" at bounding box center [193, 420] width 169 height 14
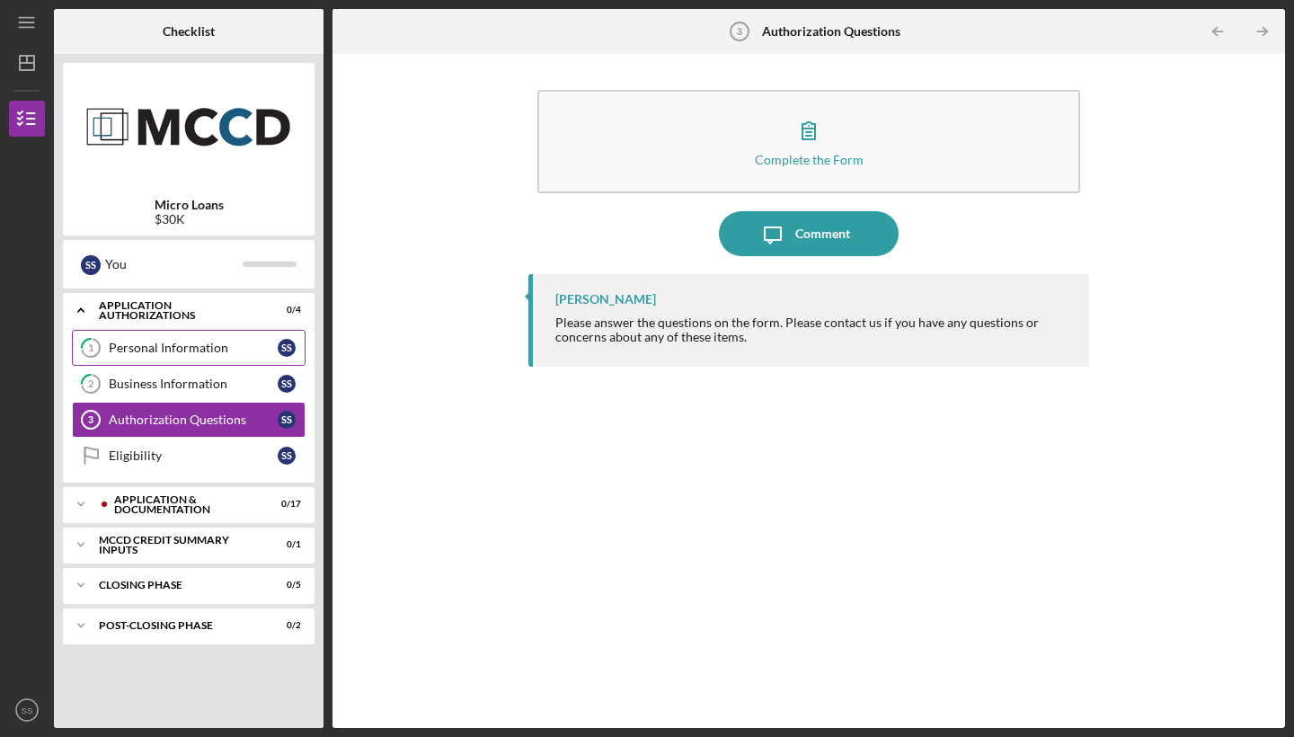
click at [203, 334] on link "1 Personal Information S S" at bounding box center [189, 348] width 234 height 36
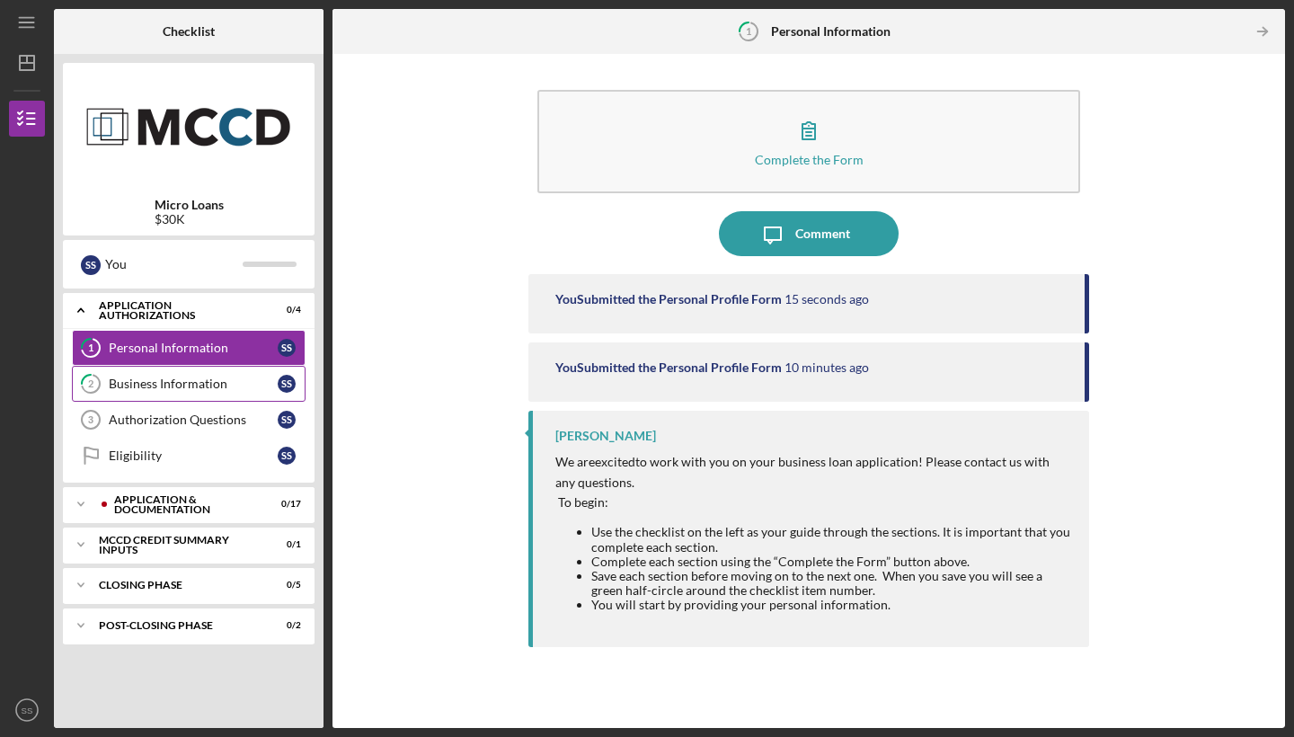
click at [269, 389] on div "Business Information" at bounding box center [193, 384] width 169 height 14
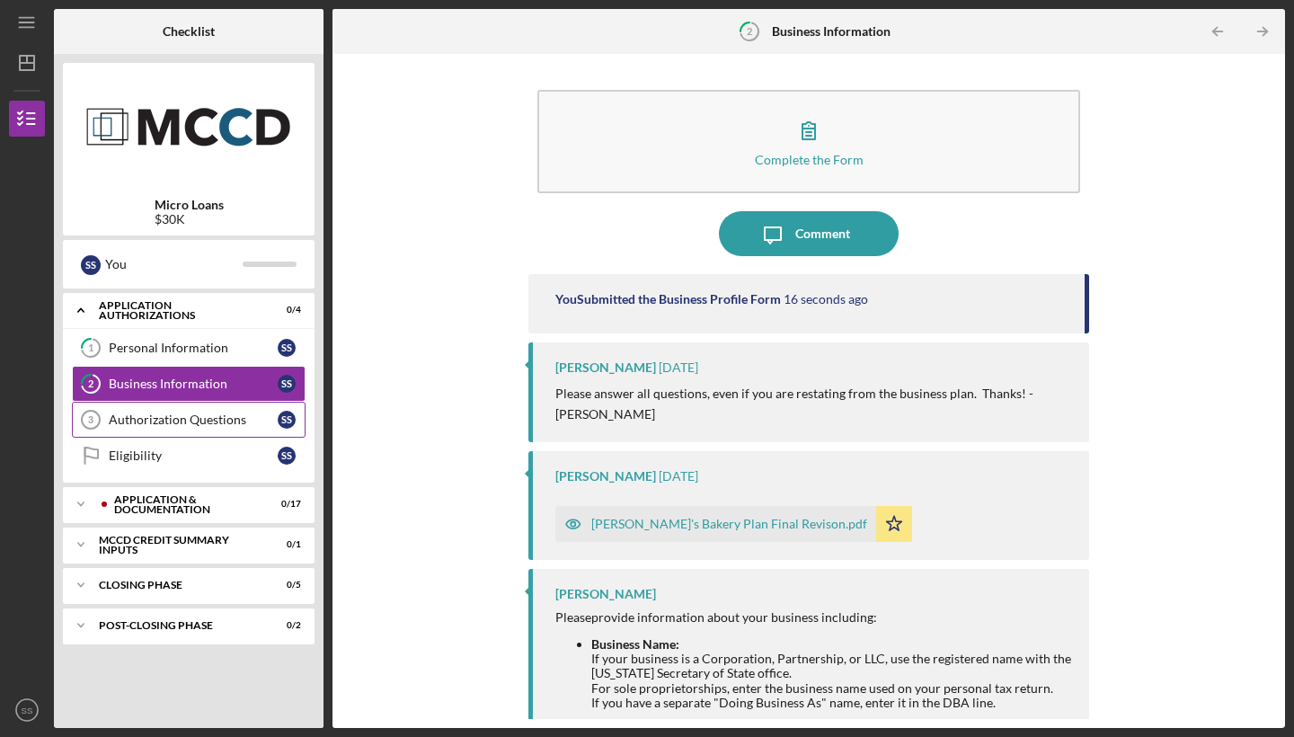
click at [266, 435] on link "Authorization Questions 3 Authorization Questions S S" at bounding box center [189, 420] width 234 height 36
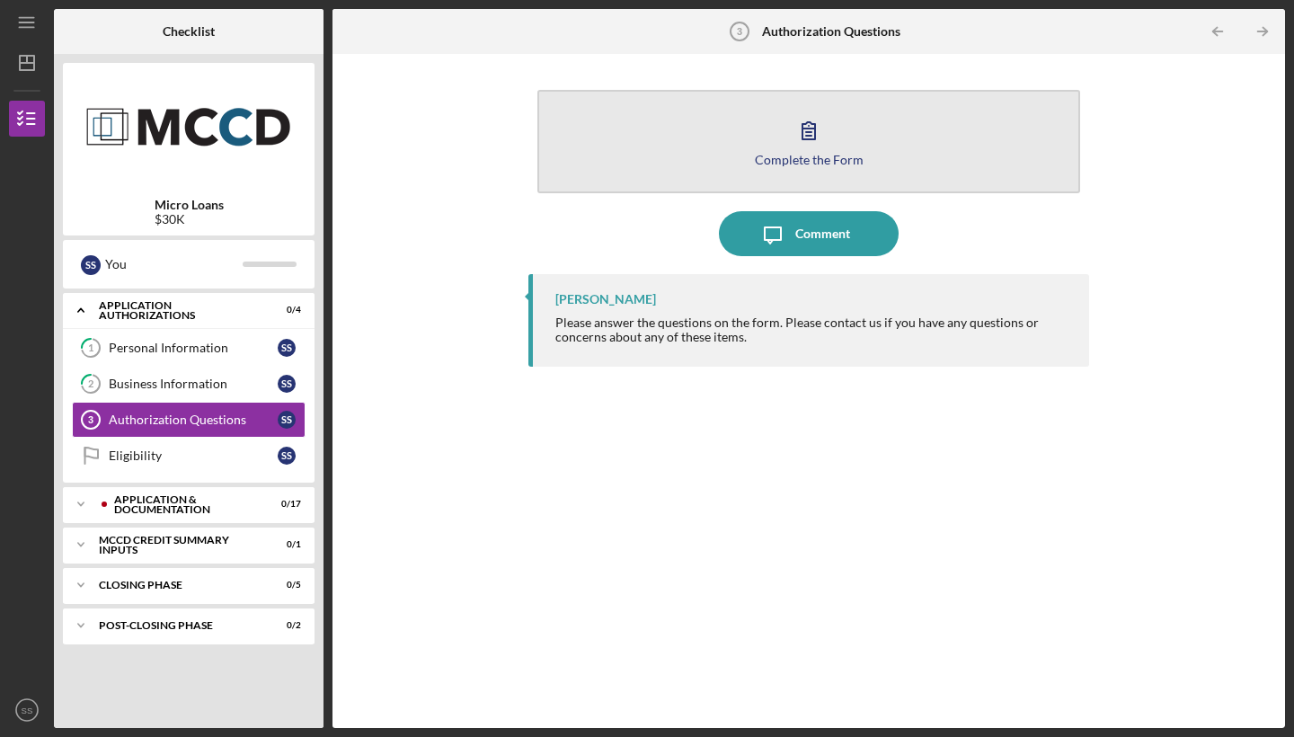
click at [834, 167] on button "Complete the Form Form" at bounding box center [809, 141] width 543 height 103
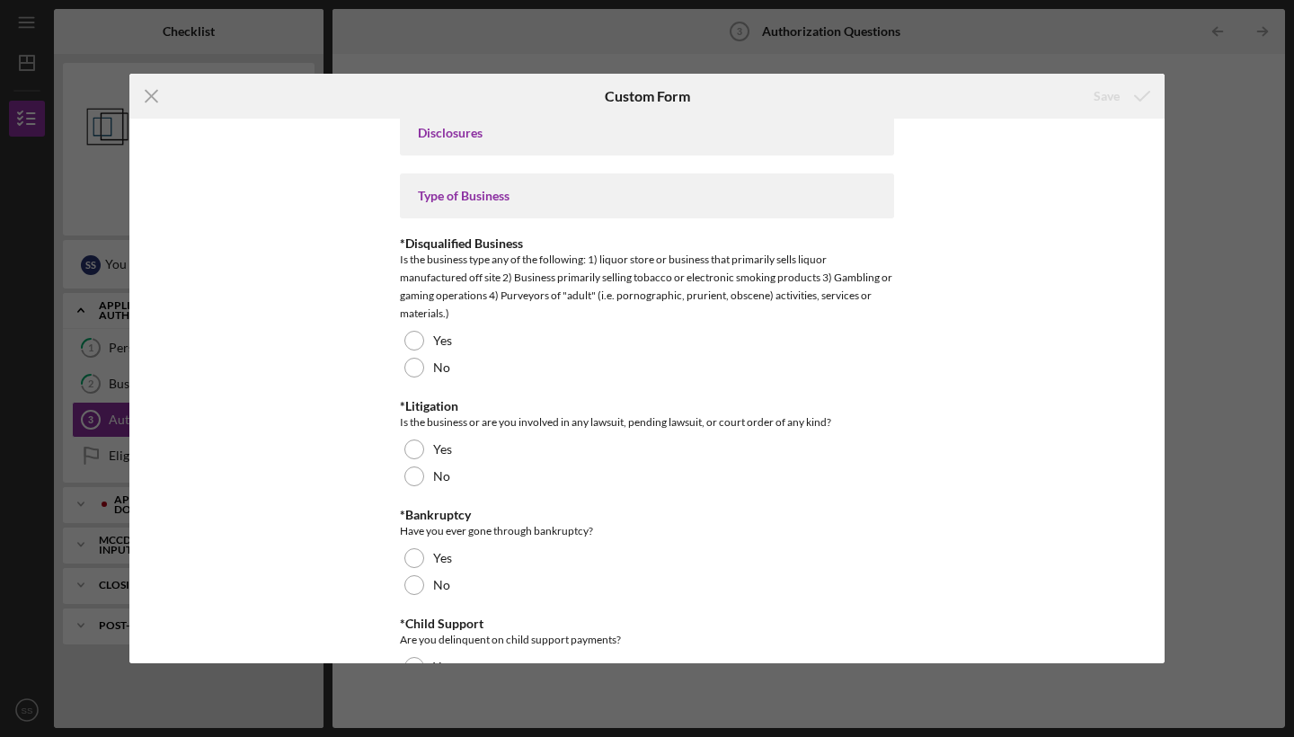
scroll to position [21, 0]
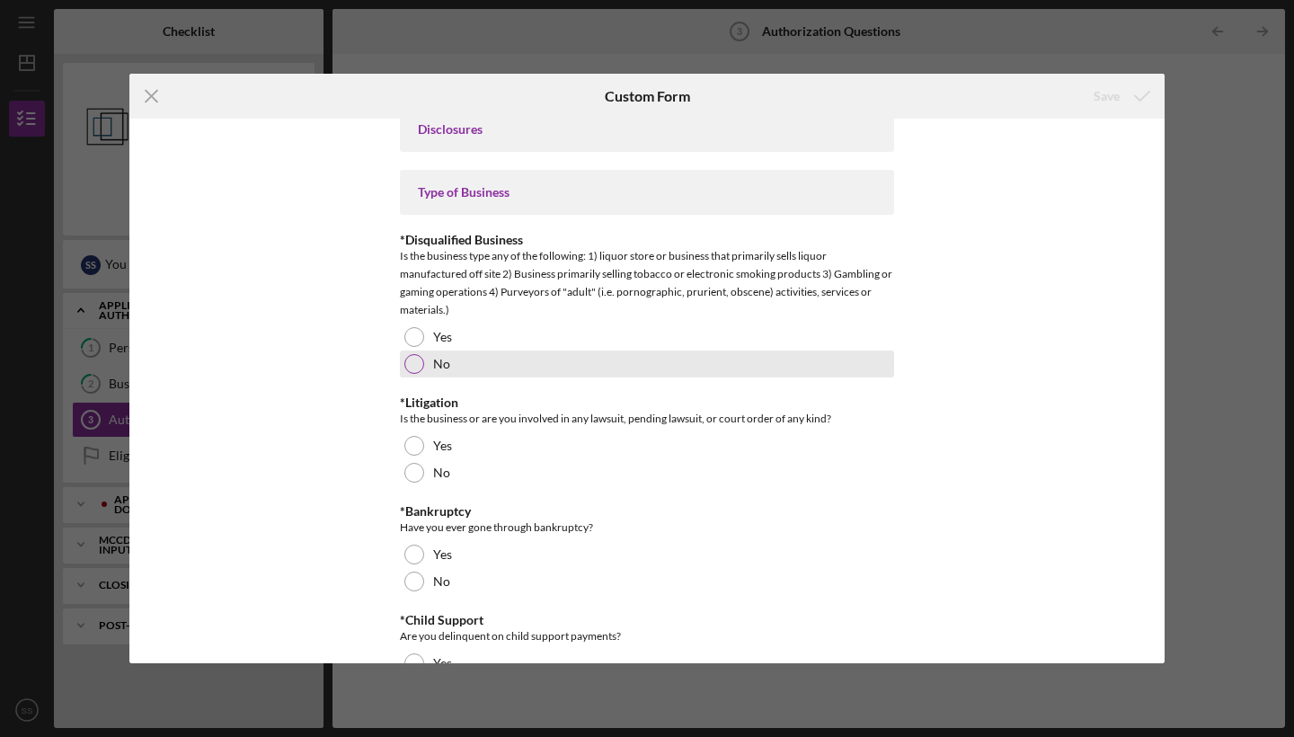
click at [405, 366] on div at bounding box center [414, 364] width 20 height 20
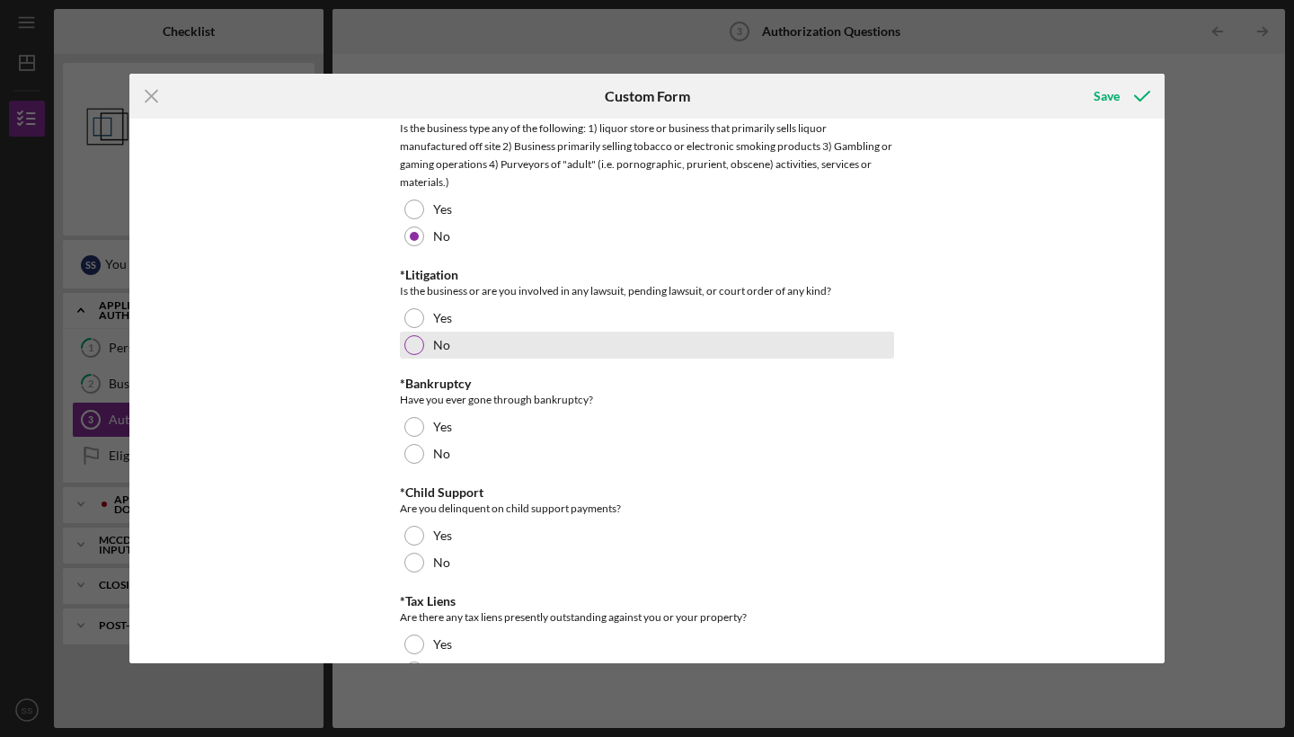
scroll to position [152, 0]
click at [436, 344] on label "No" at bounding box center [441, 341] width 17 height 14
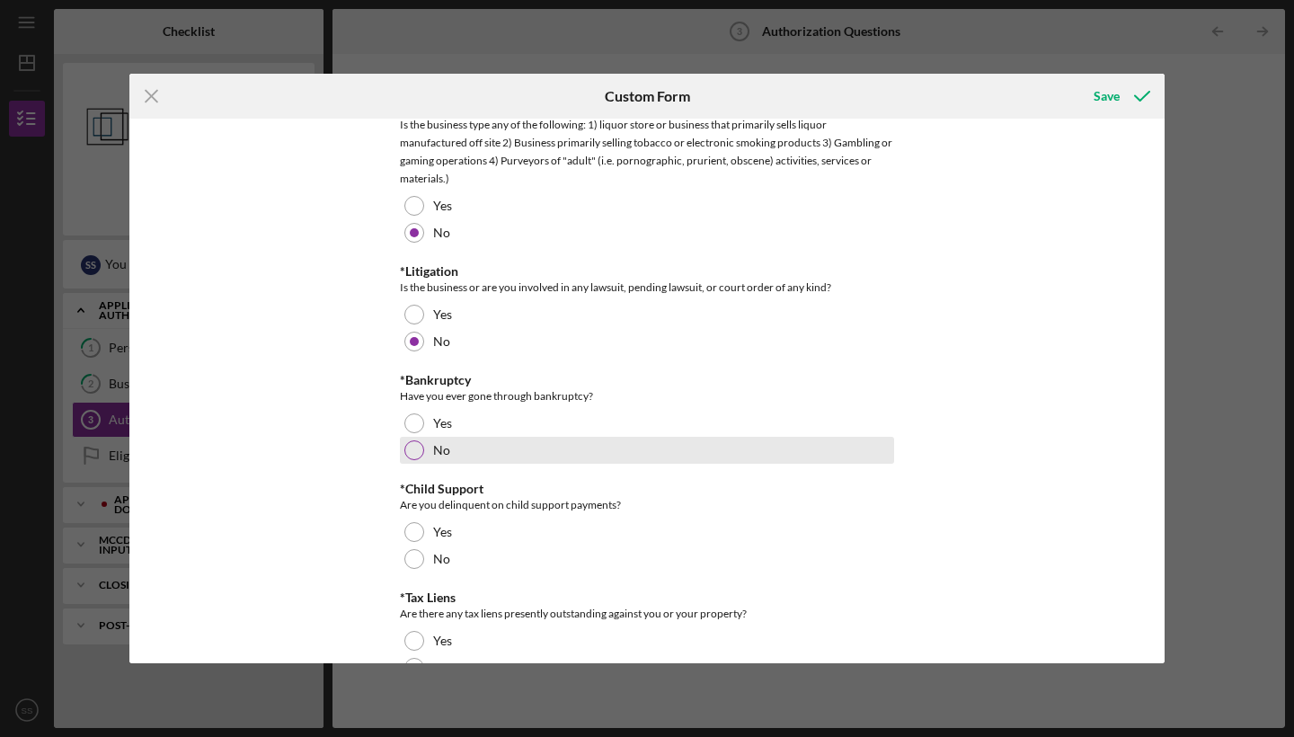
click at [427, 451] on div "No" at bounding box center [647, 450] width 494 height 27
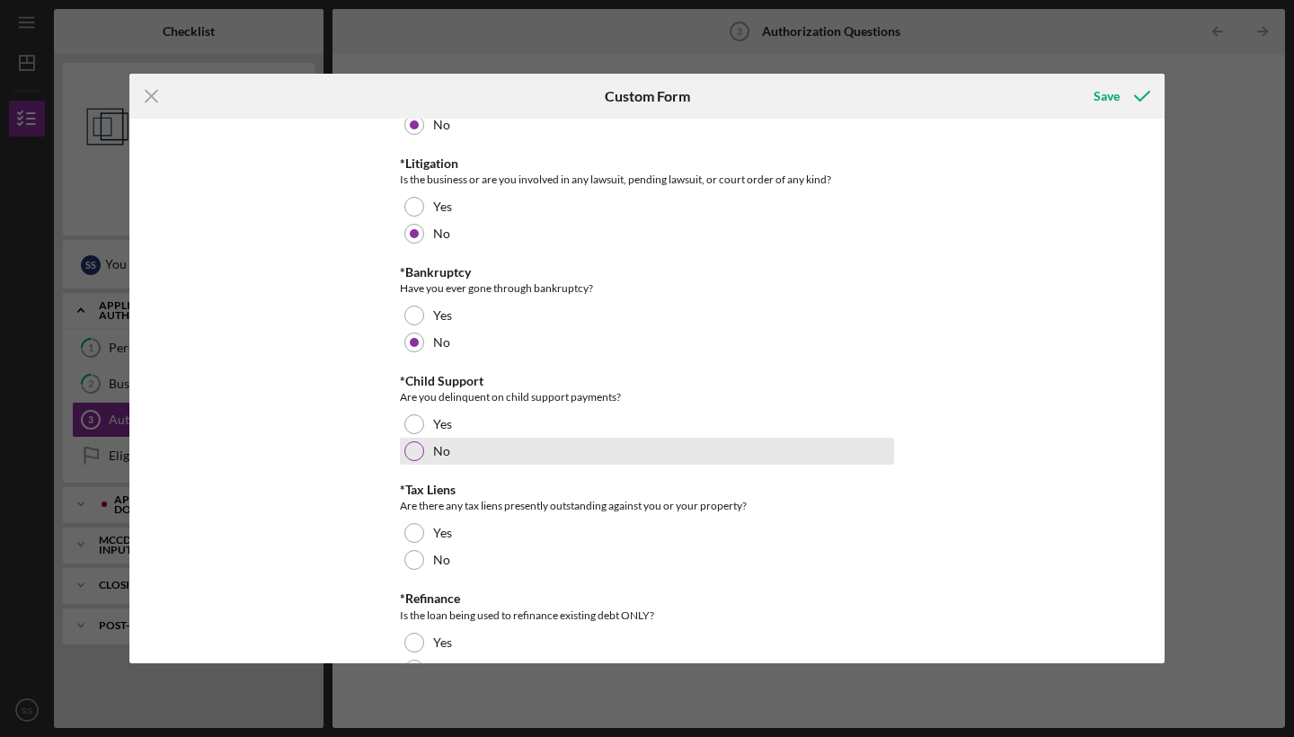
click at [433, 451] on label "No" at bounding box center [441, 451] width 17 height 14
click at [428, 458] on div "No" at bounding box center [647, 452] width 494 height 27
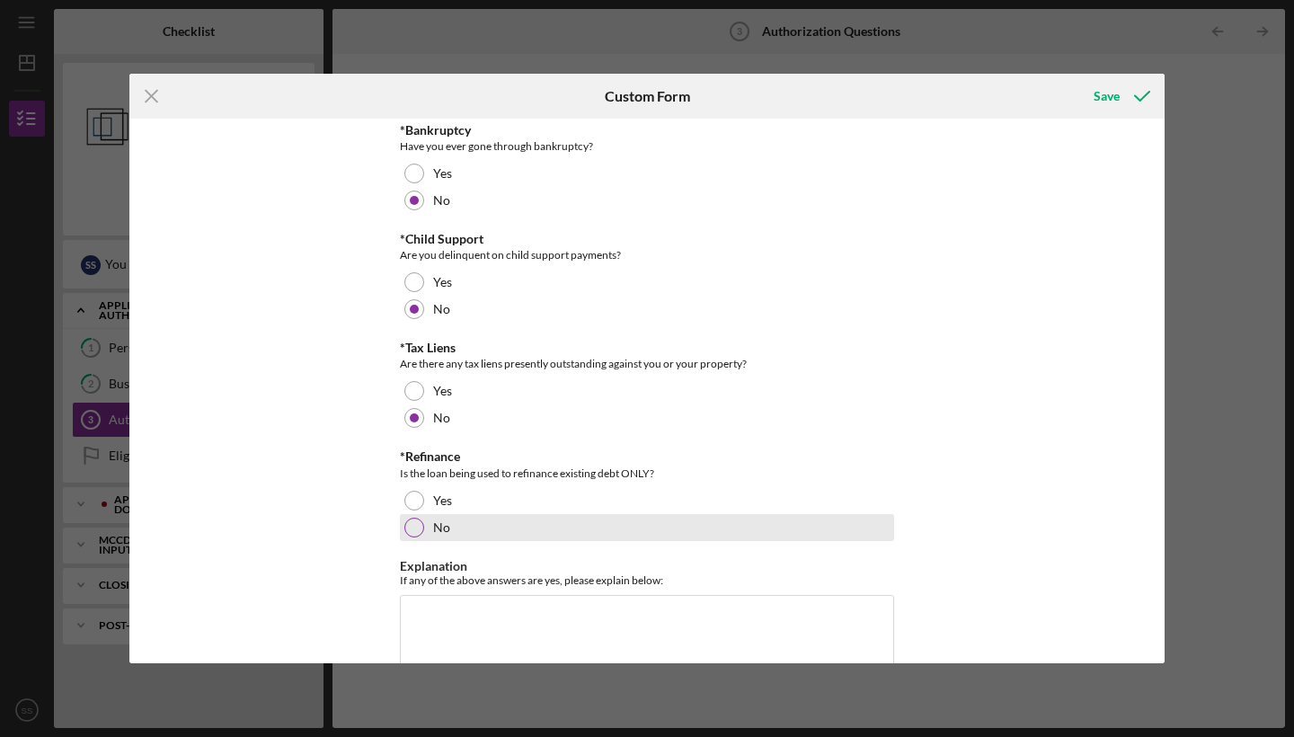
scroll to position [467, 0]
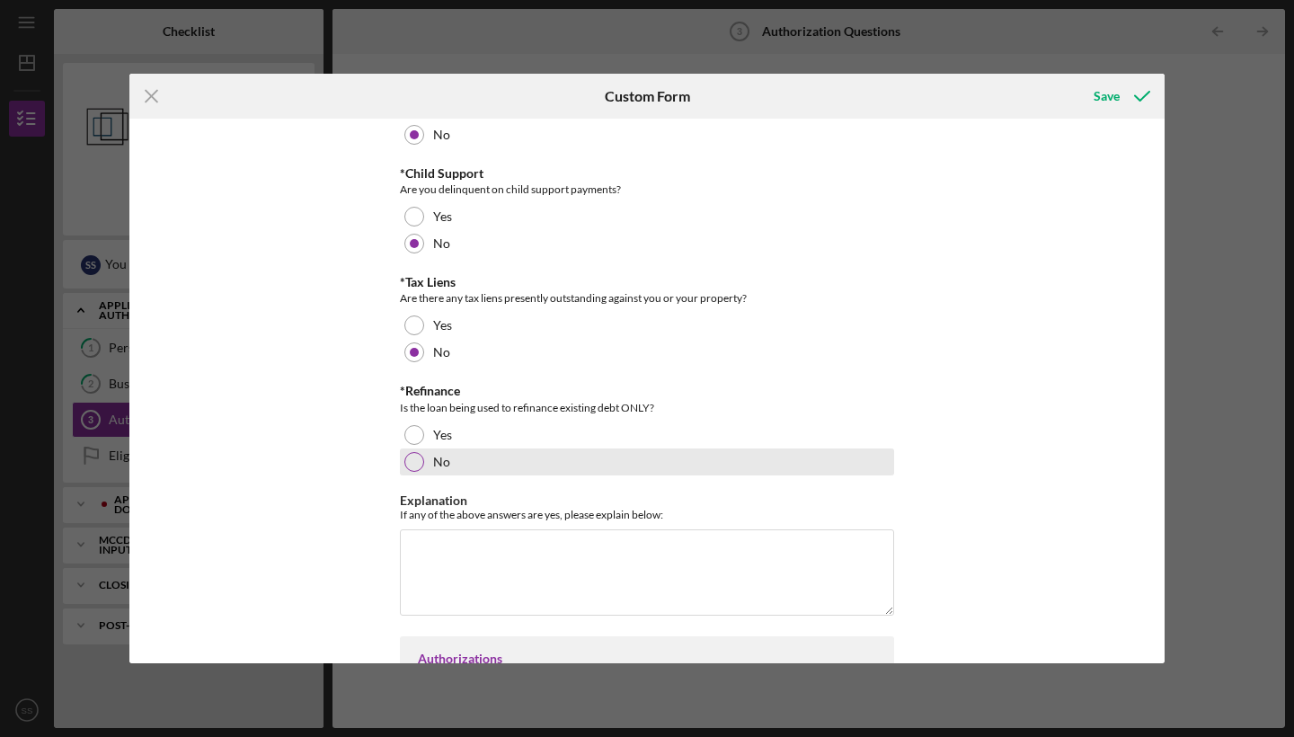
click at [443, 457] on label "No" at bounding box center [441, 462] width 17 height 14
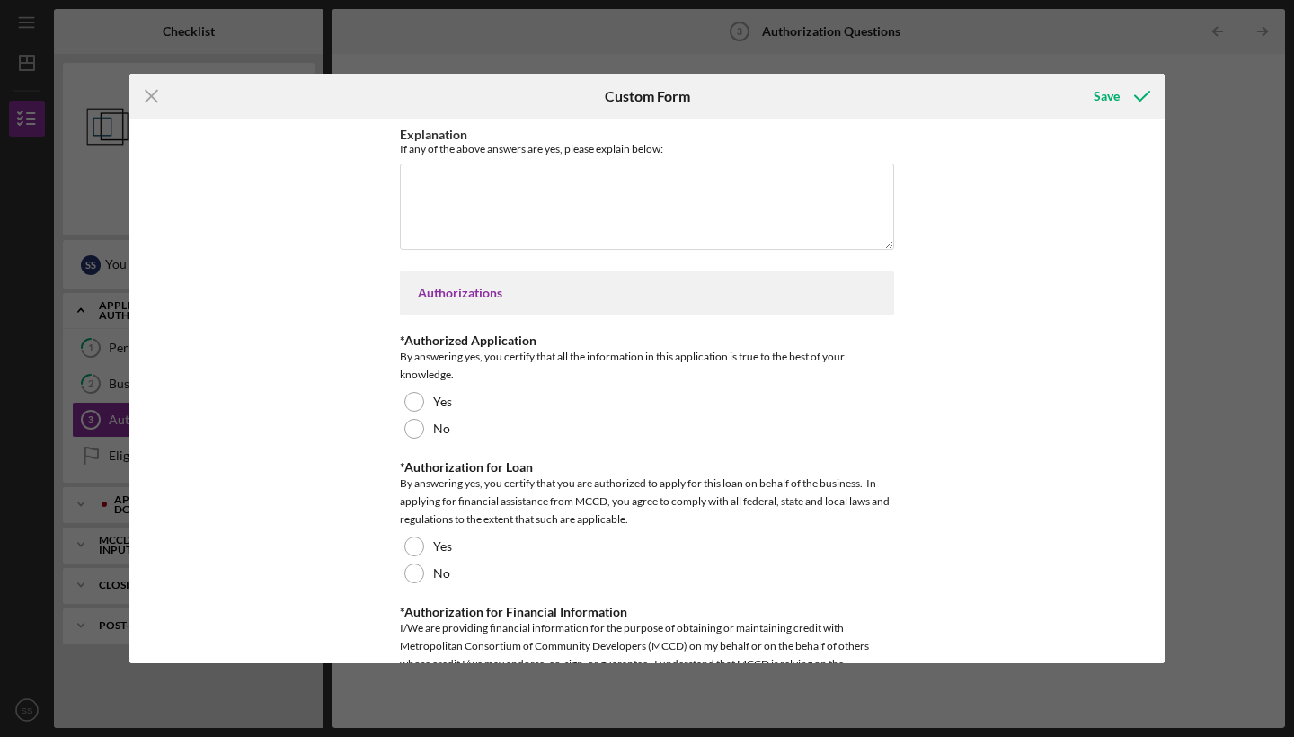
scroll to position [837, 0]
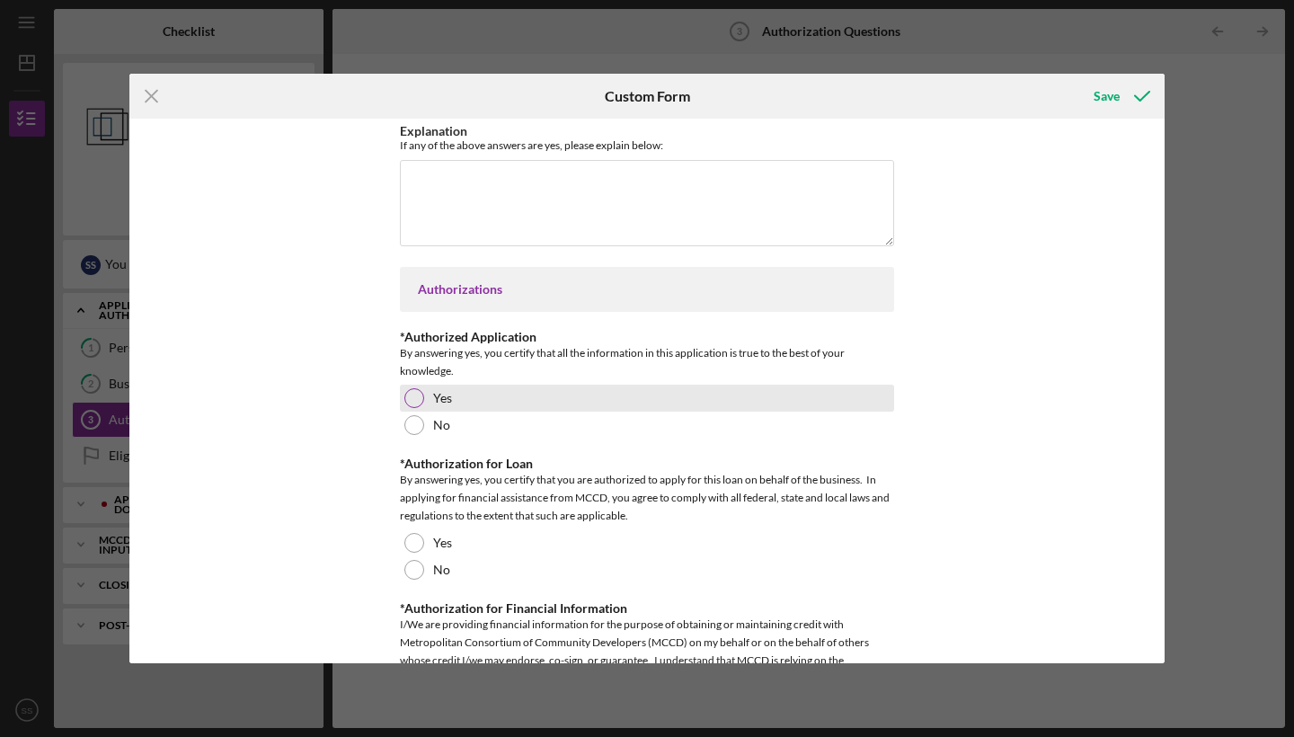
click at [406, 405] on div at bounding box center [414, 398] width 20 height 20
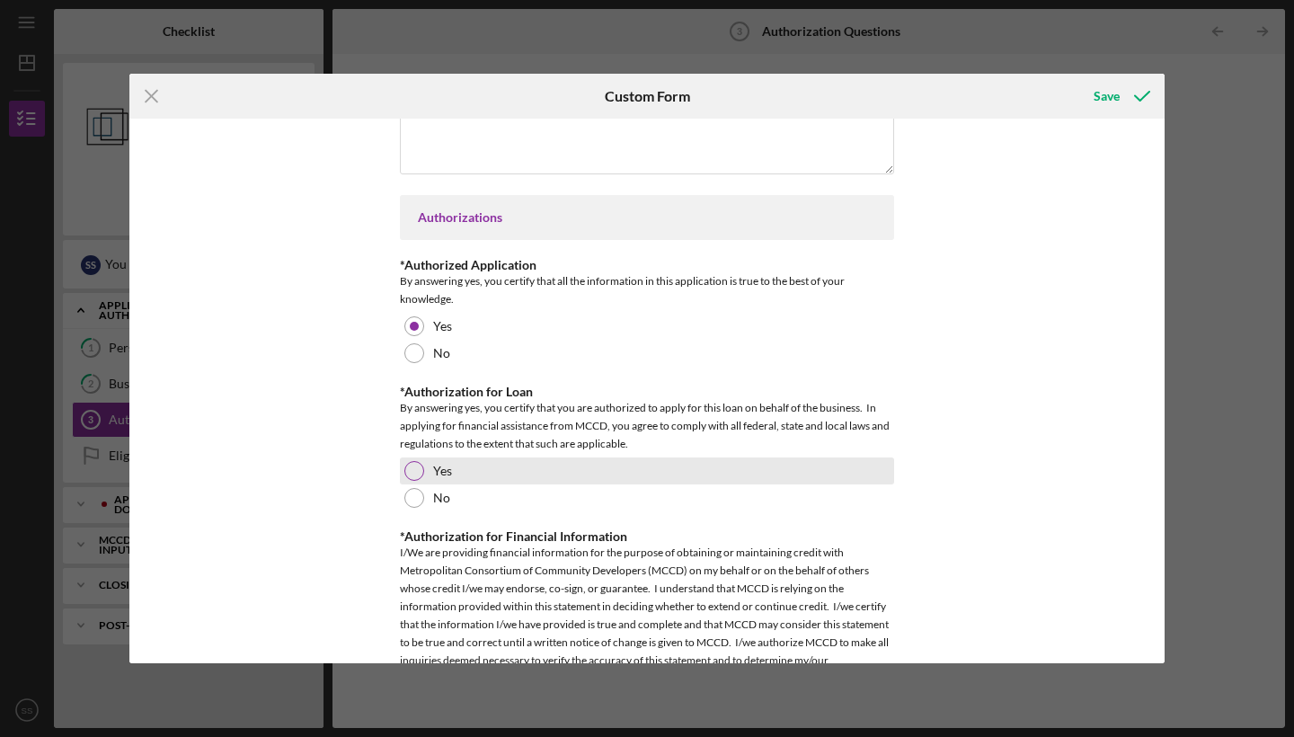
scroll to position [912, 0]
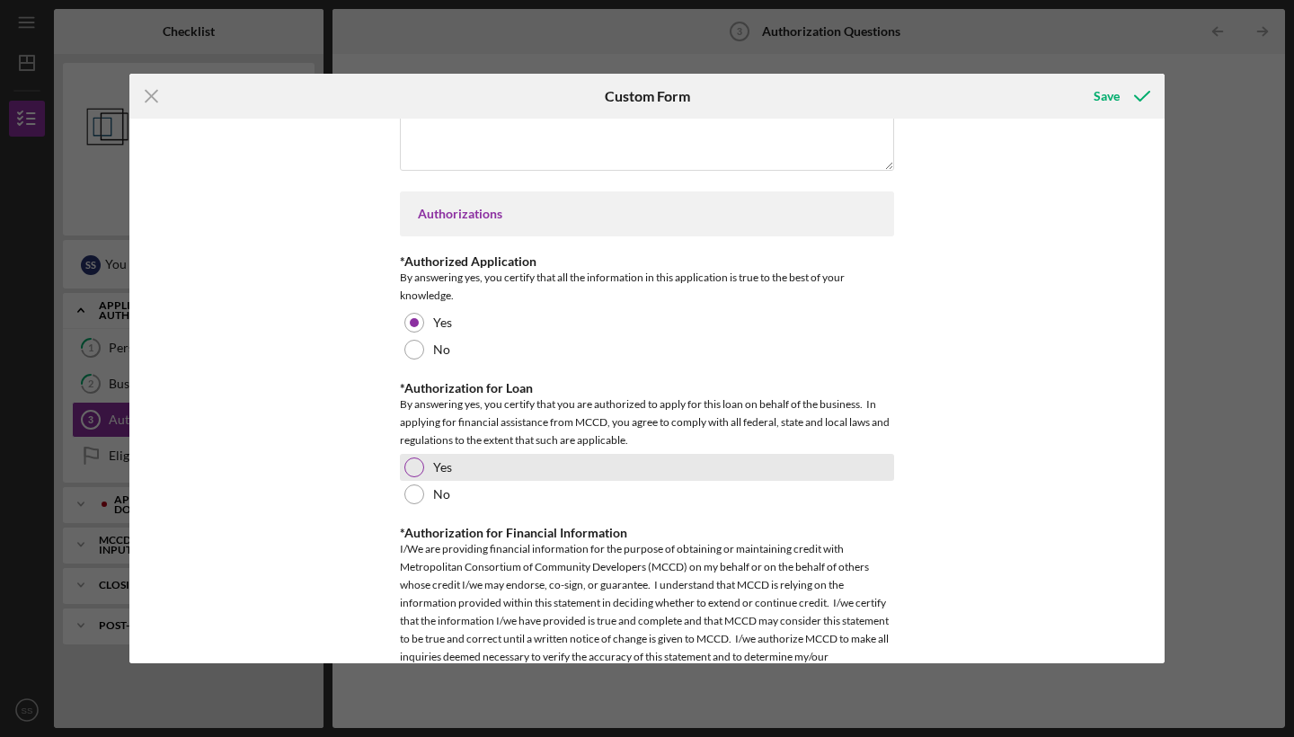
click at [517, 458] on div "Yes" at bounding box center [647, 467] width 494 height 27
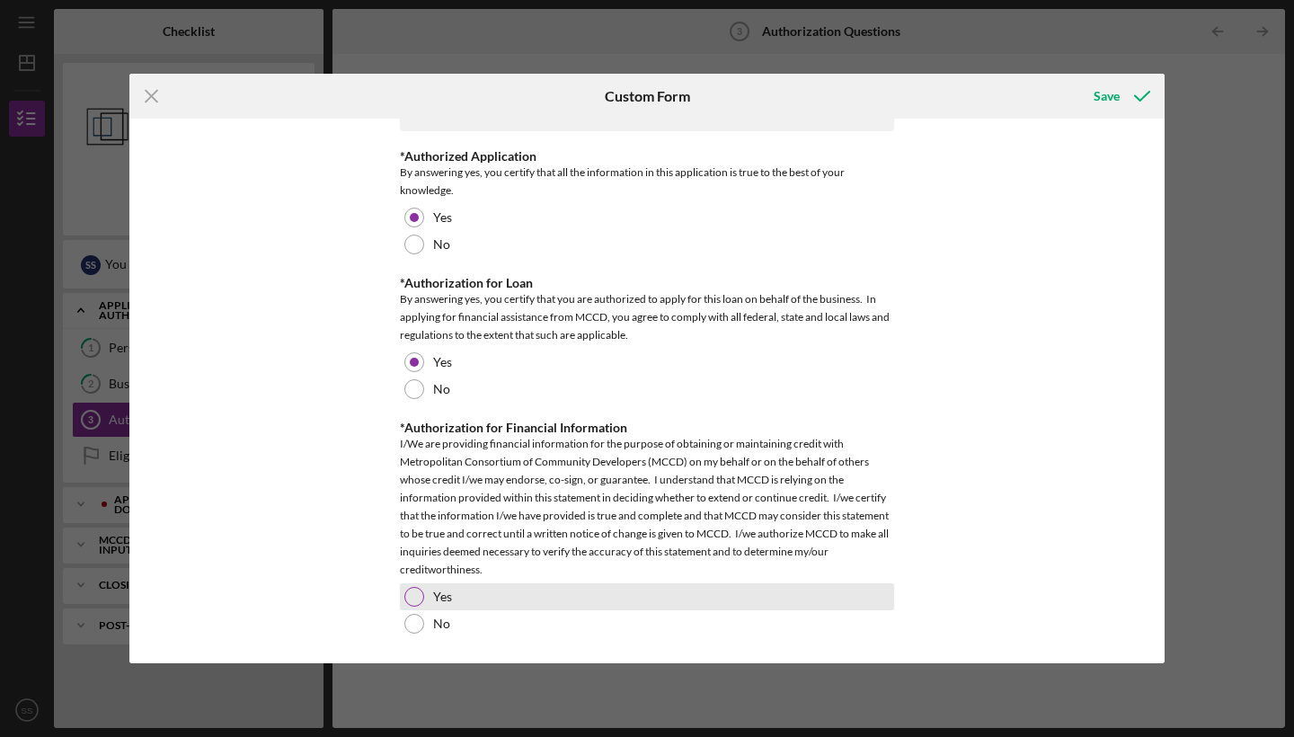
click at [411, 599] on div at bounding box center [414, 597] width 20 height 20
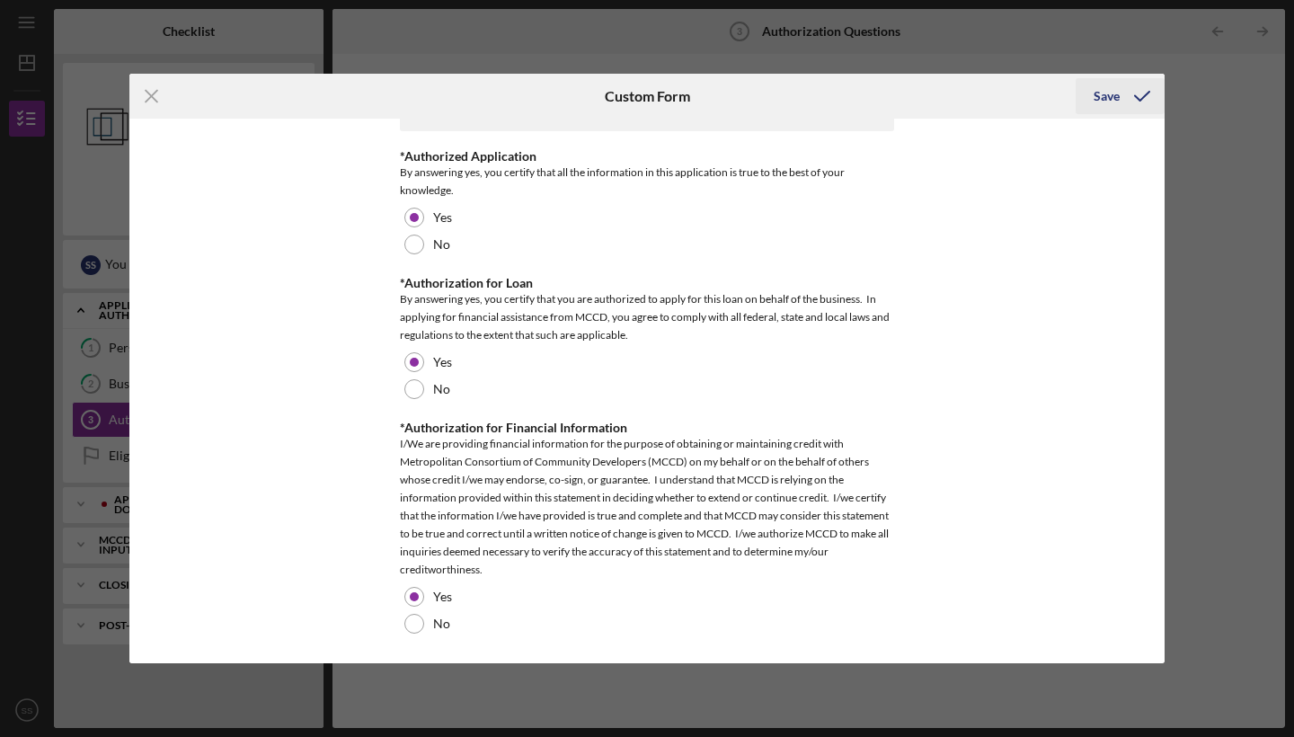
click at [1107, 108] on div "Save" at bounding box center [1107, 96] width 26 height 36
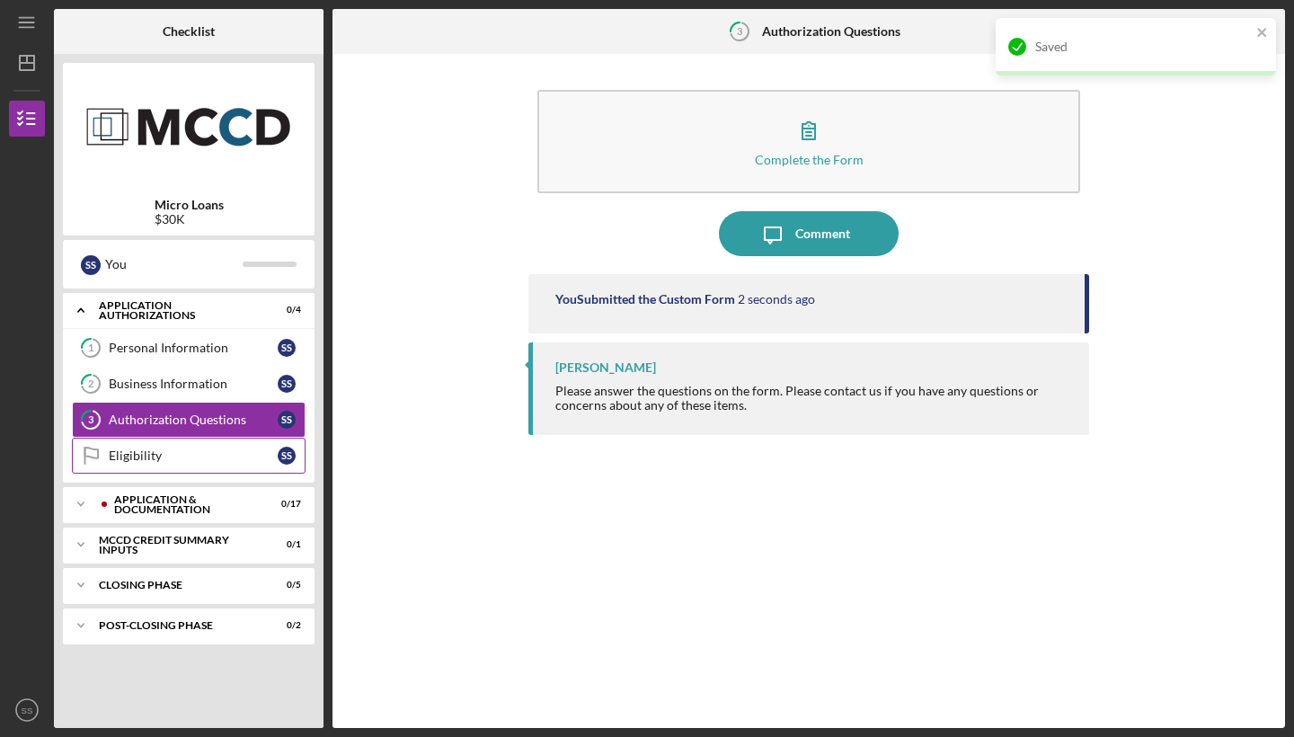
click at [228, 465] on link "Eligibility Eligibility S S" at bounding box center [189, 456] width 234 height 36
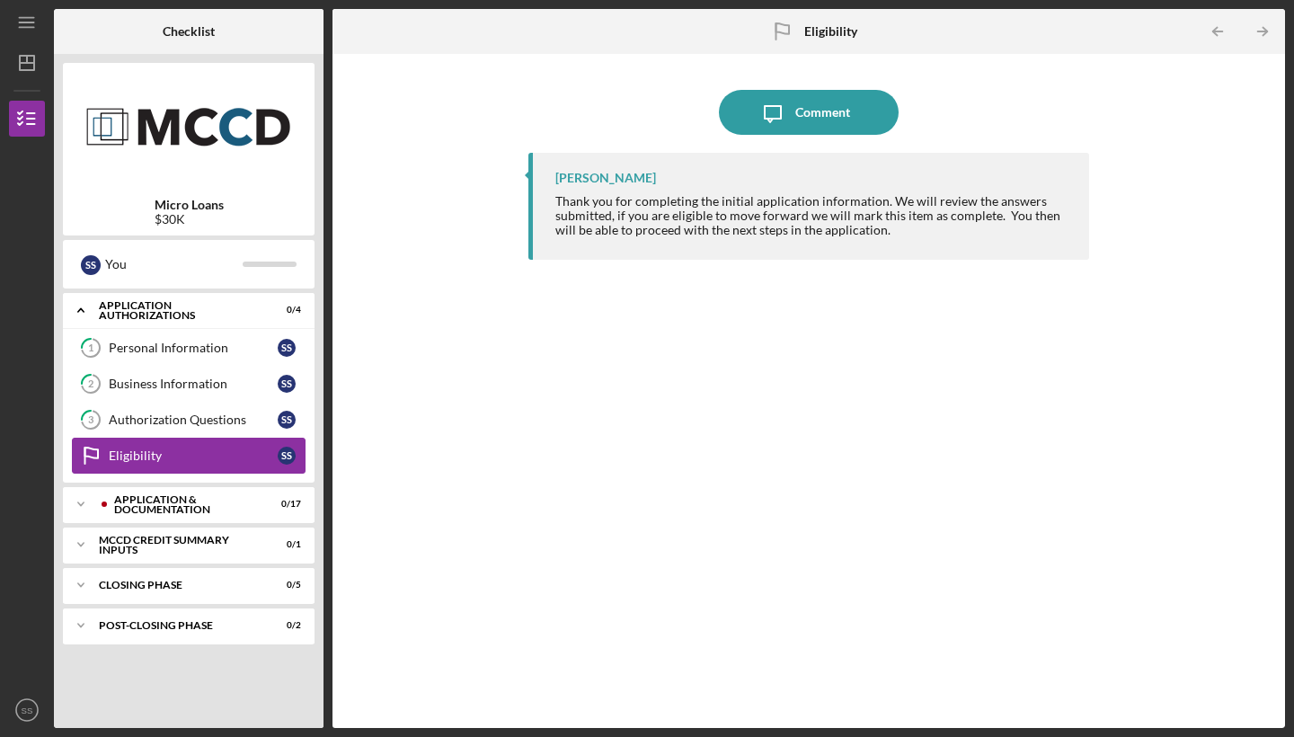
click at [262, 454] on div "Eligibility" at bounding box center [193, 456] width 169 height 14
click at [102, 452] on icon "Eligibility" at bounding box center [90, 455] width 45 height 45
click at [213, 327] on div "Icon/Expander Application Authorizations 0 / 4" at bounding box center [189, 310] width 252 height 37
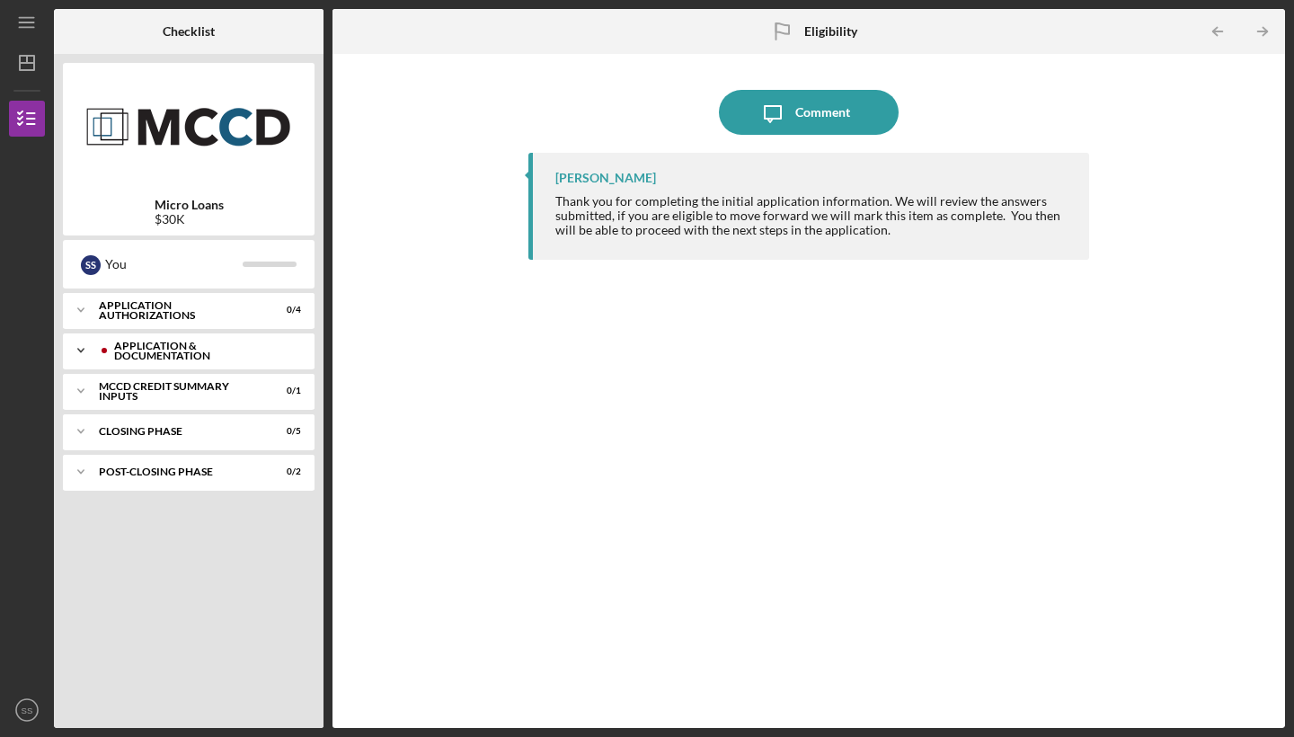
click at [85, 349] on icon "Icon/Expander" at bounding box center [81, 351] width 36 height 36
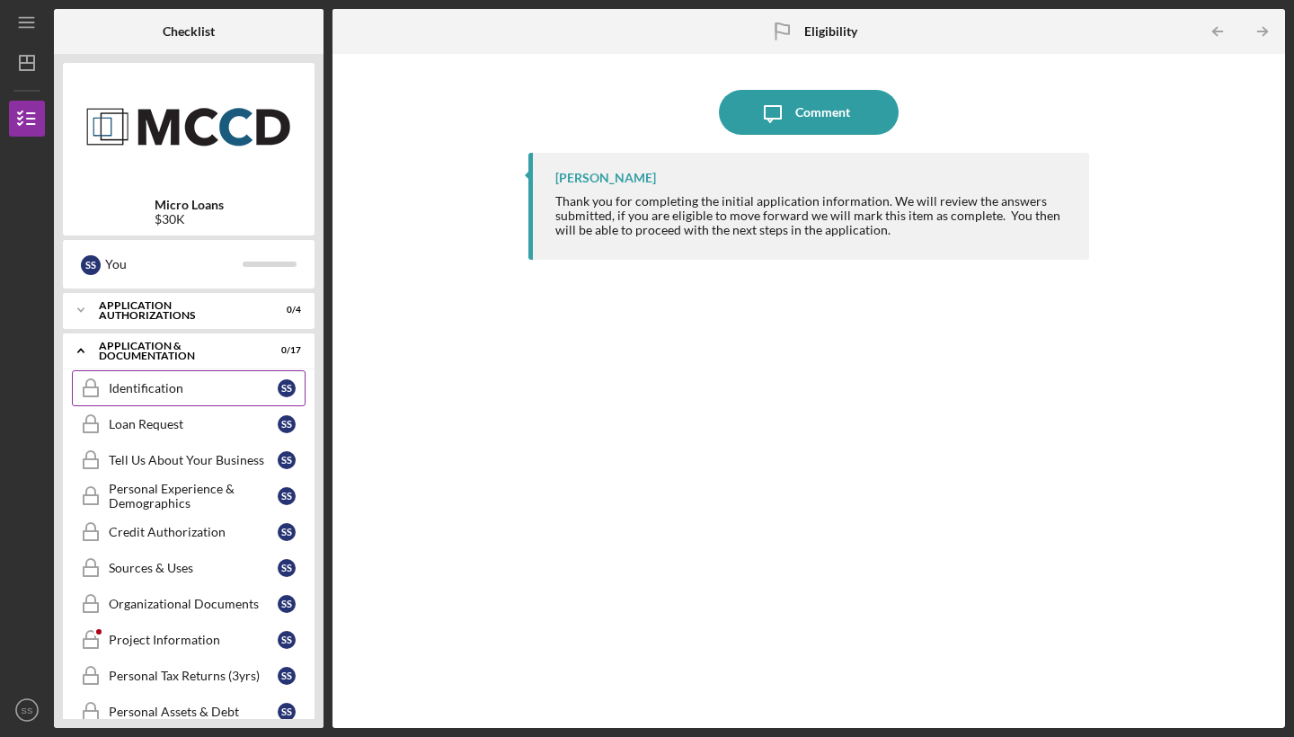
click at [156, 386] on div "Identification" at bounding box center [193, 388] width 169 height 14
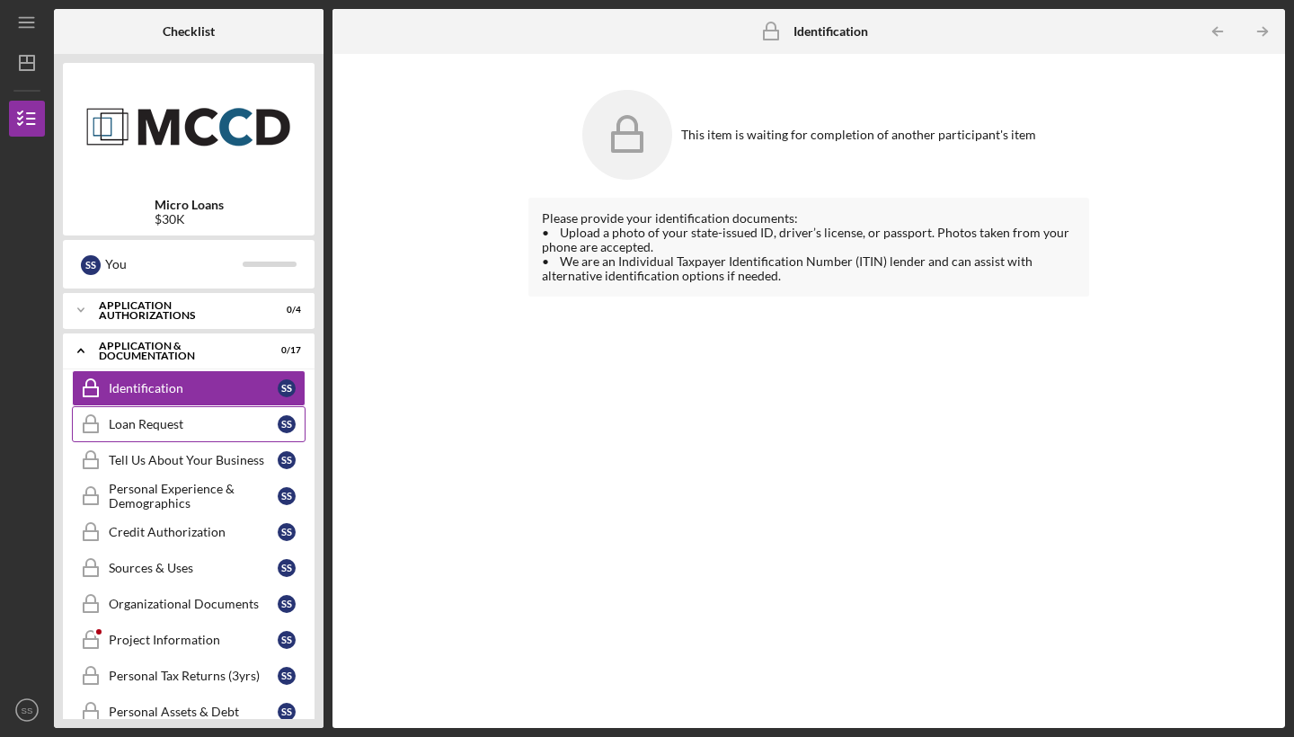
click at [158, 408] on link "Loan Request Loan Request S S" at bounding box center [189, 424] width 234 height 36
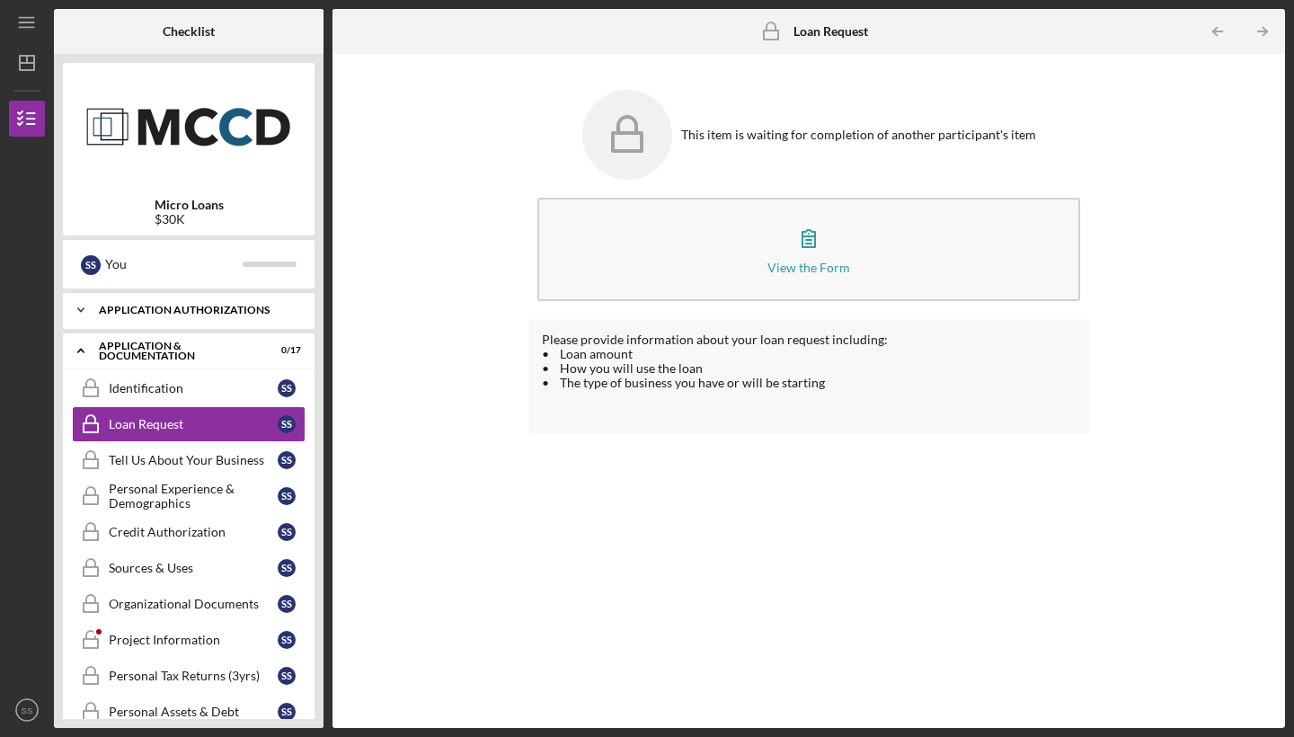
click at [86, 306] on icon "Icon/Expander" at bounding box center [81, 310] width 36 height 36
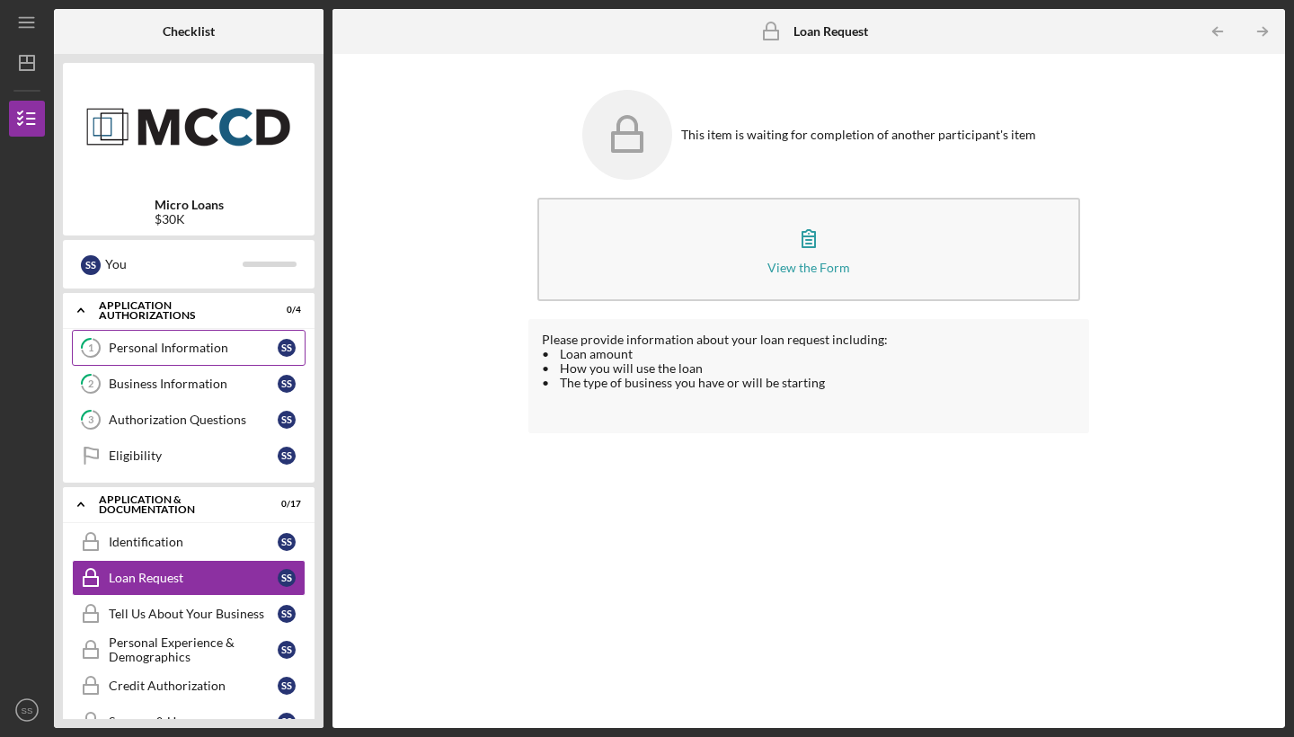
click at [159, 352] on div "Personal Information" at bounding box center [193, 348] width 169 height 14
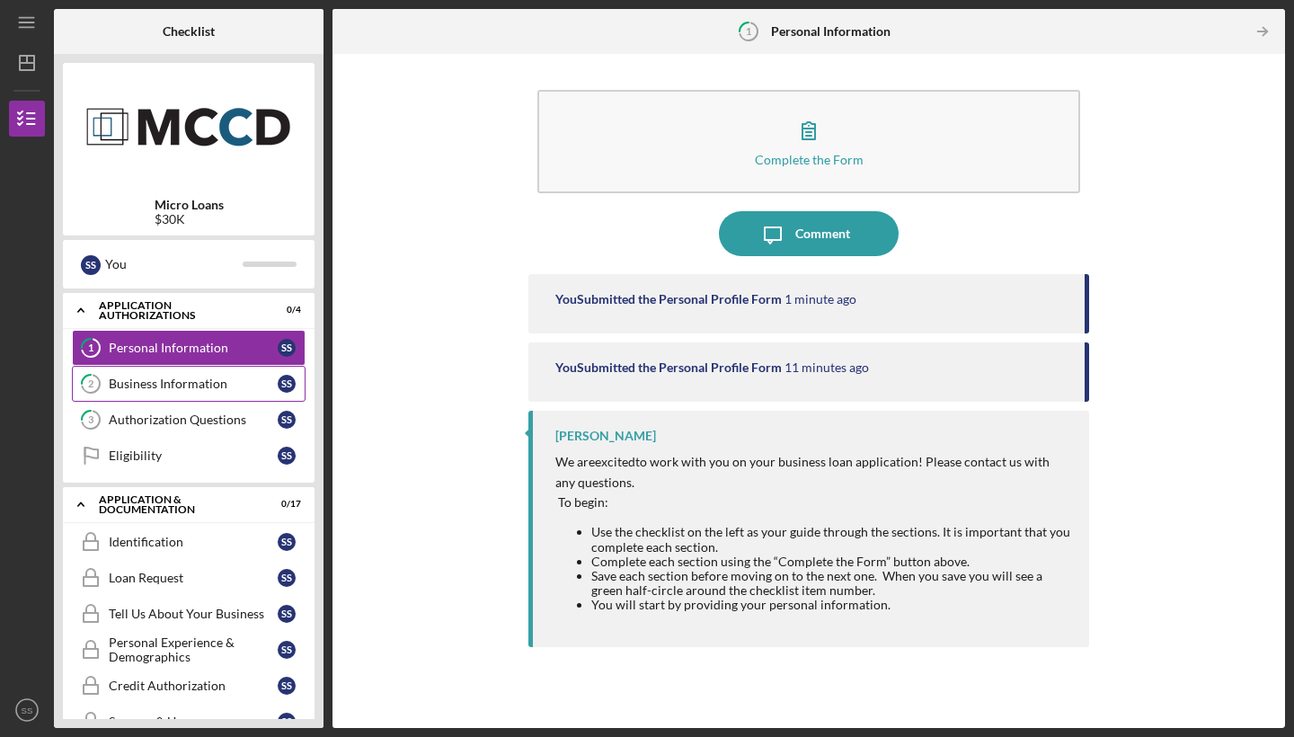
click at [166, 374] on link "2 Business Information S S" at bounding box center [189, 384] width 234 height 36
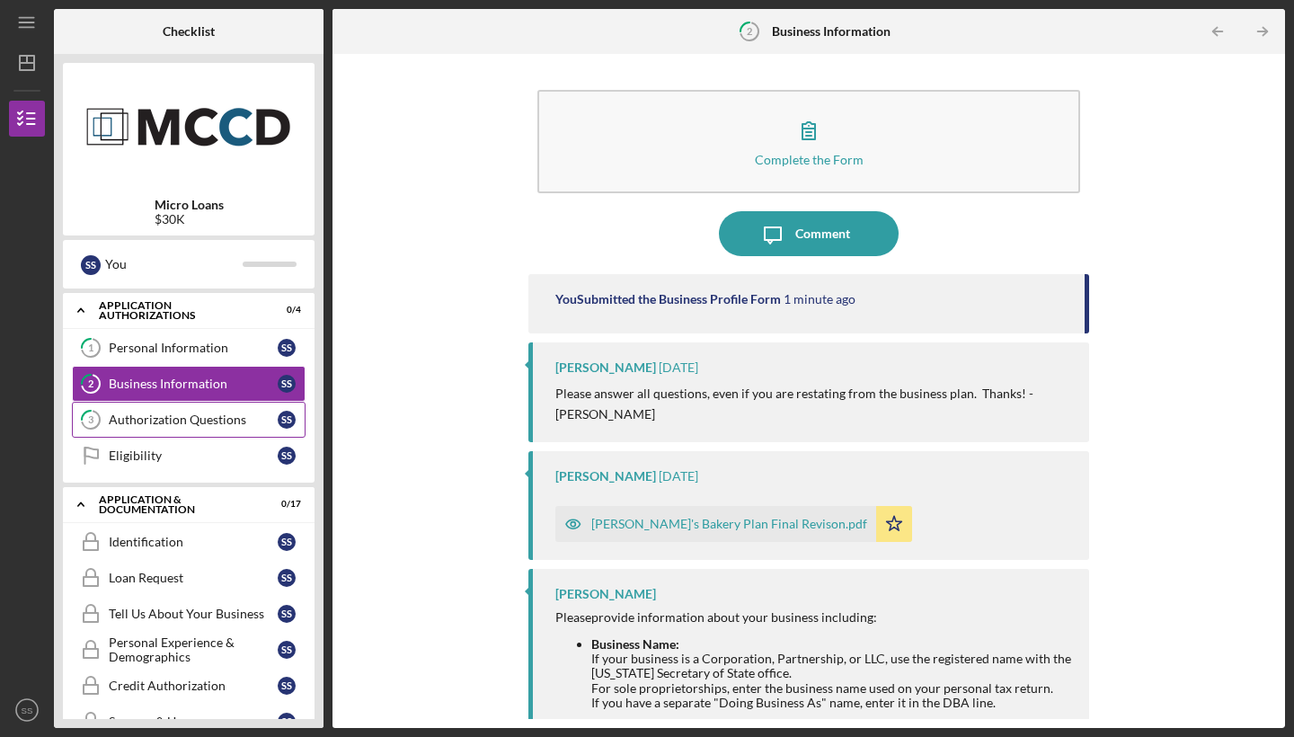
click at [186, 413] on div "Authorization Questions" at bounding box center [193, 420] width 169 height 14
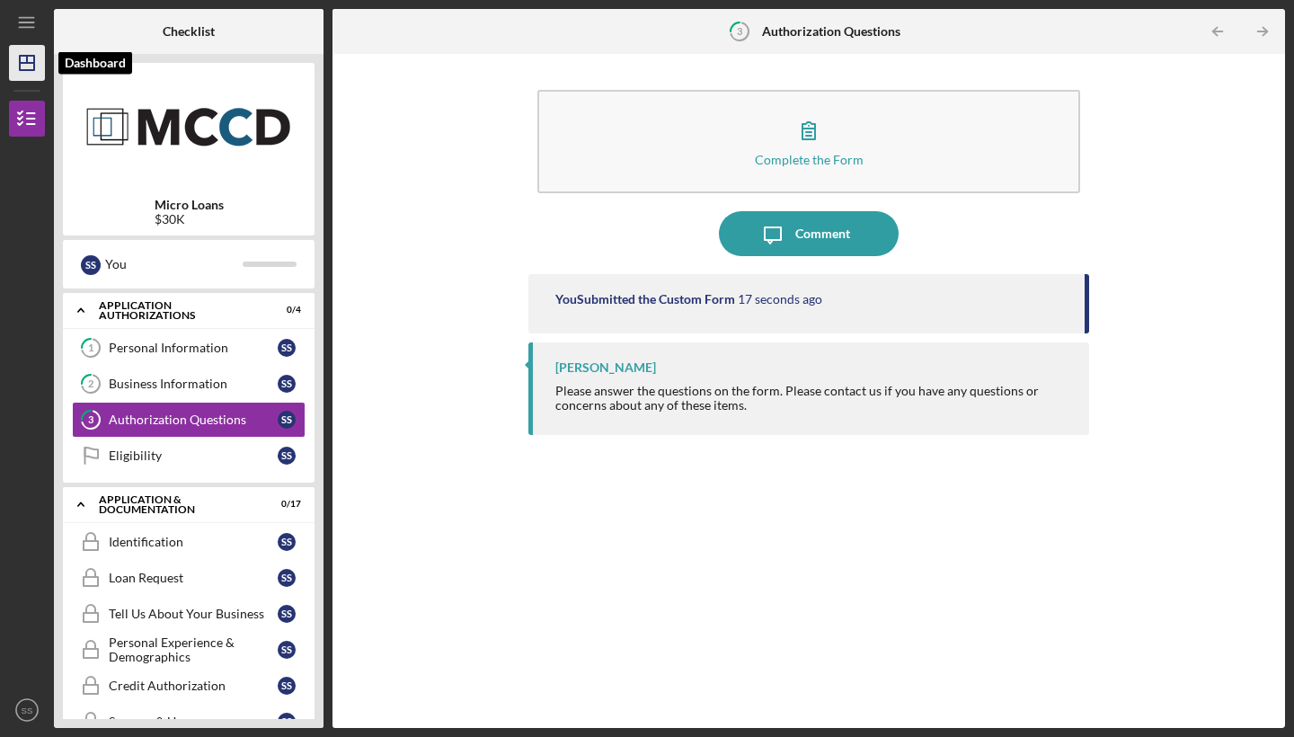
click at [34, 65] on polygon "button" at bounding box center [27, 63] width 14 height 14
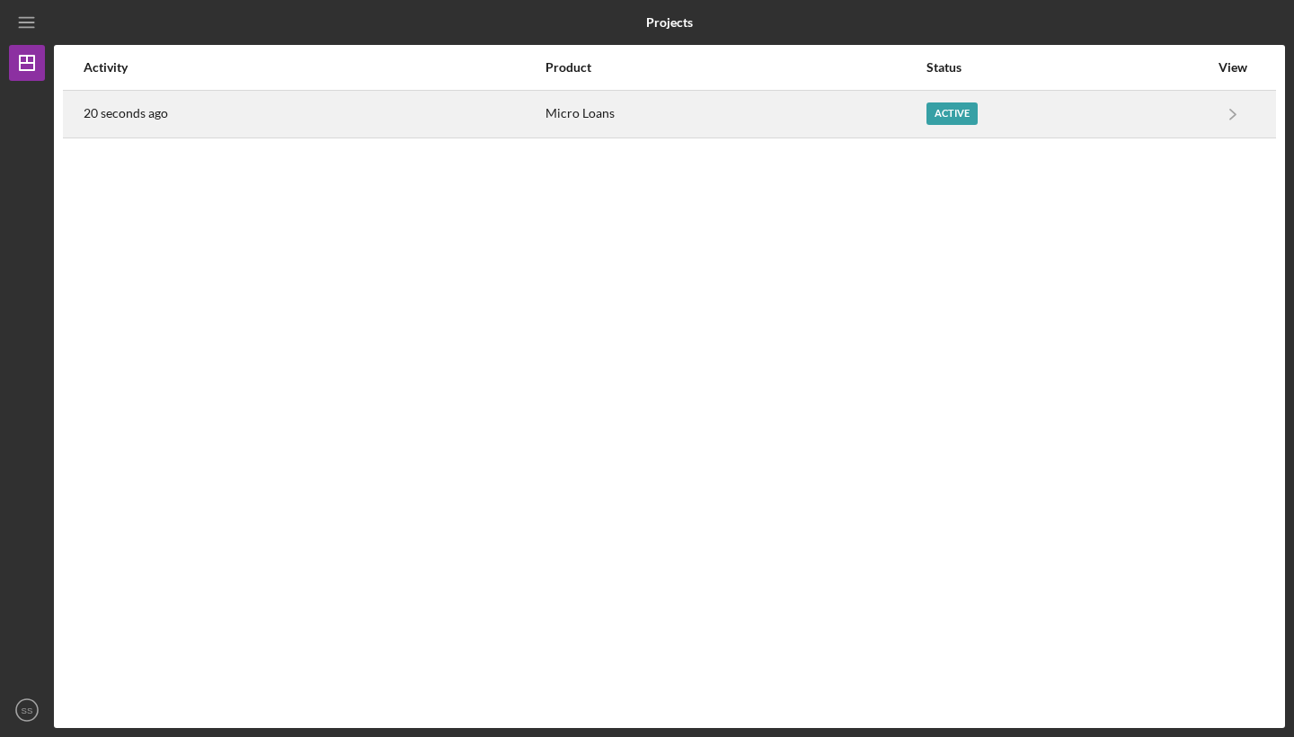
click at [266, 103] on div "20 seconds ago" at bounding box center [314, 114] width 460 height 45
